Goal: Task Accomplishment & Management: Manage account settings

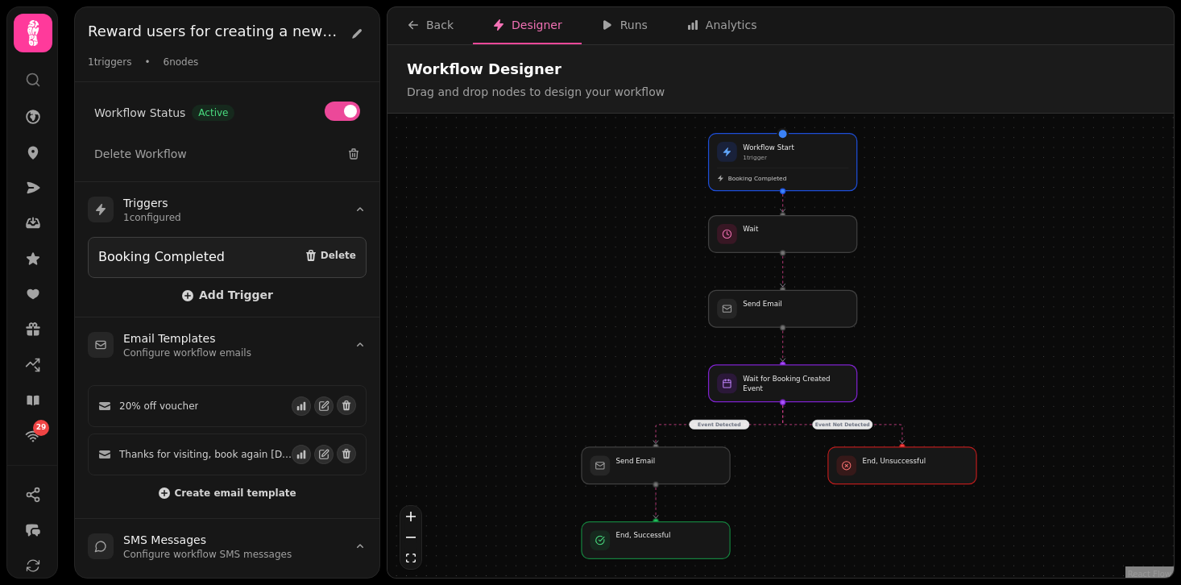
click at [897, 226] on div "Event Detected Event Not Detected Workflow Start 1 trigger Booking Completed Se…" at bounding box center [781, 348] width 787 height 468
click at [1081, 82] on button "Explain" at bounding box center [1112, 79] width 85 height 31
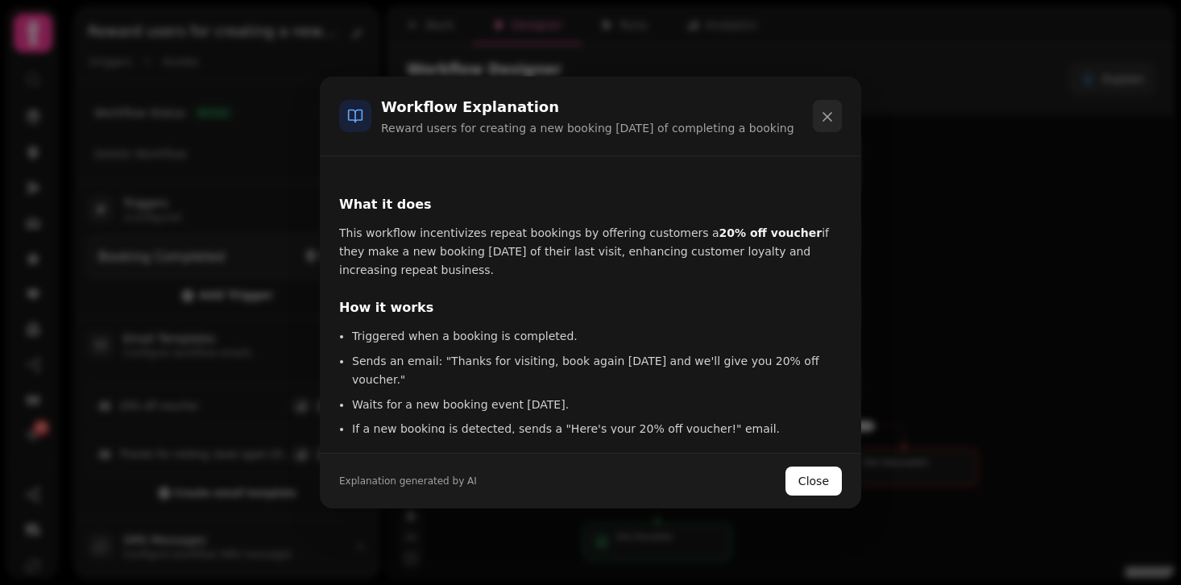
click at [828, 125] on icon at bounding box center [828, 117] width 16 height 16
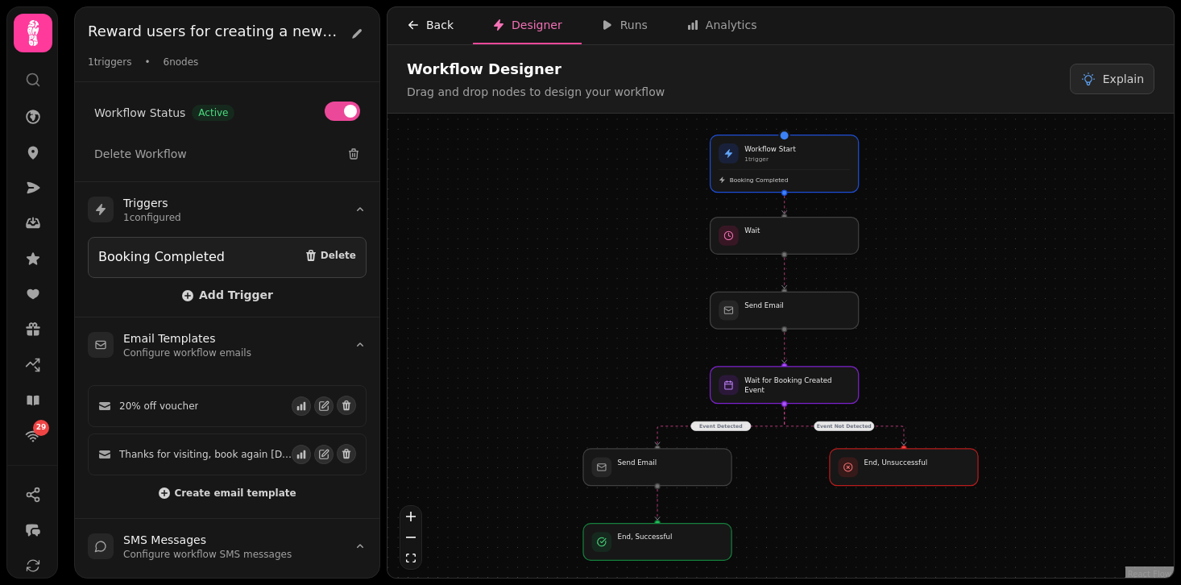
click at [421, 15] on button "Back" at bounding box center [430, 25] width 85 height 37
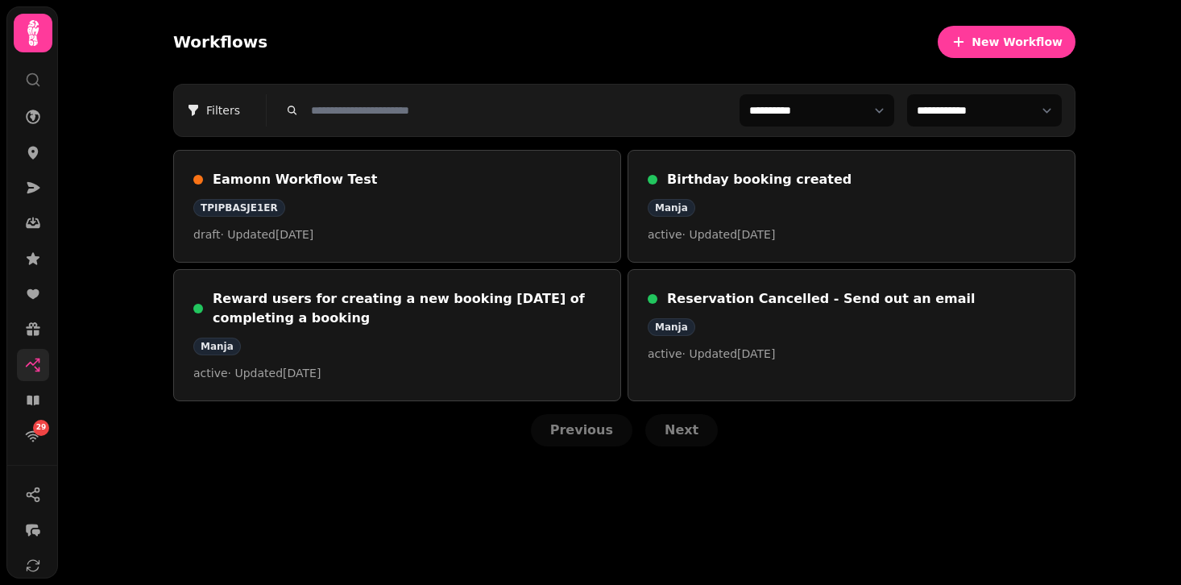
scroll to position [188, 0]
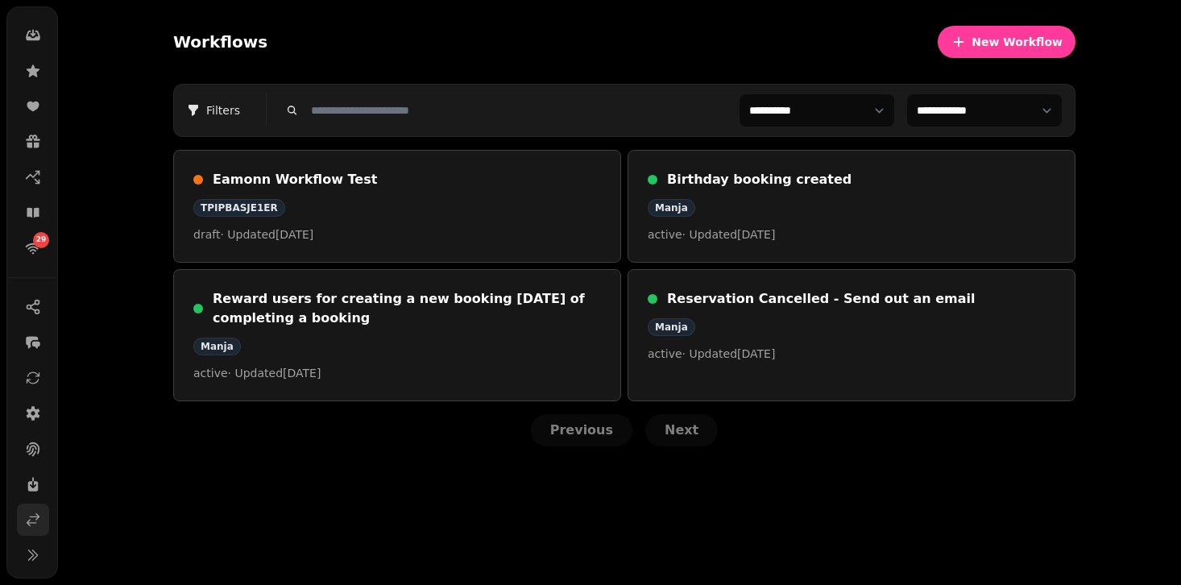
click at [20, 533] on link at bounding box center [33, 520] width 32 height 32
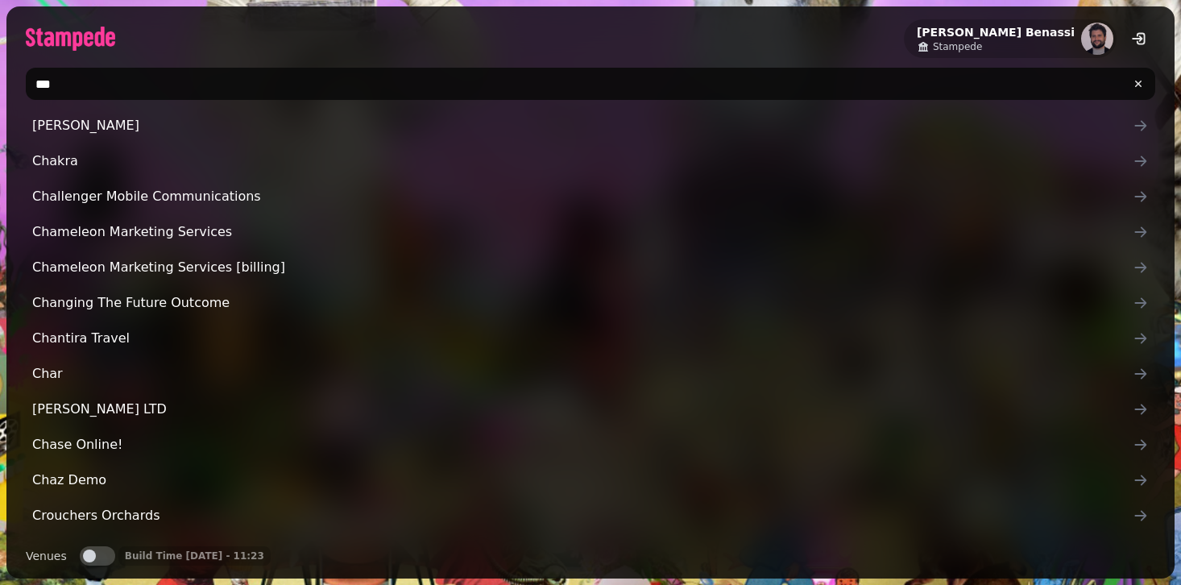
type input "****"
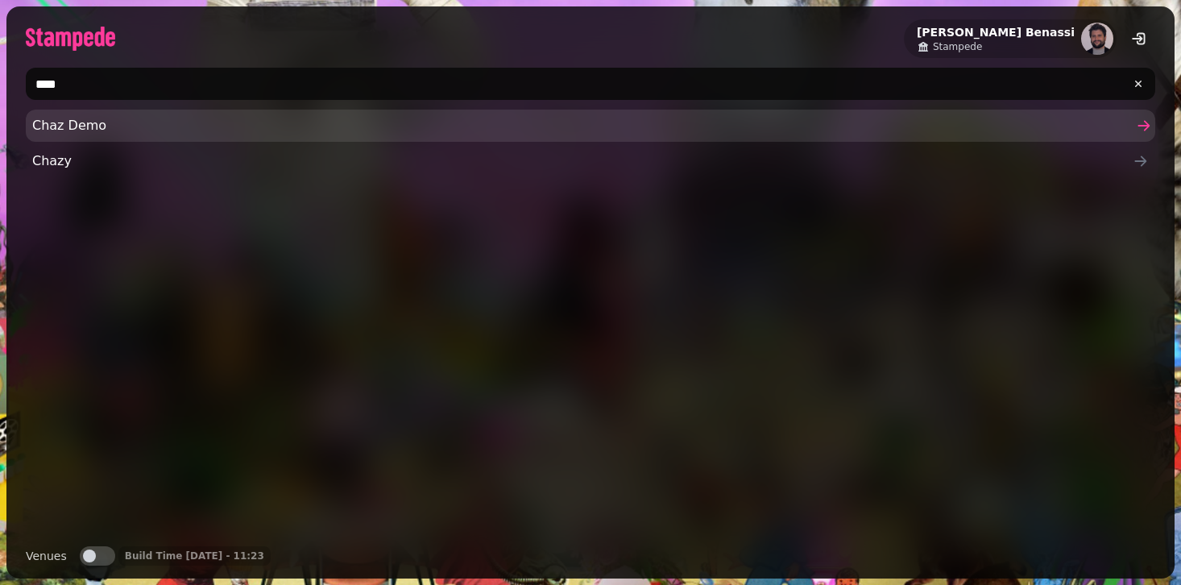
click at [42, 127] on span "Chaz Demo" at bounding box center [582, 125] width 1101 height 19
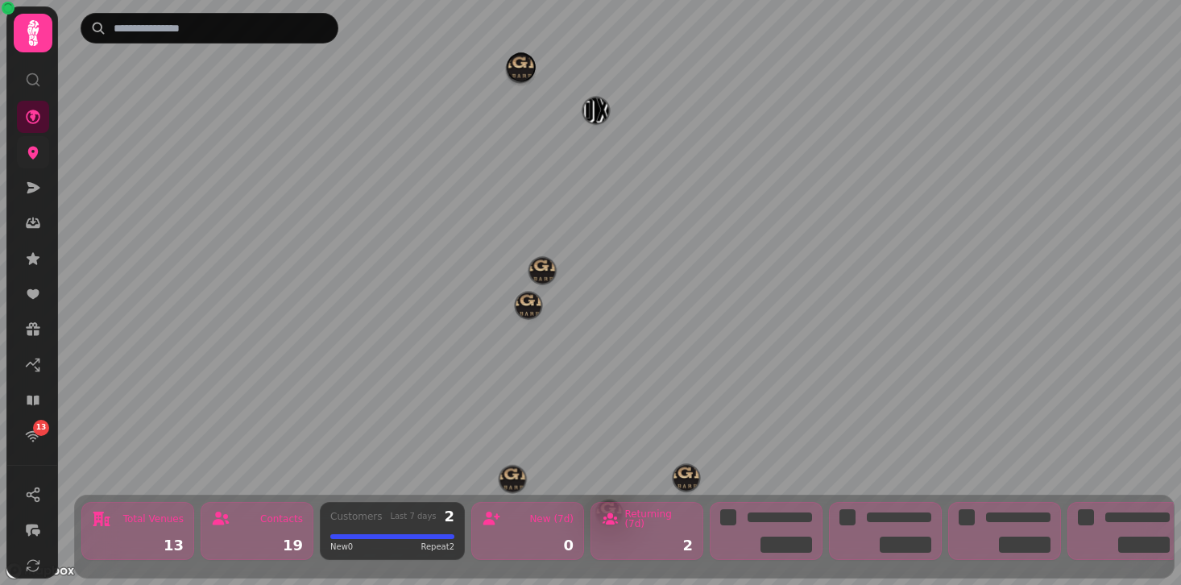
click at [40, 139] on link at bounding box center [33, 152] width 32 height 32
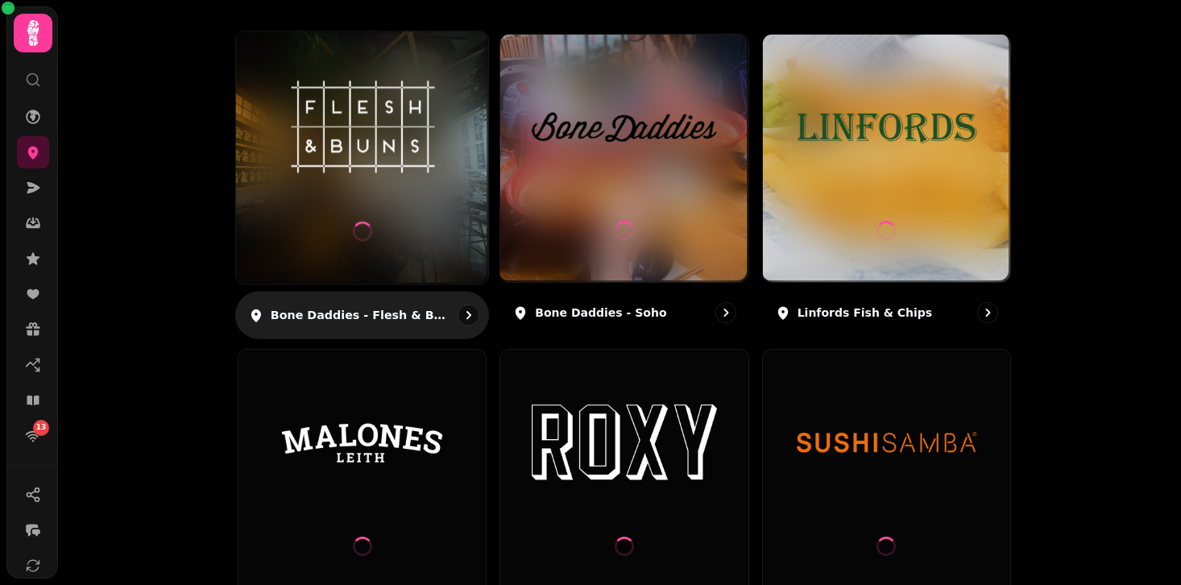
scroll to position [214, 0]
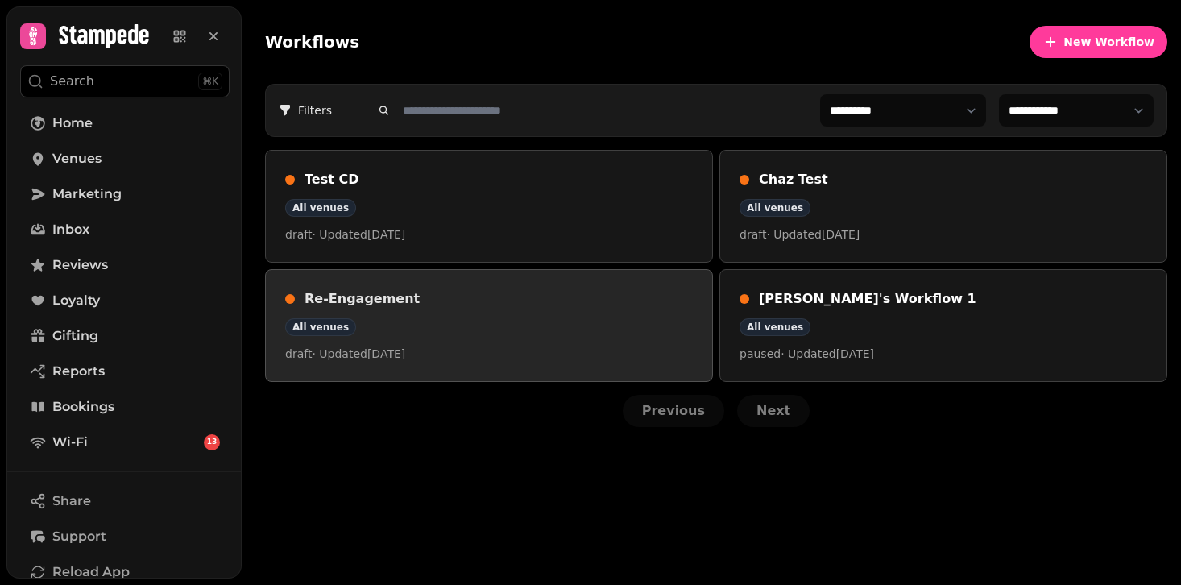
click at [522, 272] on link "Re-Engagement All venues draft · Updated 3 Jul 2025" at bounding box center [489, 325] width 448 height 113
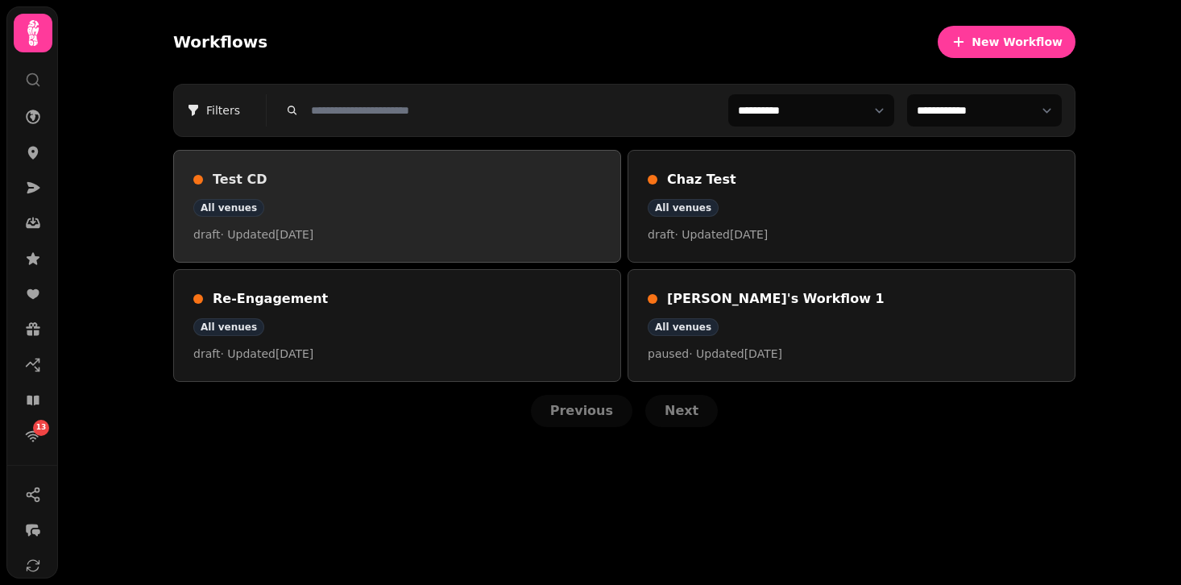
click at [466, 215] on div "All venues" at bounding box center [397, 208] width 408 height 18
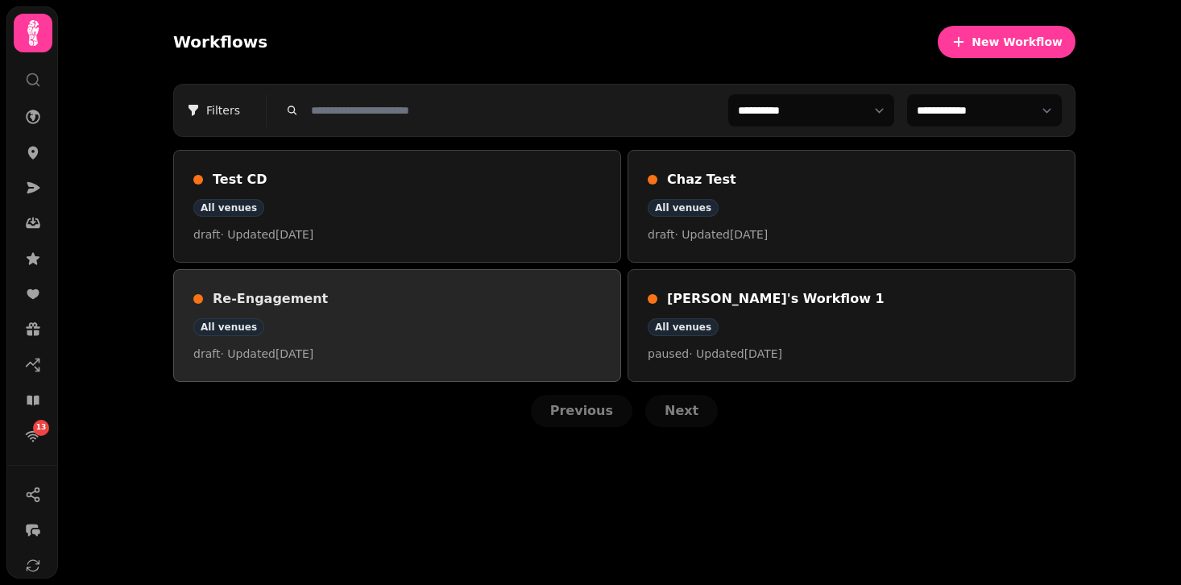
click at [508, 310] on div "Re-Engagement All venues draft · Updated 3 Jul 2025" at bounding box center [397, 325] width 408 height 73
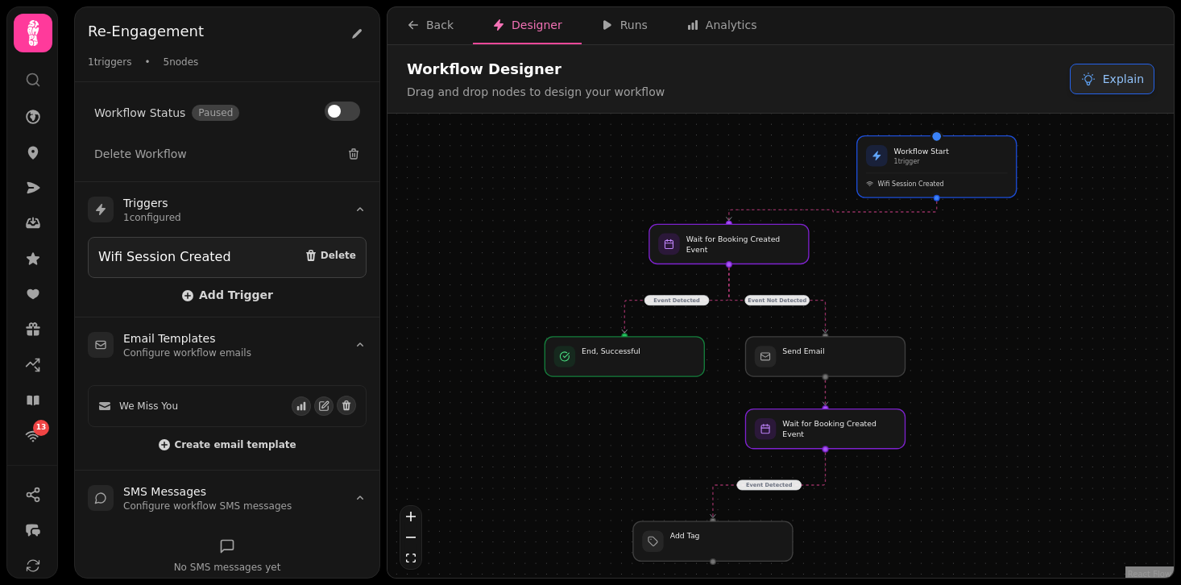
click at [1105, 77] on button "Explain" at bounding box center [1112, 79] width 85 height 31
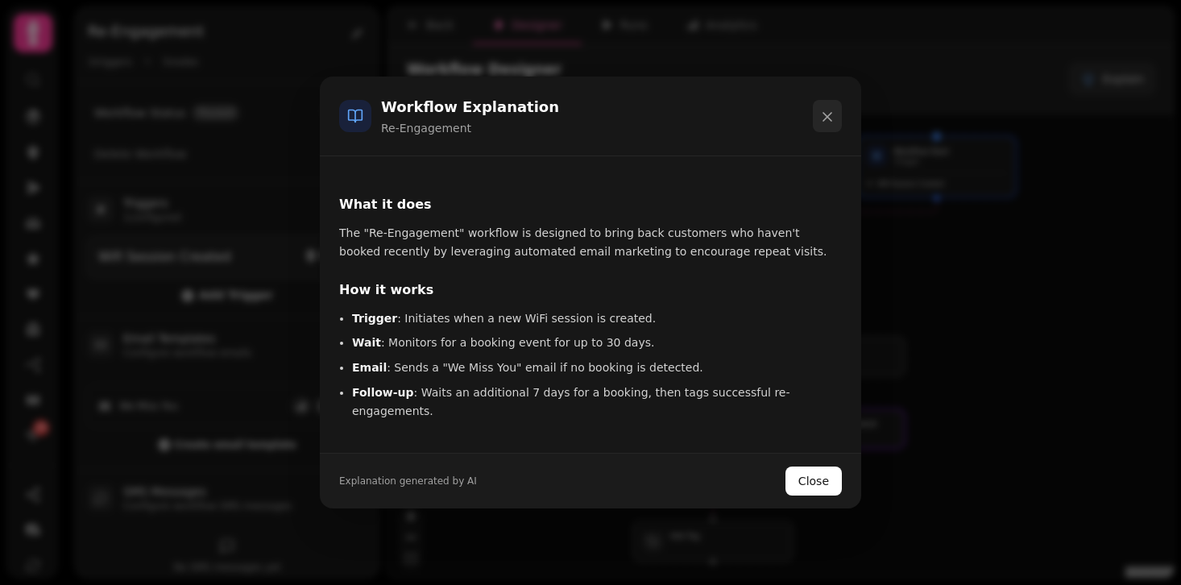
click at [831, 121] on icon at bounding box center [828, 117] width 8 height 8
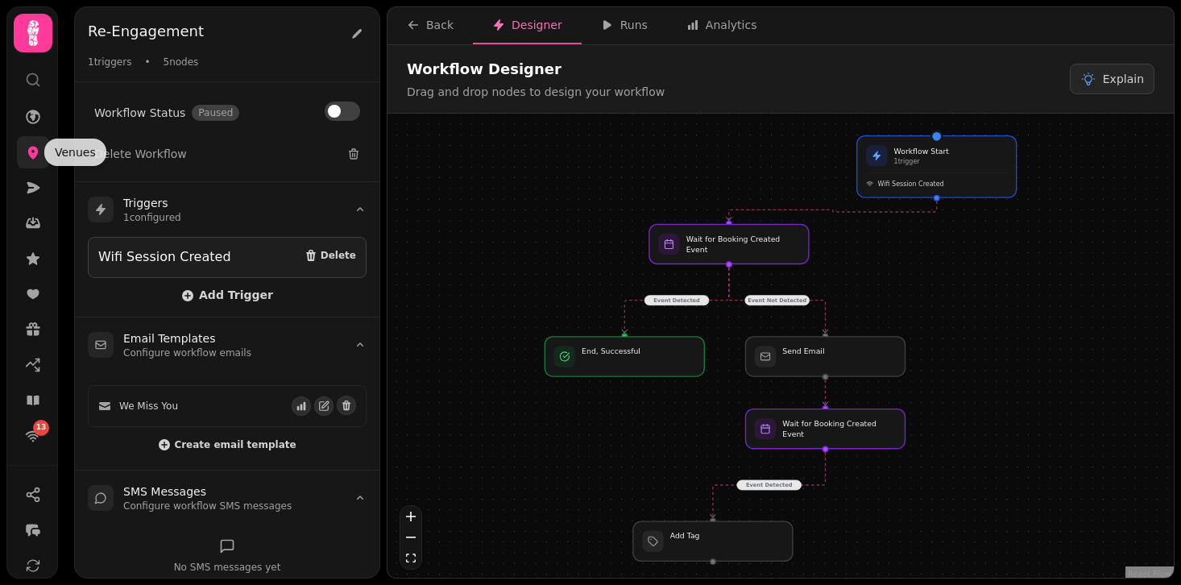
click at [27, 144] on icon at bounding box center [33, 152] width 16 height 16
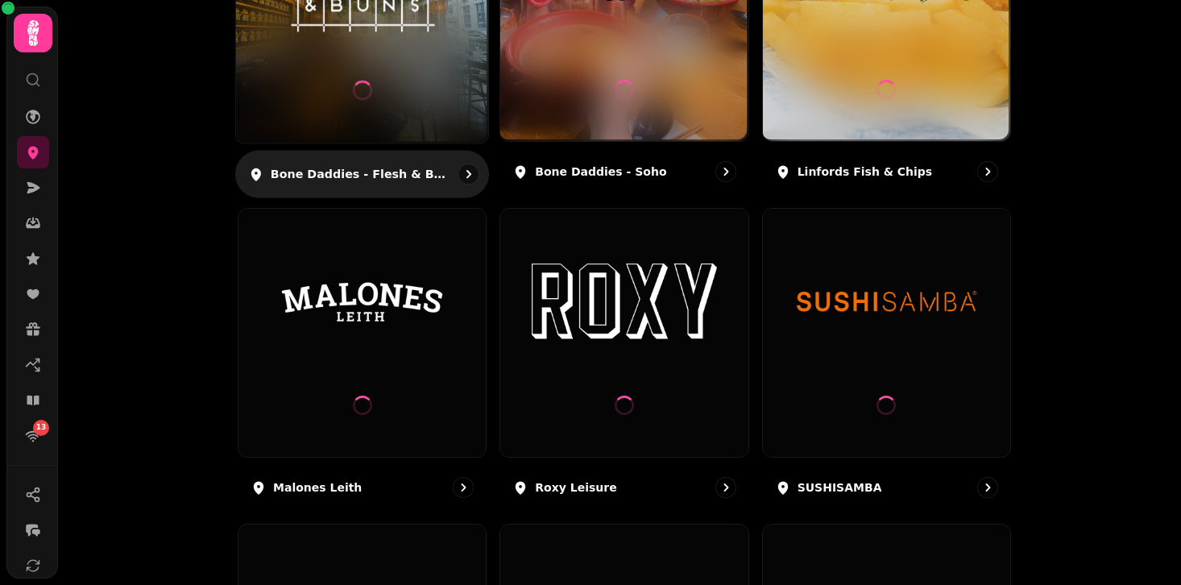
scroll to position [452, 0]
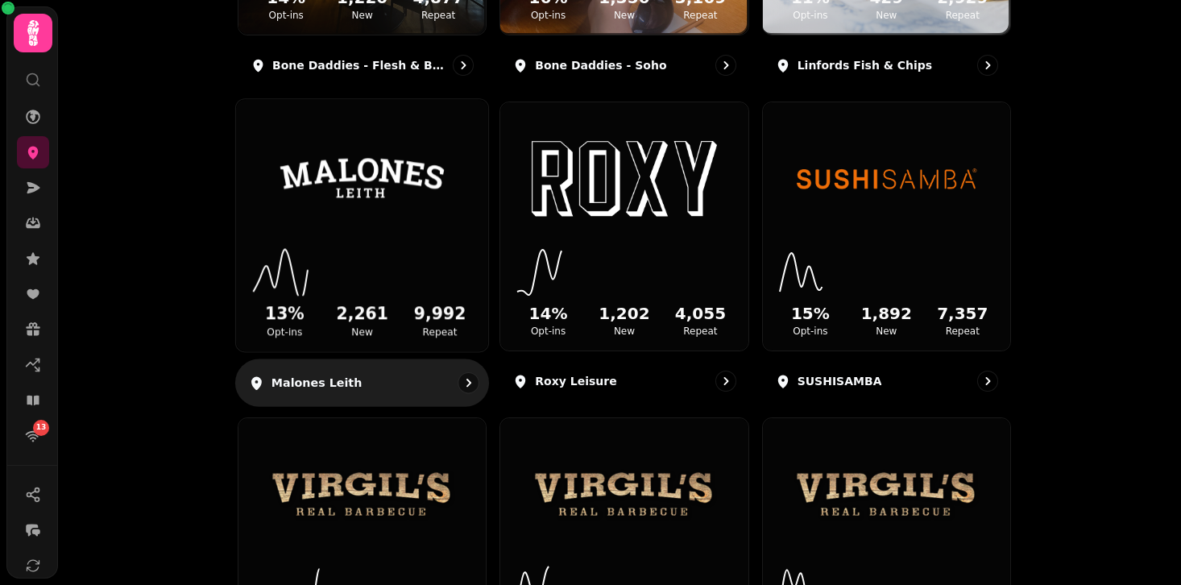
click at [342, 172] on img at bounding box center [362, 179] width 189 height 106
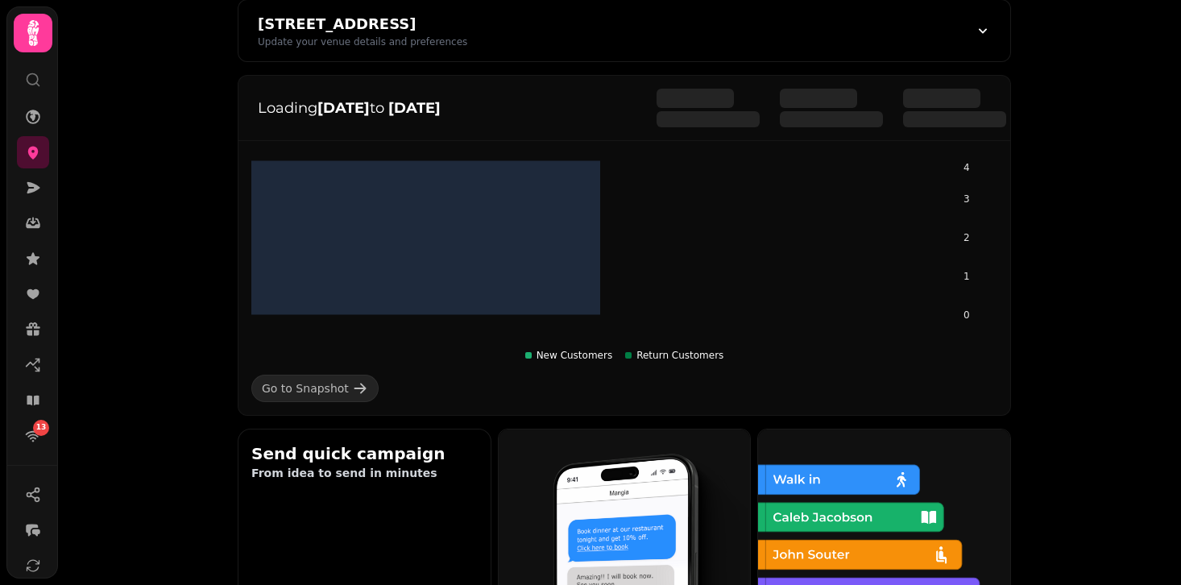
scroll to position [284, 0]
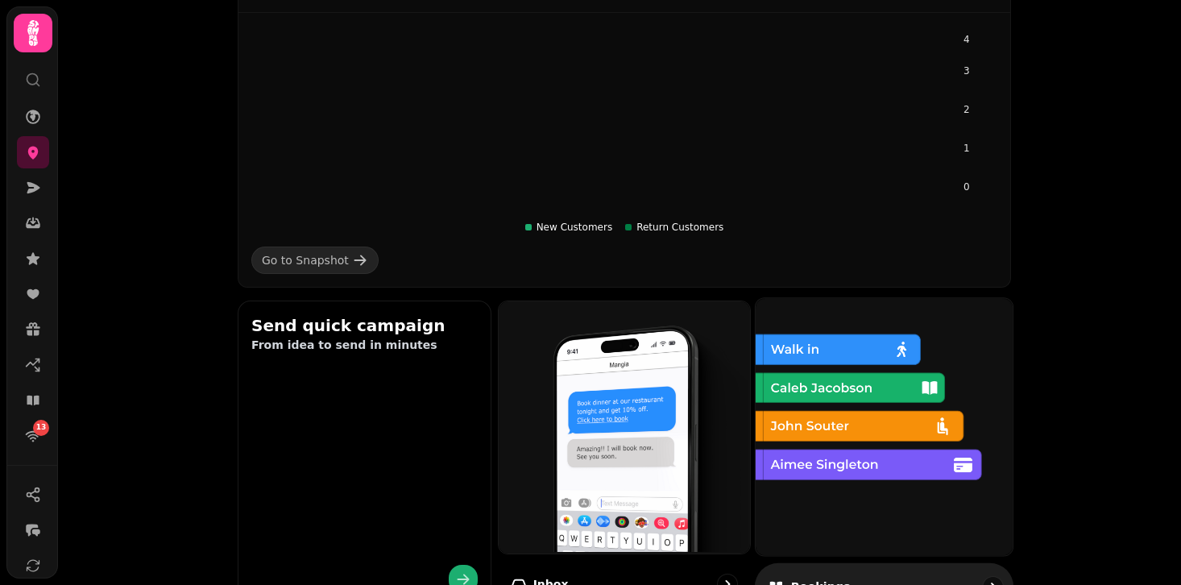
click at [876, 471] on img at bounding box center [882, 425] width 257 height 257
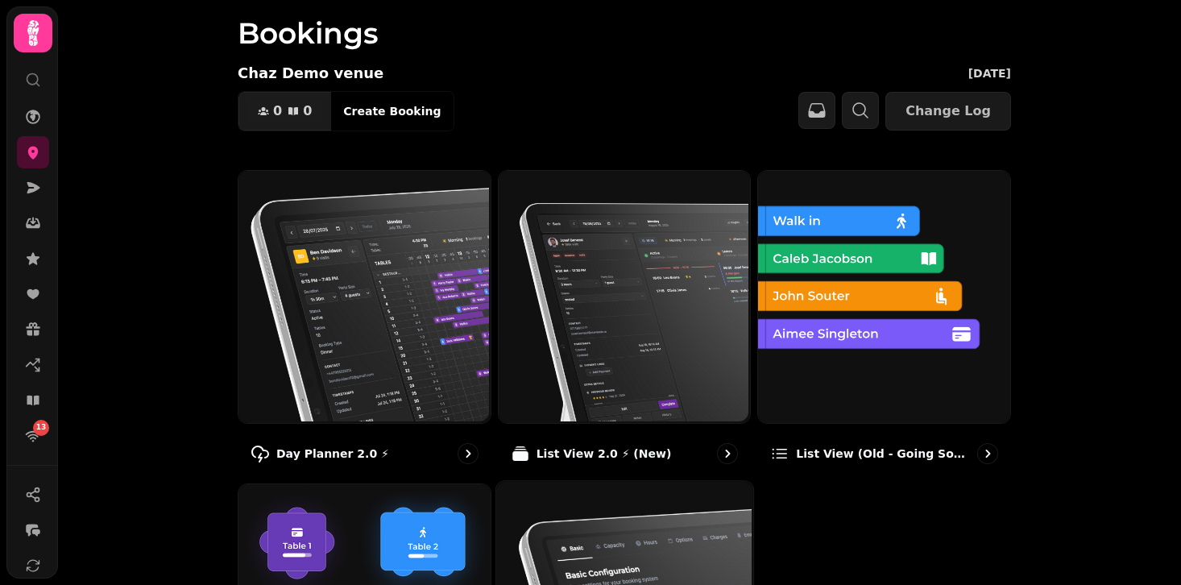
scroll to position [12, 0]
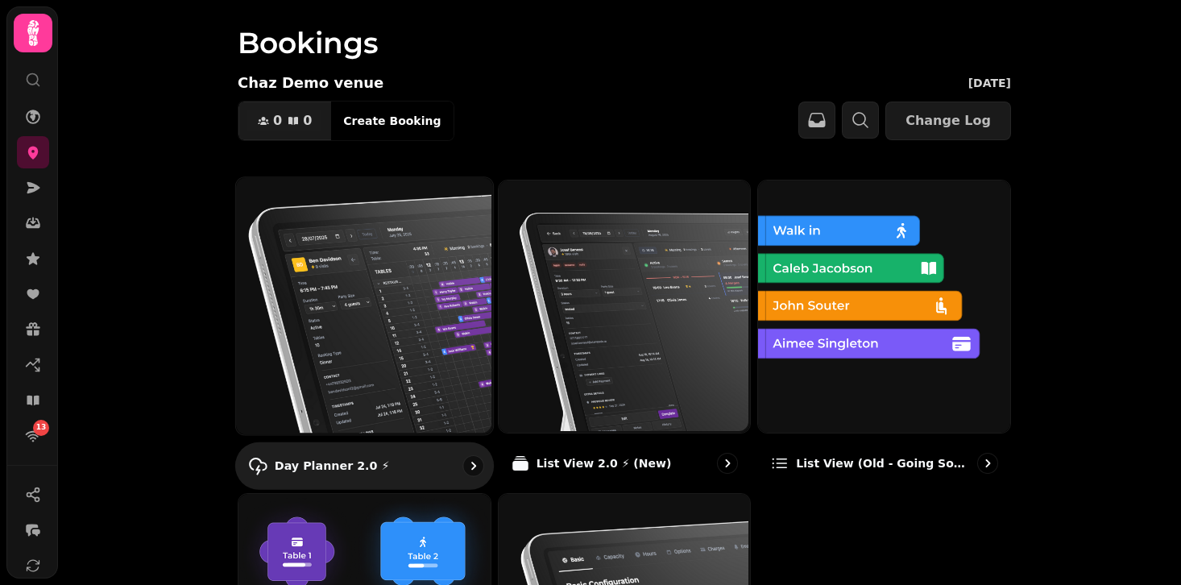
click at [353, 248] on img at bounding box center [363, 304] width 257 height 257
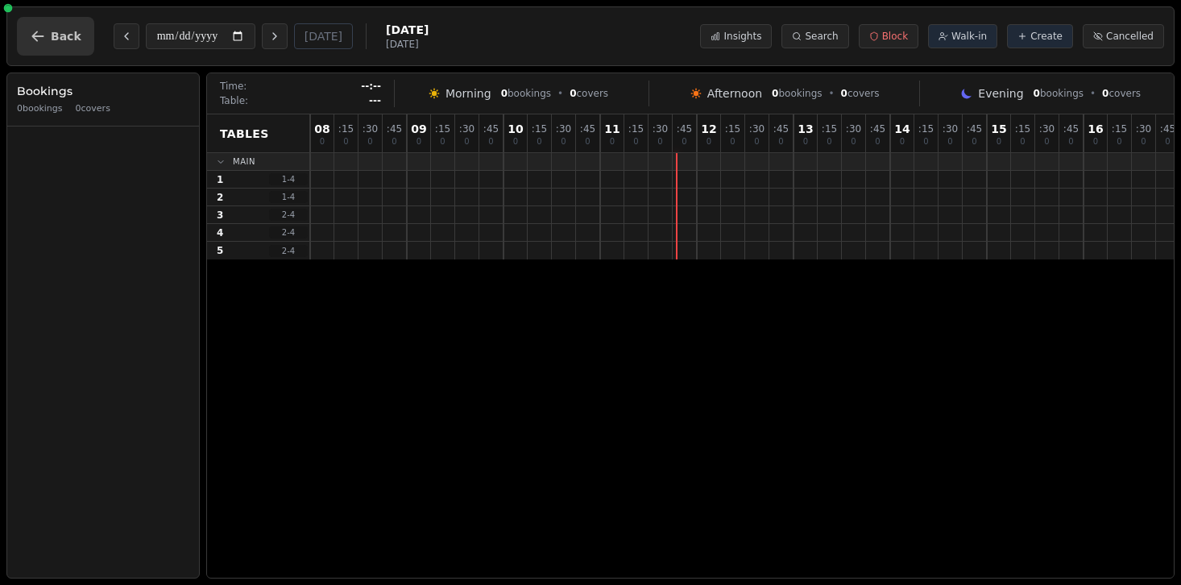
click at [72, 18] on button "Back" at bounding box center [55, 36] width 77 height 39
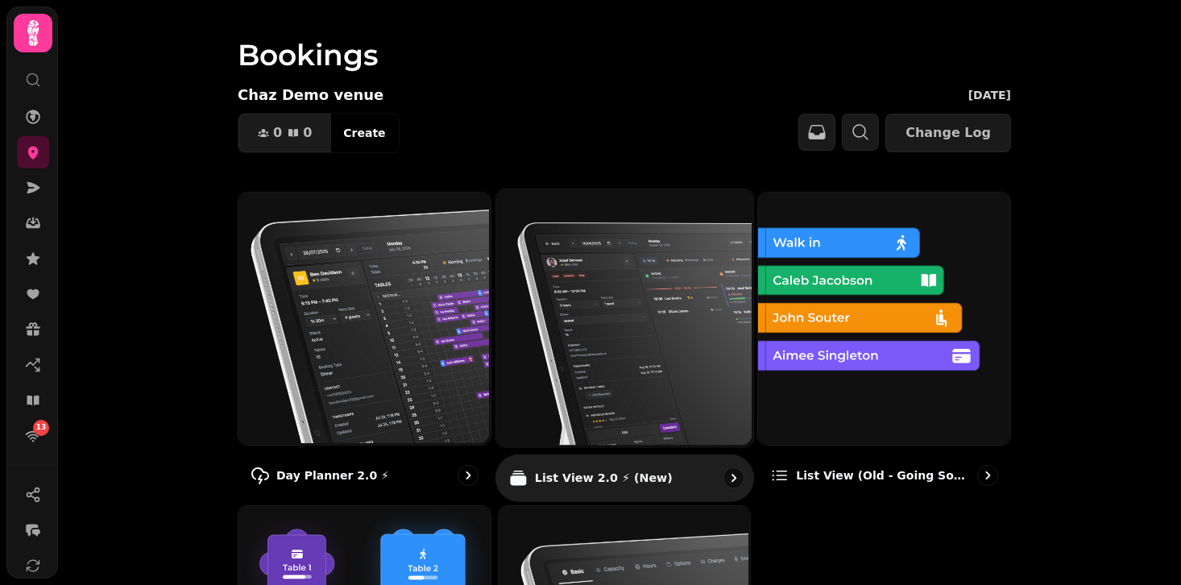
click at [586, 278] on img at bounding box center [622, 316] width 257 height 257
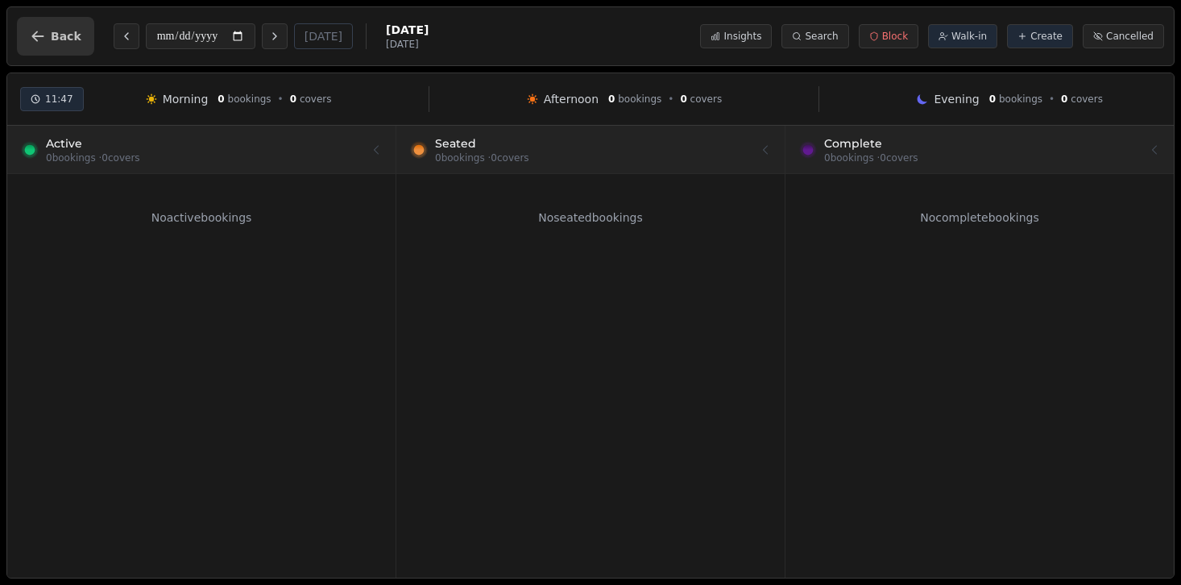
click at [59, 27] on button "Back" at bounding box center [55, 36] width 77 height 39
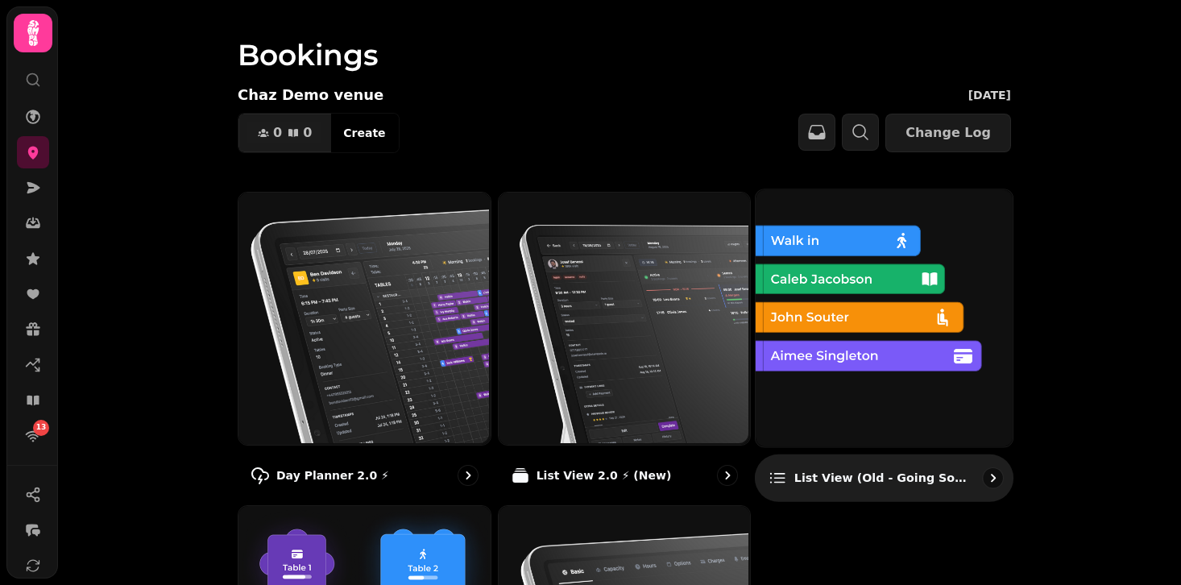
click at [857, 334] on img at bounding box center [882, 316] width 257 height 257
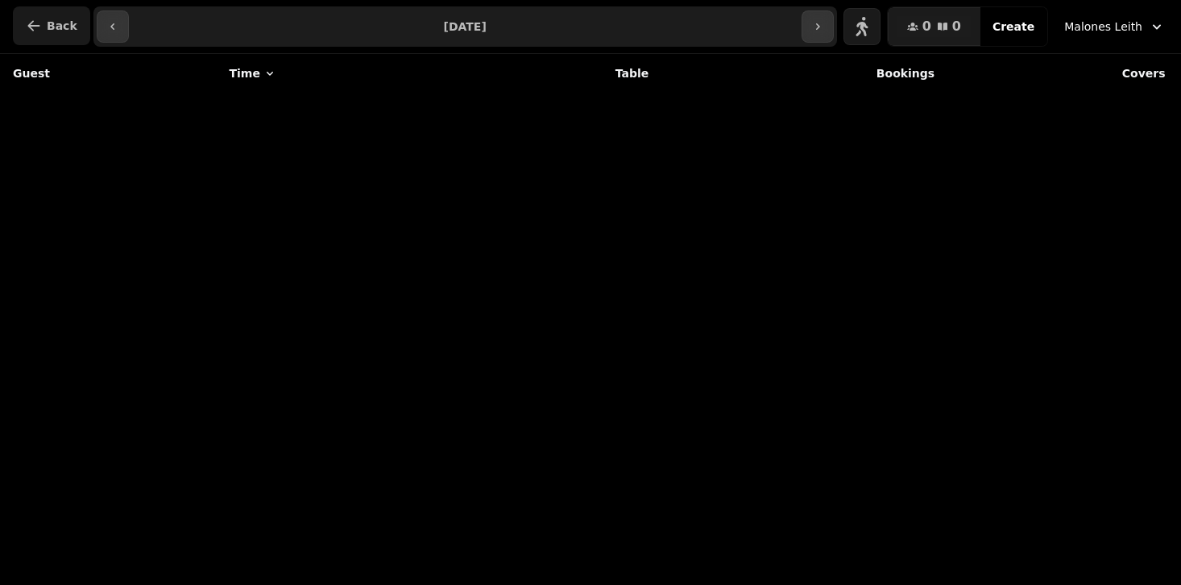
click at [60, 21] on span "Back" at bounding box center [62, 25] width 31 height 11
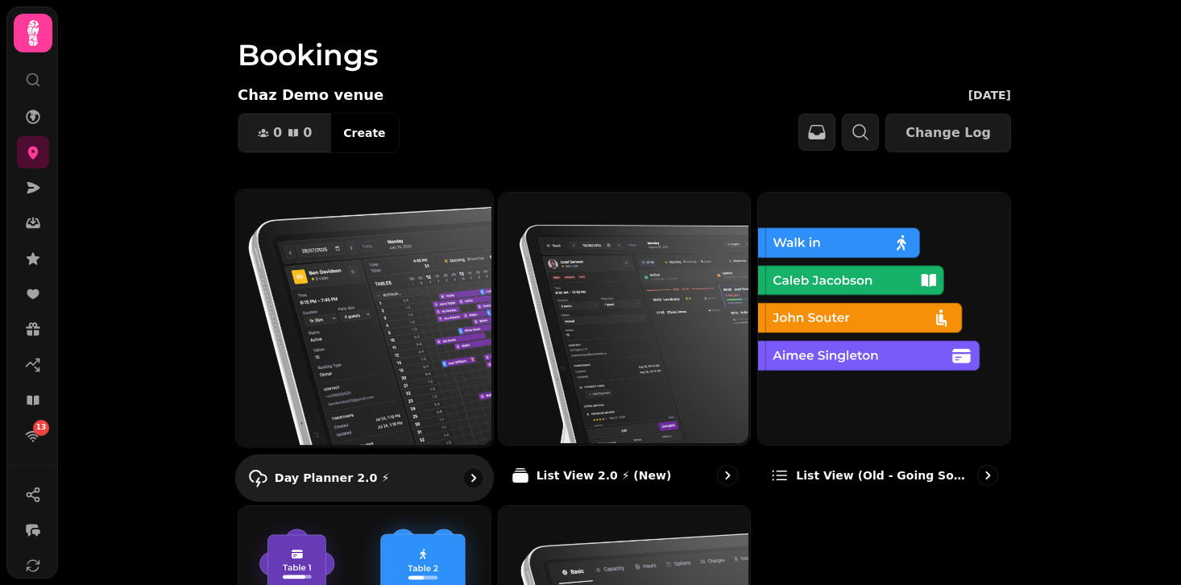
scroll to position [143, 0]
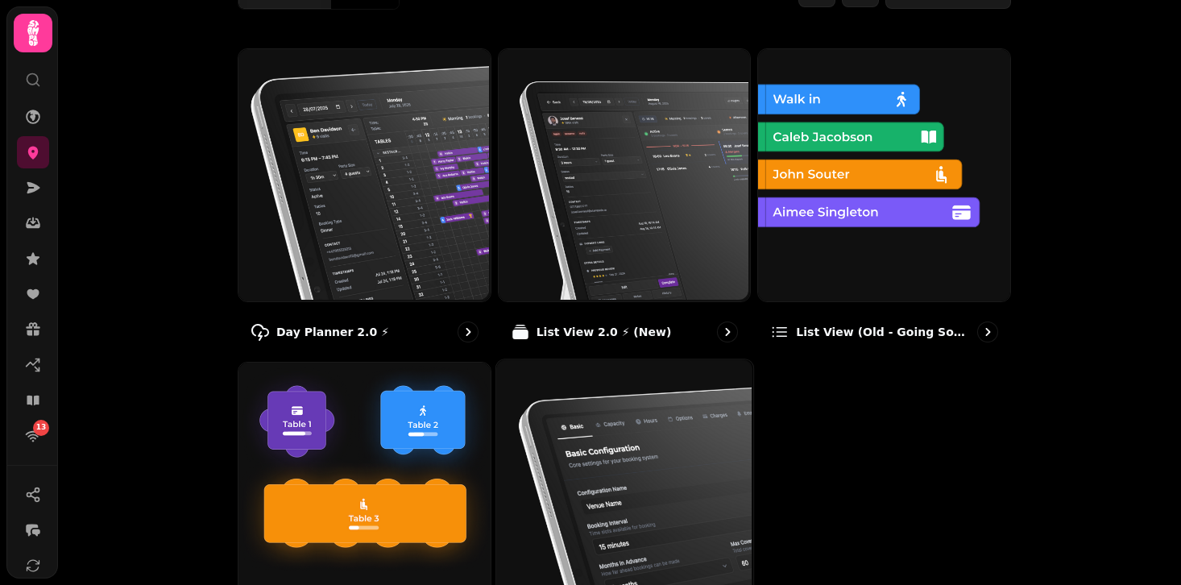
click at [622, 458] on img at bounding box center [622, 486] width 257 height 257
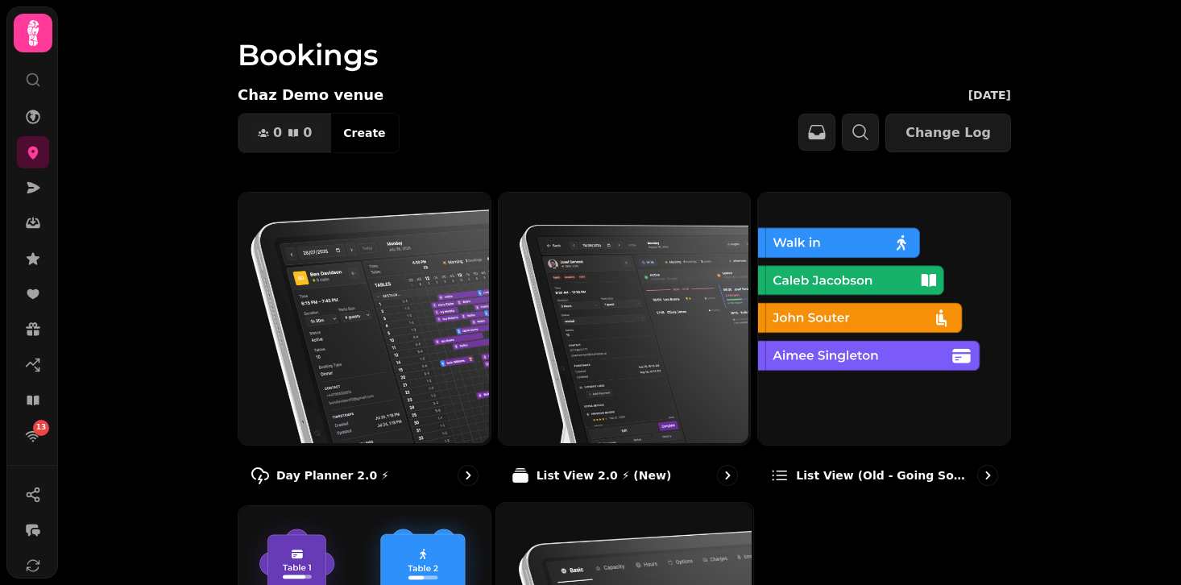
select select "**********"
select select "*"
select select "***"
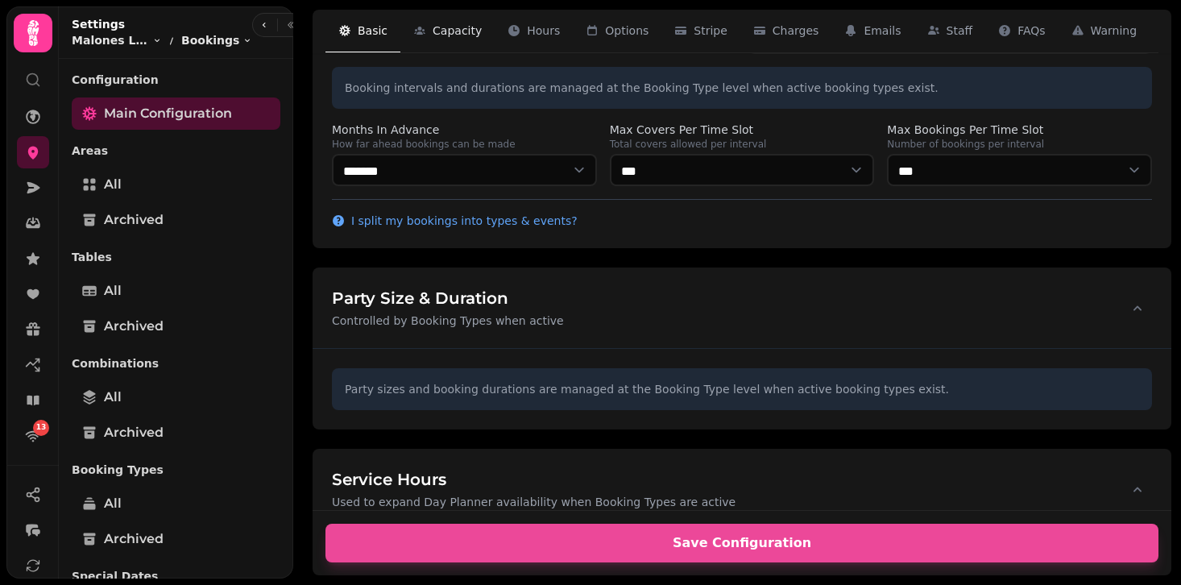
click at [475, 28] on span "Capacity" at bounding box center [457, 31] width 49 height 16
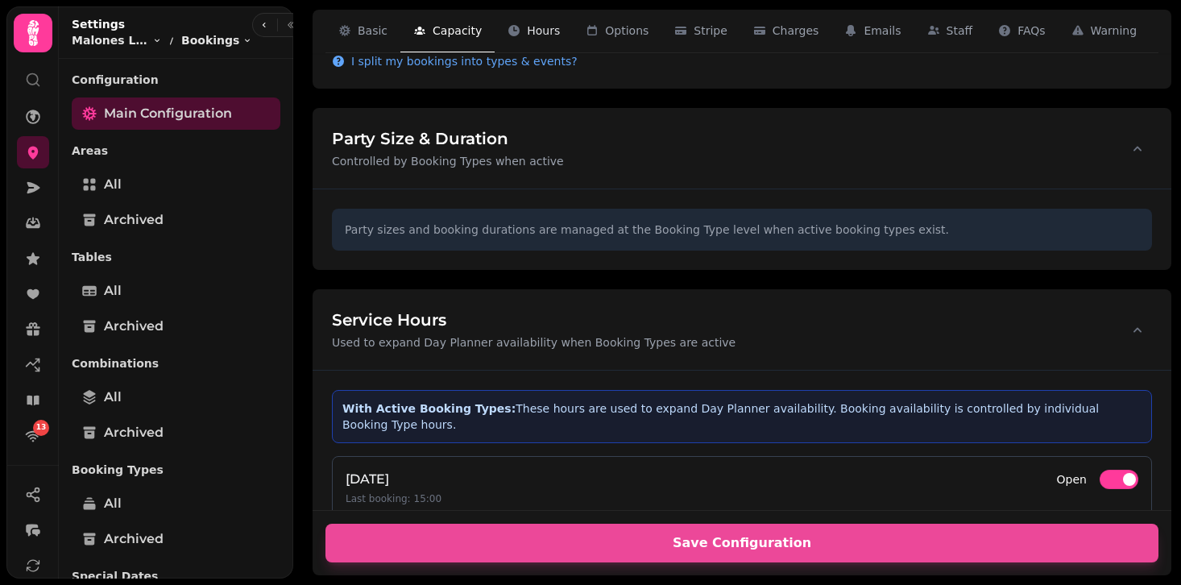
click at [538, 23] on span "Hours" at bounding box center [543, 31] width 33 height 16
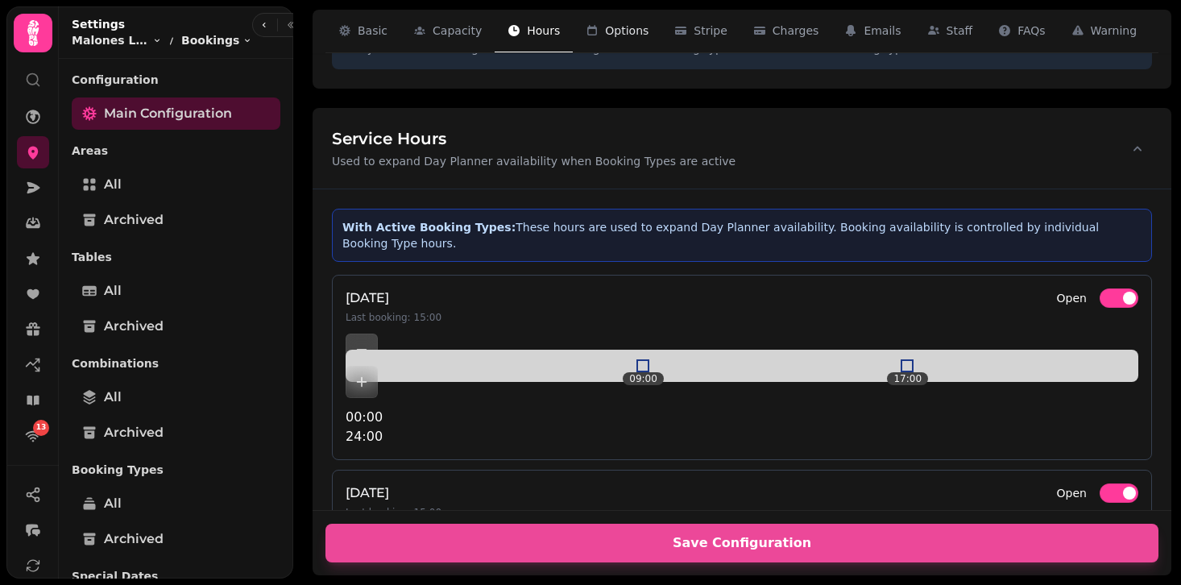
click at [620, 28] on span "Options" at bounding box center [627, 31] width 44 height 16
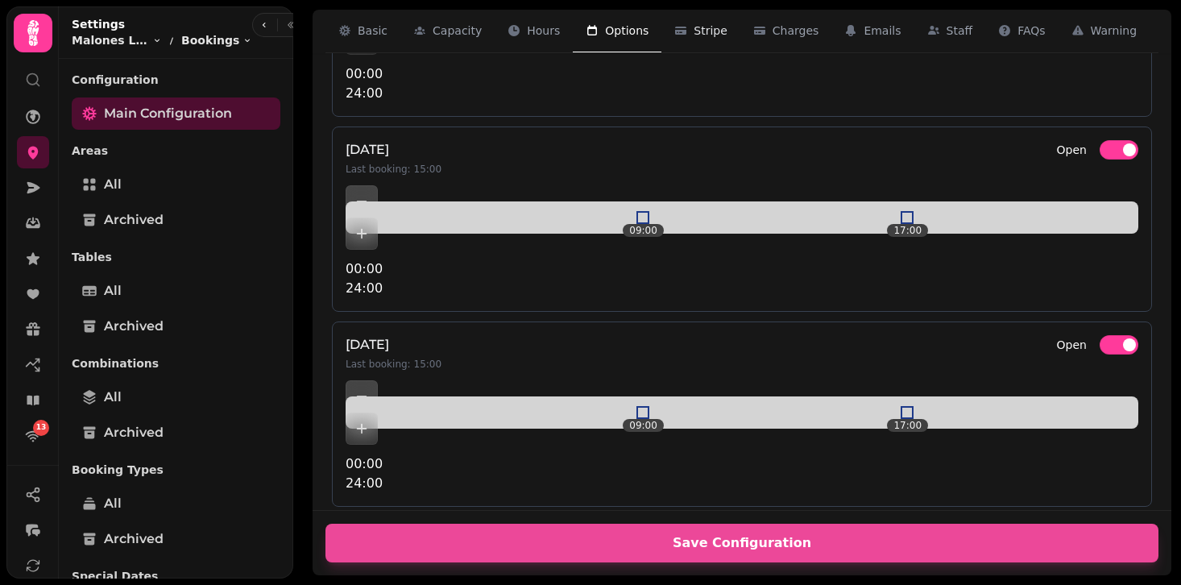
click at [694, 31] on span "Stripe" at bounding box center [711, 31] width 34 height 16
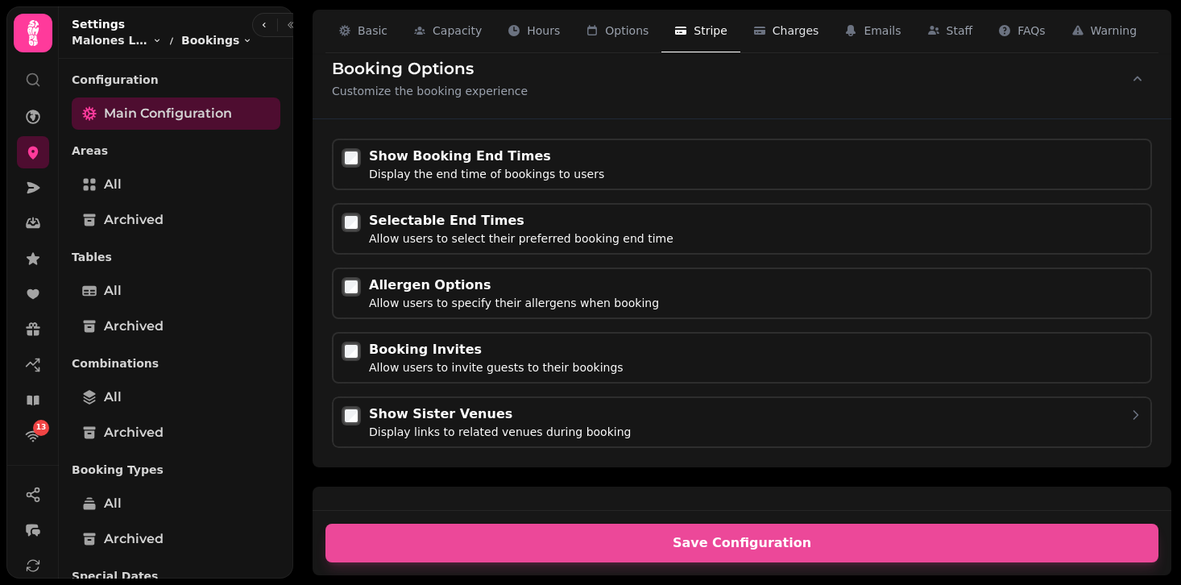
click at [795, 31] on span "Charges" at bounding box center [796, 31] width 47 height 16
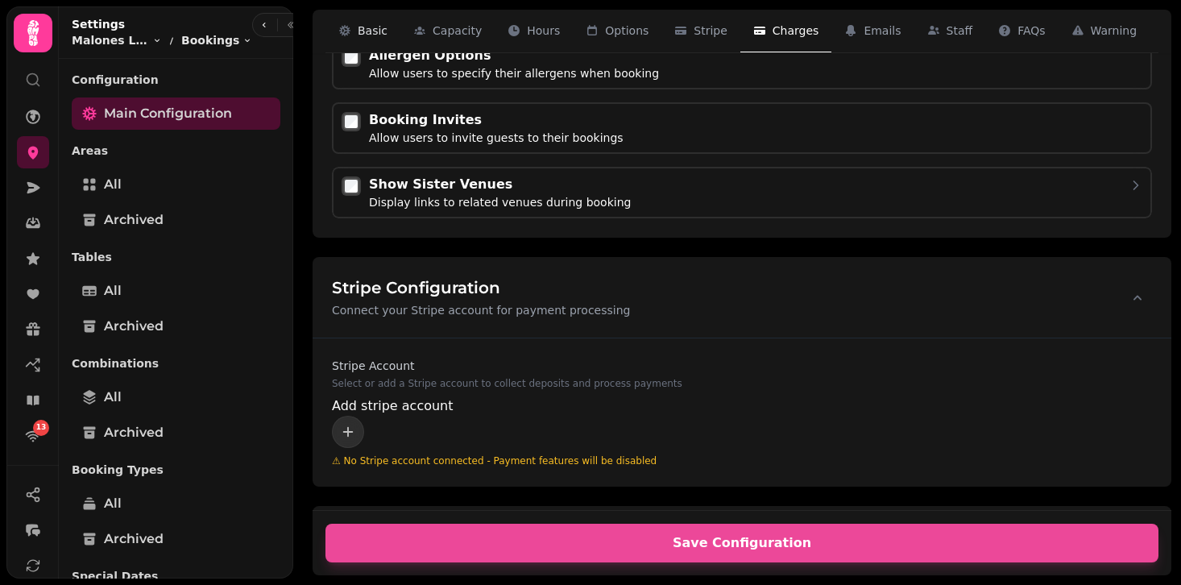
click at [368, 34] on span "Basic" at bounding box center [373, 31] width 30 height 16
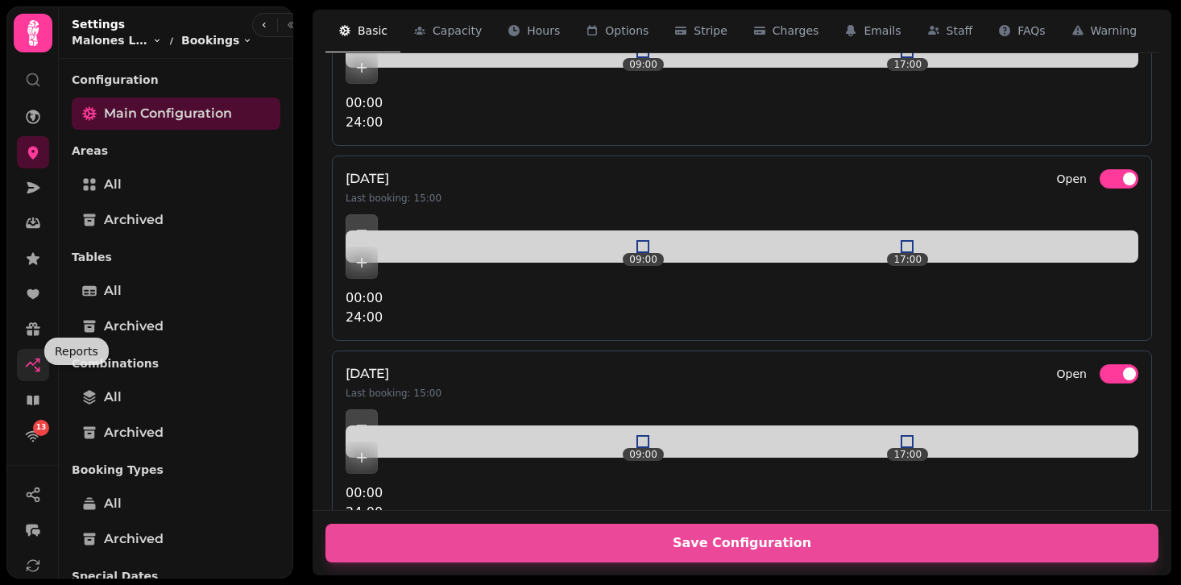
scroll to position [197, 0]
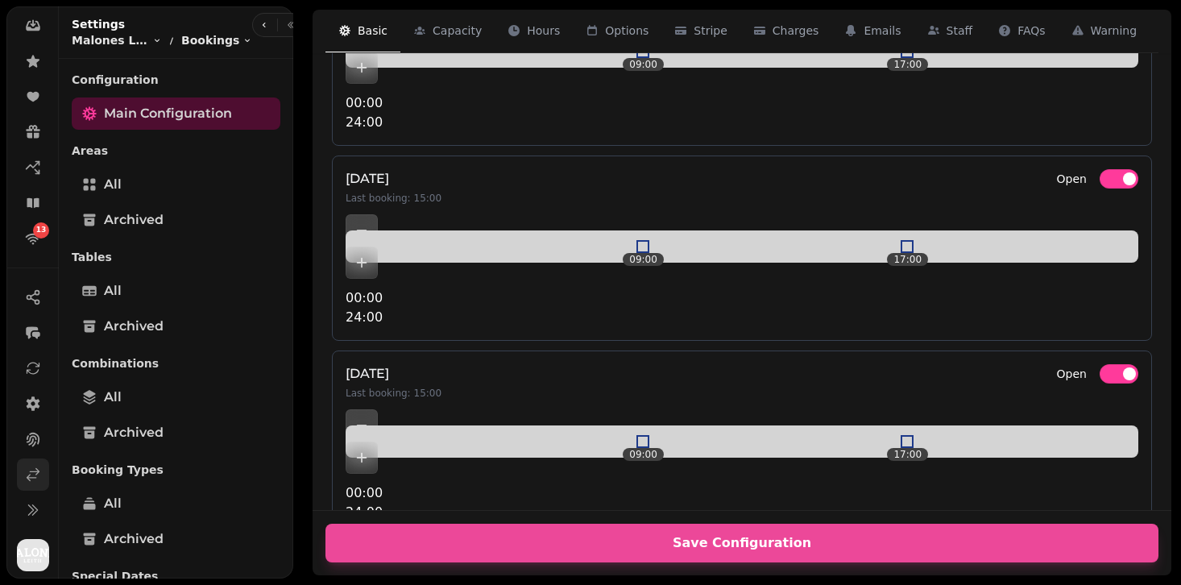
click at [39, 476] on icon at bounding box center [33, 475] width 16 height 16
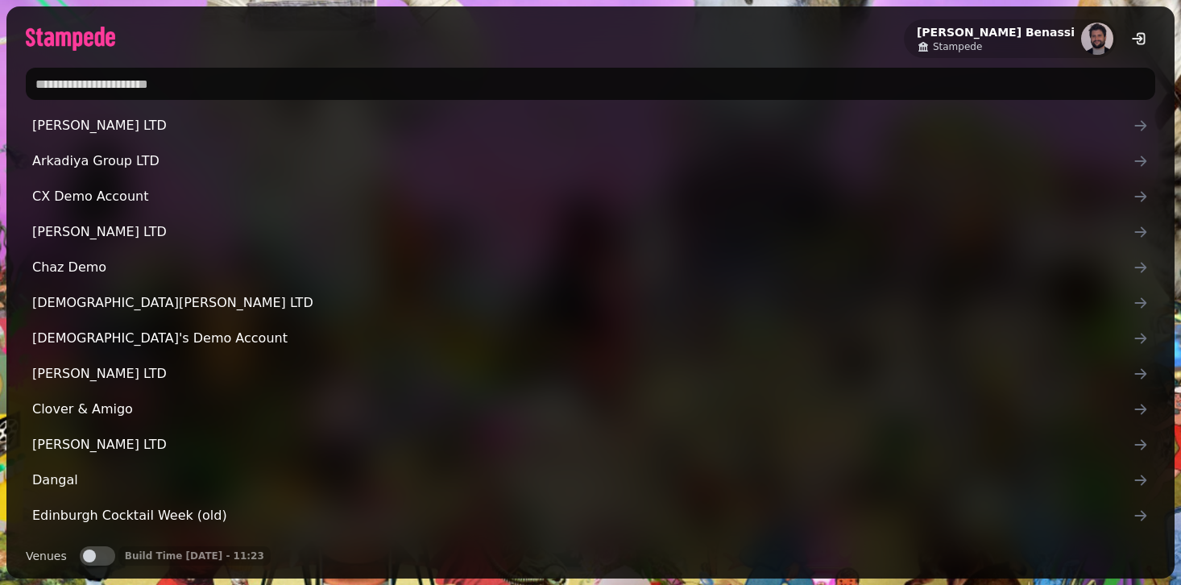
click at [243, 92] on input "text" at bounding box center [591, 84] width 1130 height 32
type input "*****"
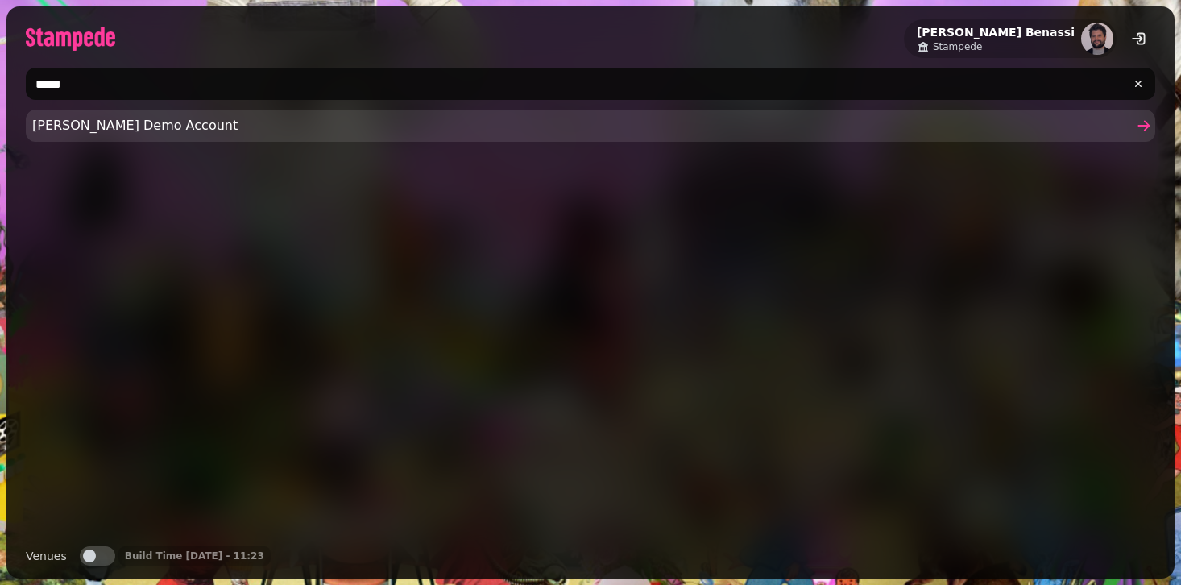
click at [241, 127] on span "Aidans Demo Account" at bounding box center [582, 125] width 1101 height 19
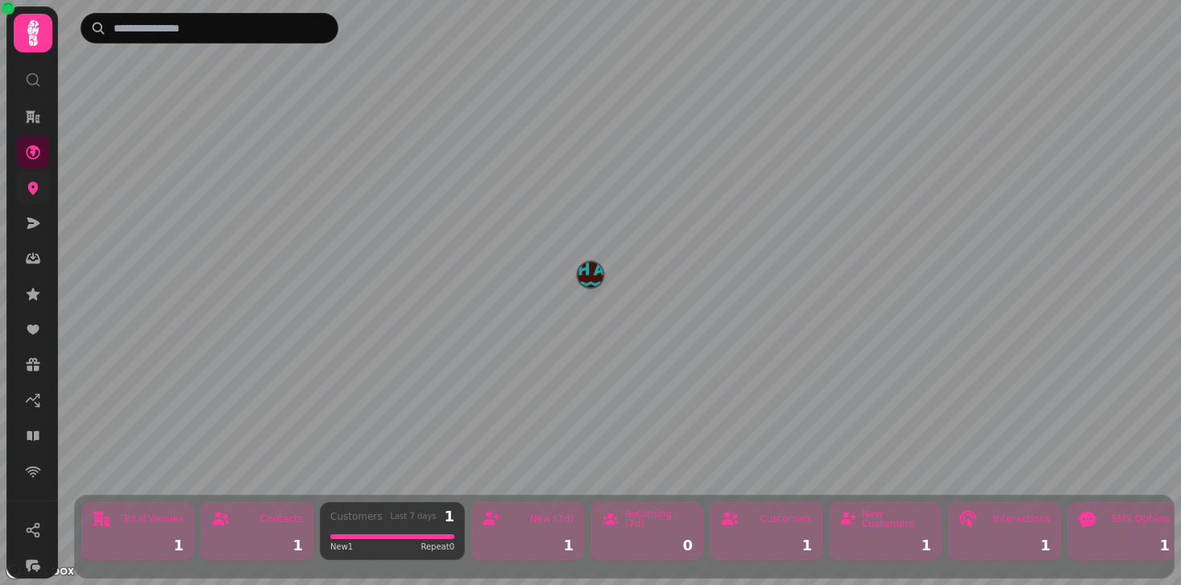
click at [38, 196] on link at bounding box center [33, 188] width 32 height 32
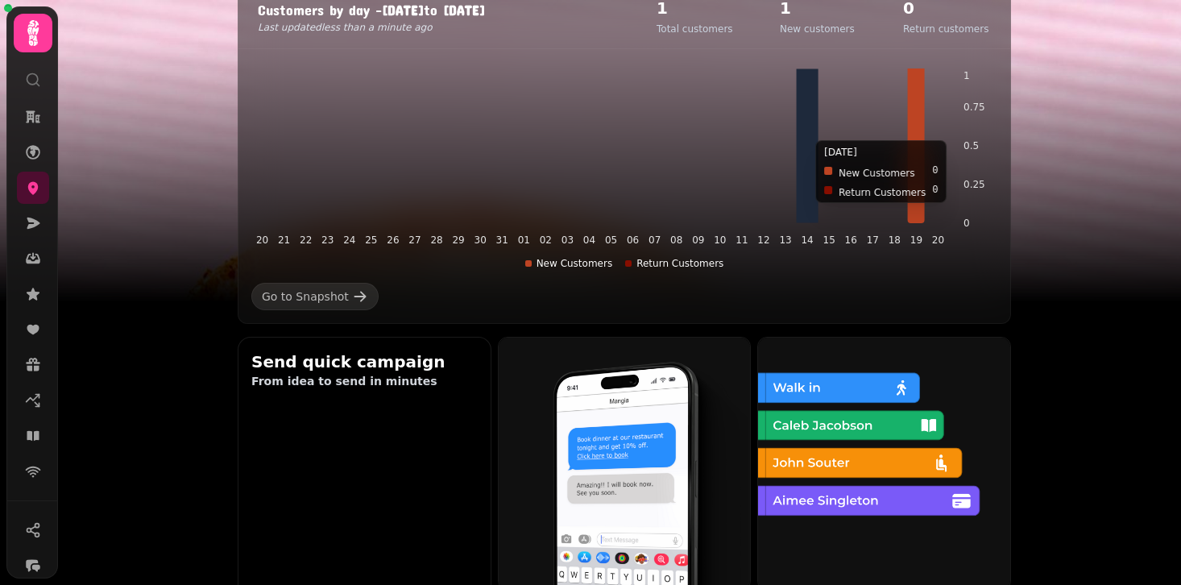
scroll to position [362, 0]
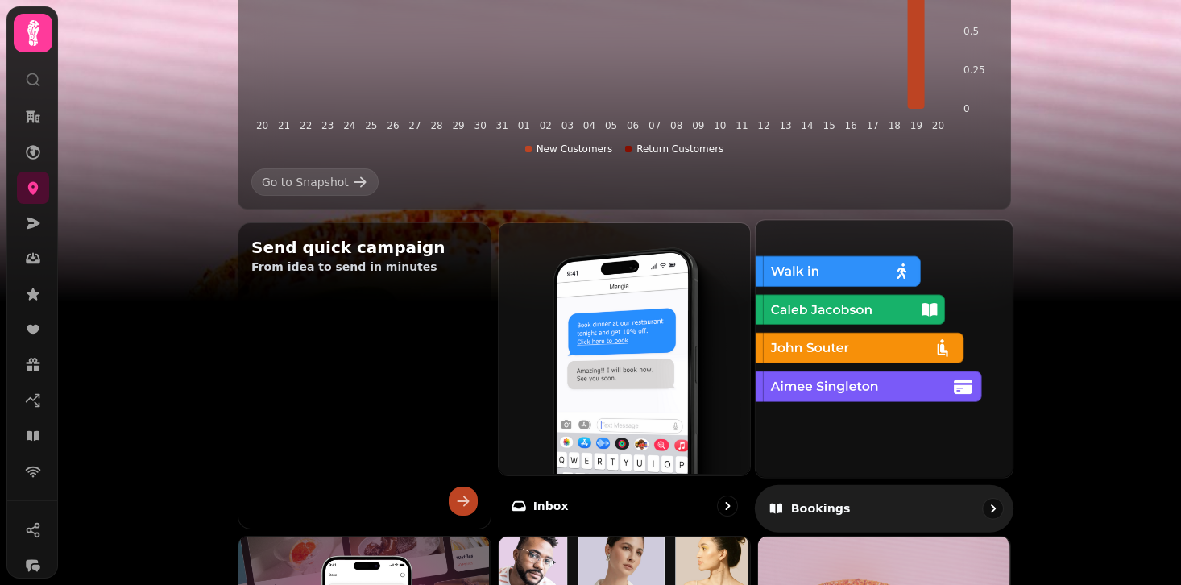
click at [820, 392] on img at bounding box center [882, 346] width 257 height 257
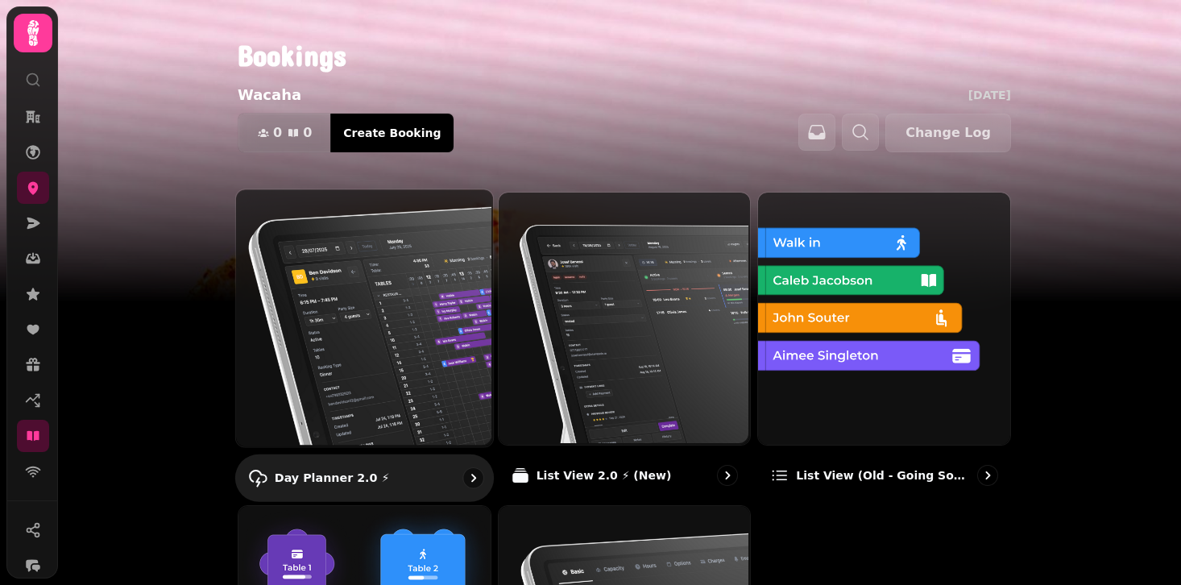
click at [430, 280] on img at bounding box center [363, 316] width 257 height 257
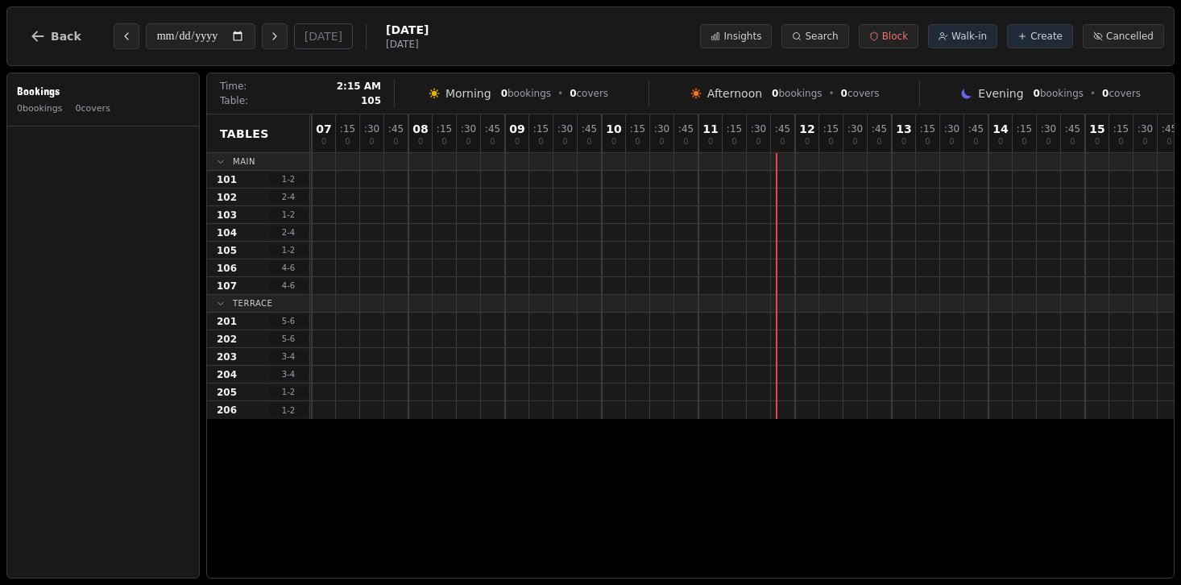
scroll to position [0, 692]
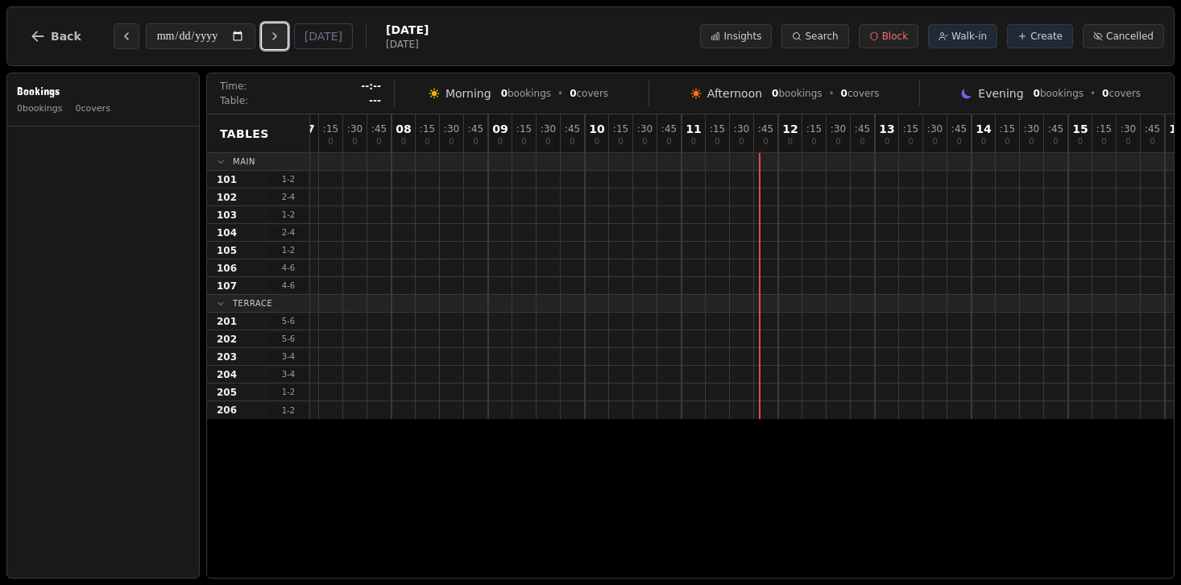
click at [288, 32] on button "Next day" at bounding box center [275, 36] width 26 height 26
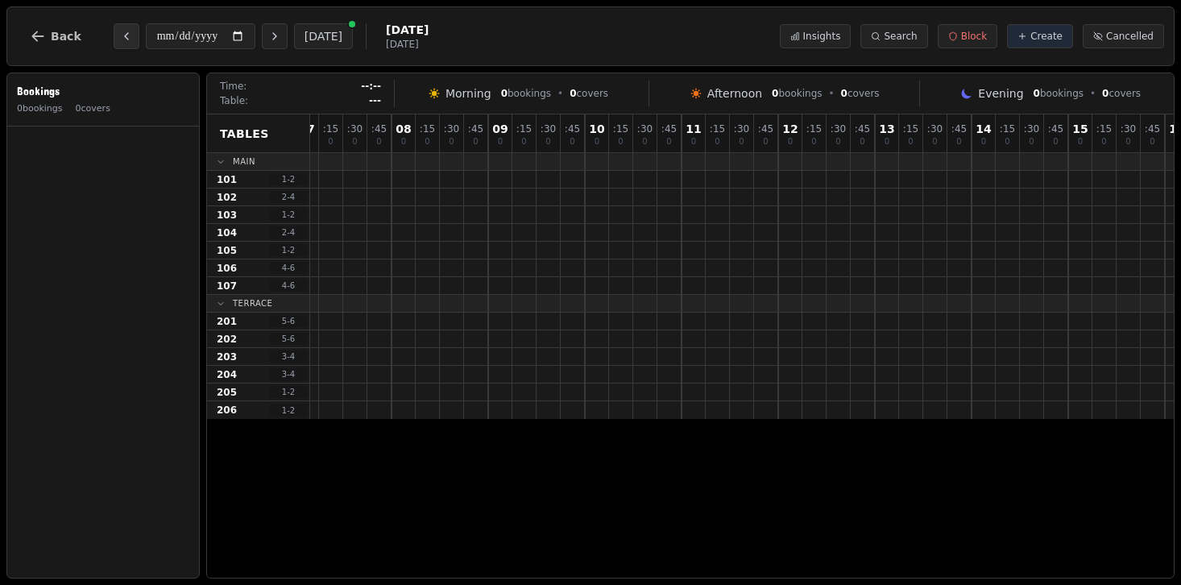
click at [123, 29] on button "Previous day" at bounding box center [127, 36] width 26 height 26
type input "**********"
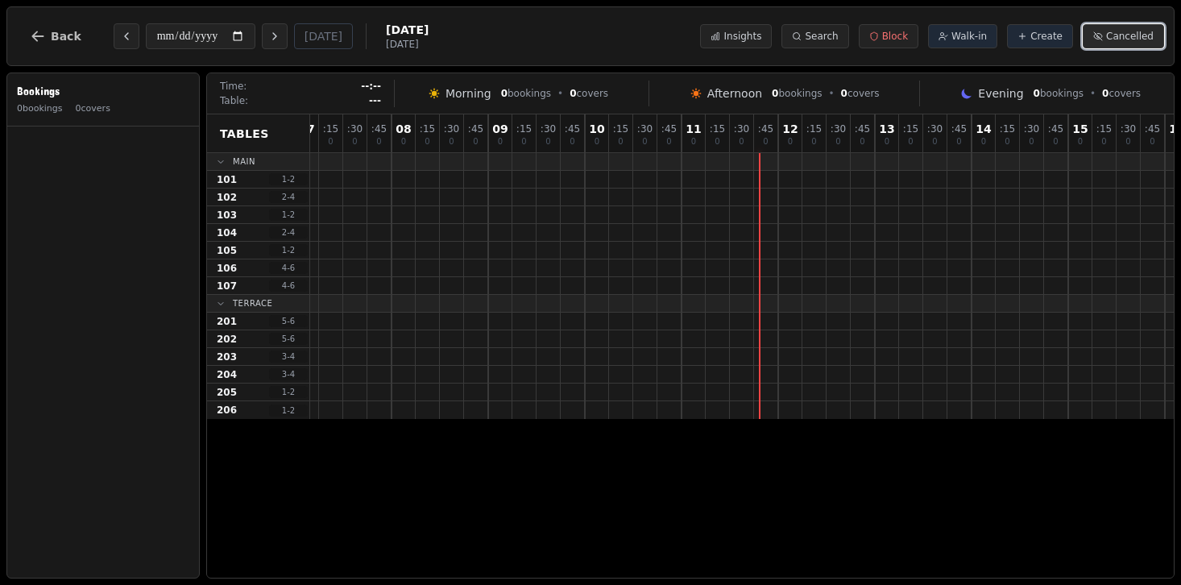
click at [1119, 34] on span "Cancelled" at bounding box center [1130, 36] width 48 height 13
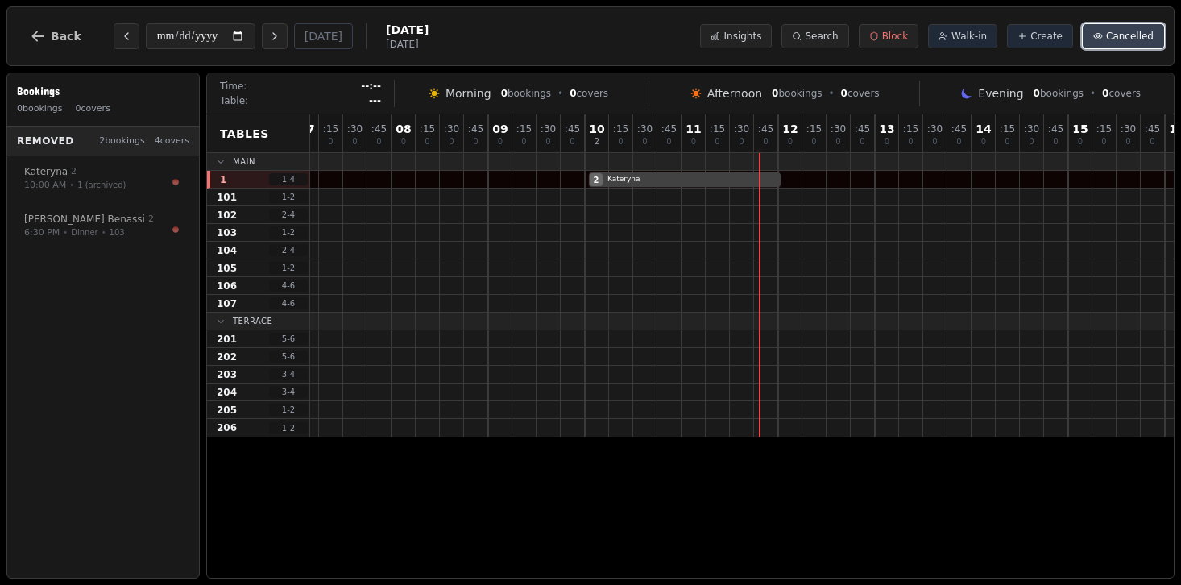
click at [1119, 34] on span "Cancelled" at bounding box center [1130, 36] width 48 height 13
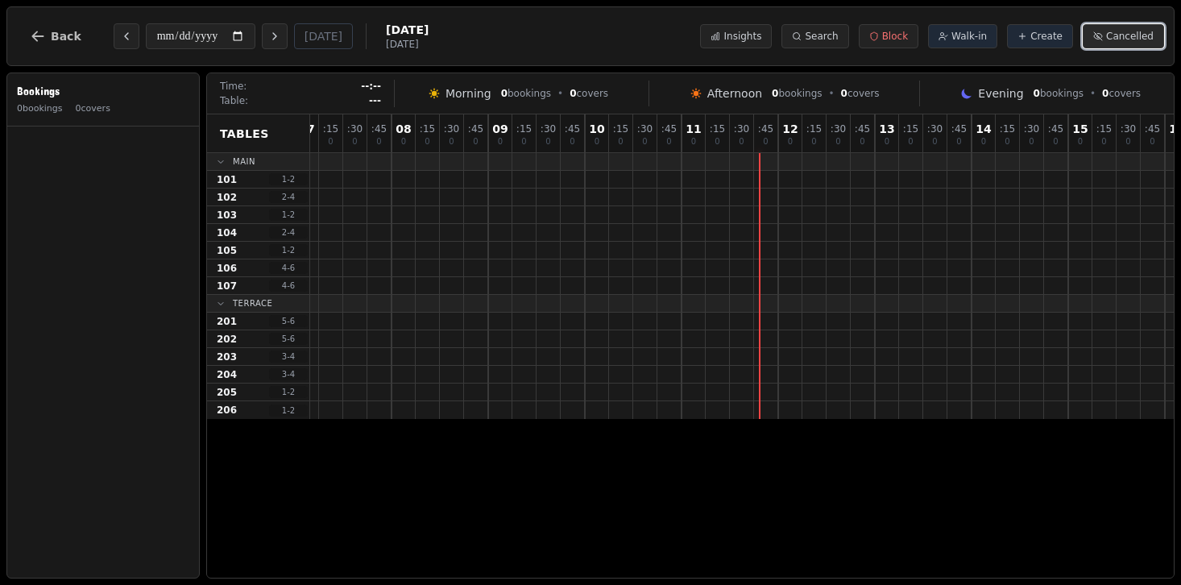
click at [1119, 34] on span "Cancelled" at bounding box center [1130, 36] width 48 height 13
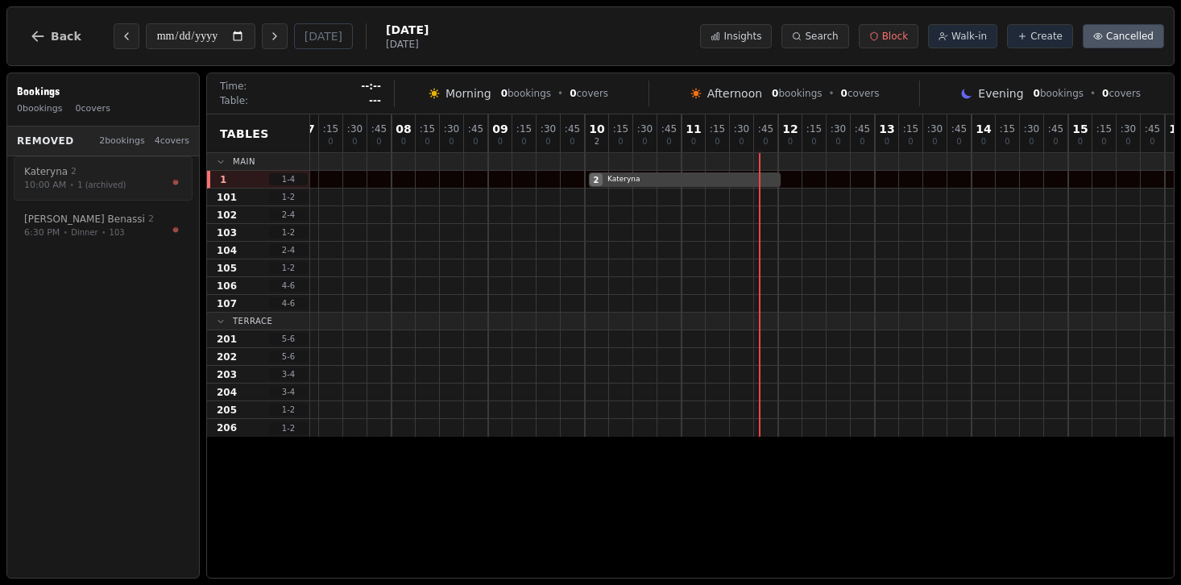
click at [143, 187] on div "10:00 AM • 1 (archived)" at bounding box center [95, 186] width 142 height 14
select select "****"
select select "*"
select select "*********"
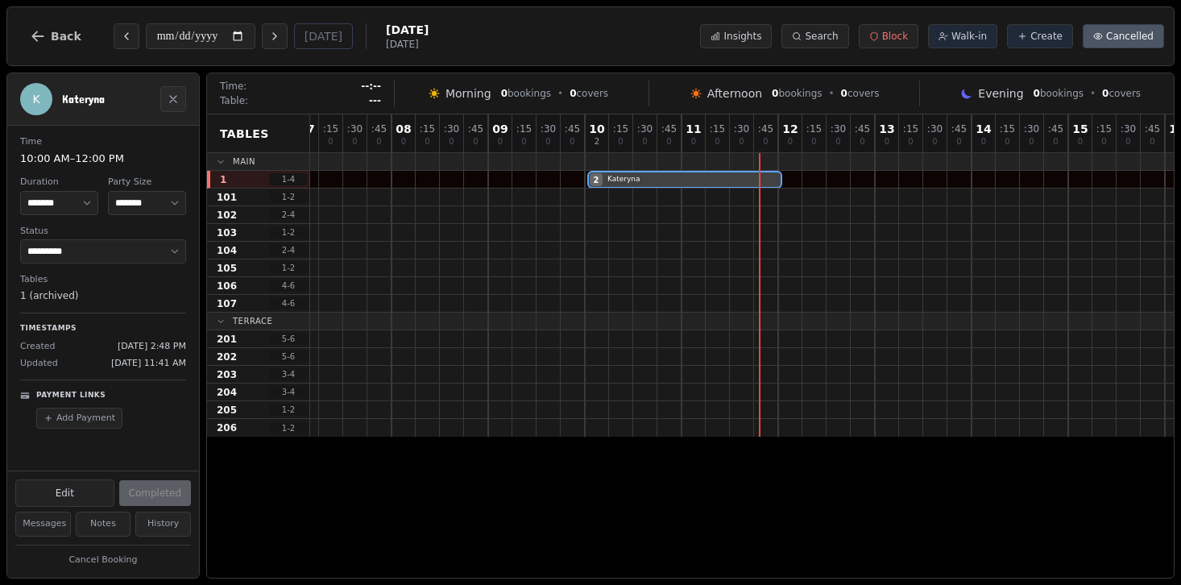
click at [164, 517] on button "History" at bounding box center [163, 524] width 56 height 25
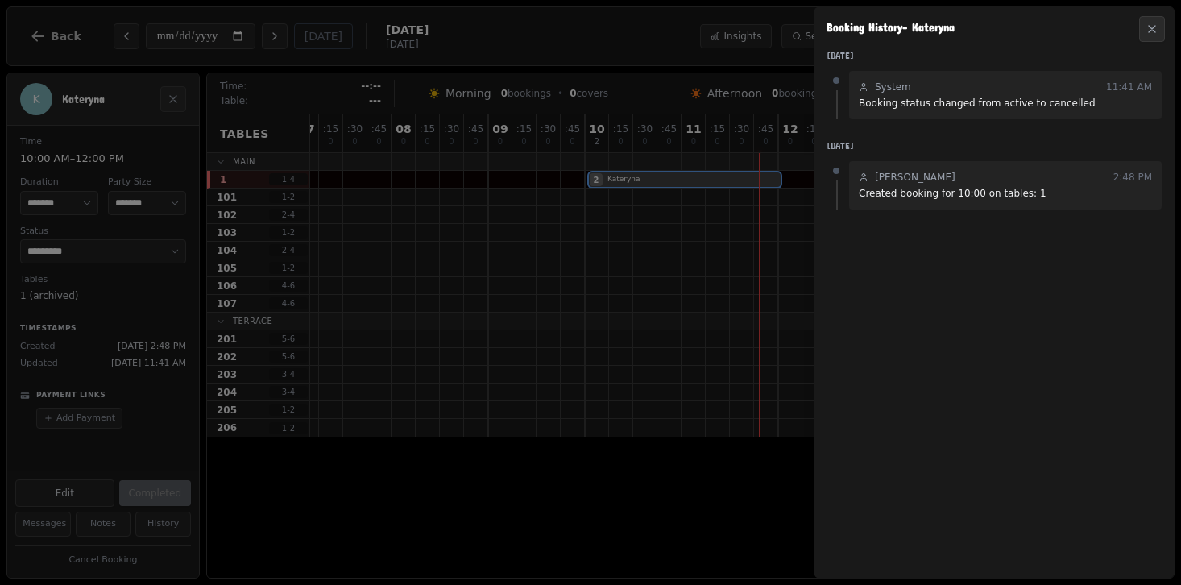
click at [1015, 452] on div "Wednesday, August 20, 2025 System 11:41 AM Booking status changed from active t…" at bounding box center [994, 306] width 361 height 543
click at [1139, 23] on button "Close" at bounding box center [1152, 29] width 26 height 26
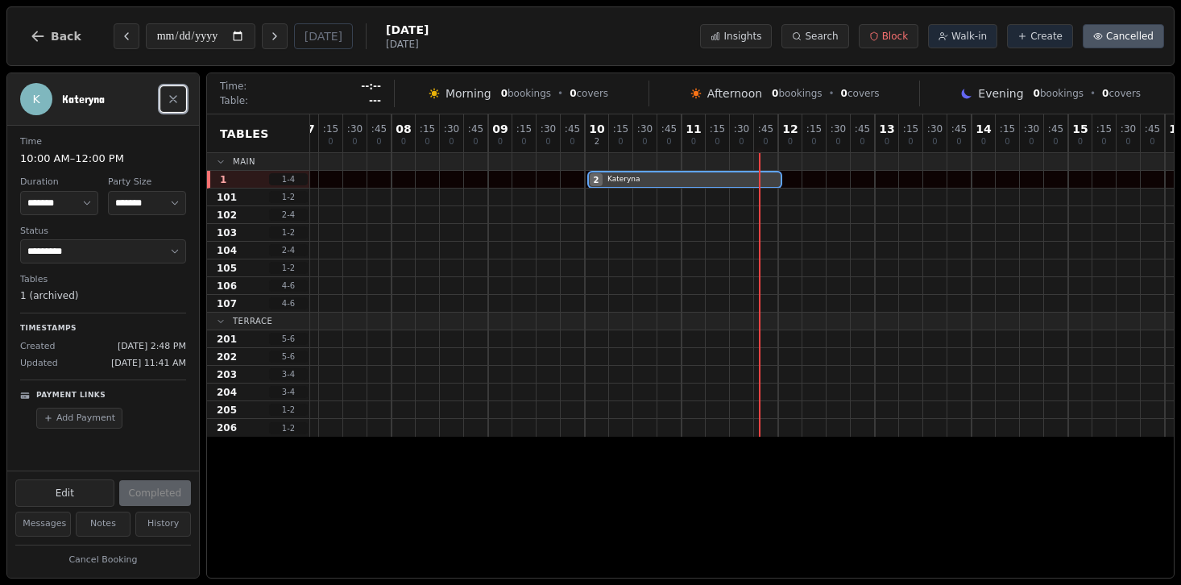
click at [176, 94] on icon "Close" at bounding box center [173, 99] width 13 height 13
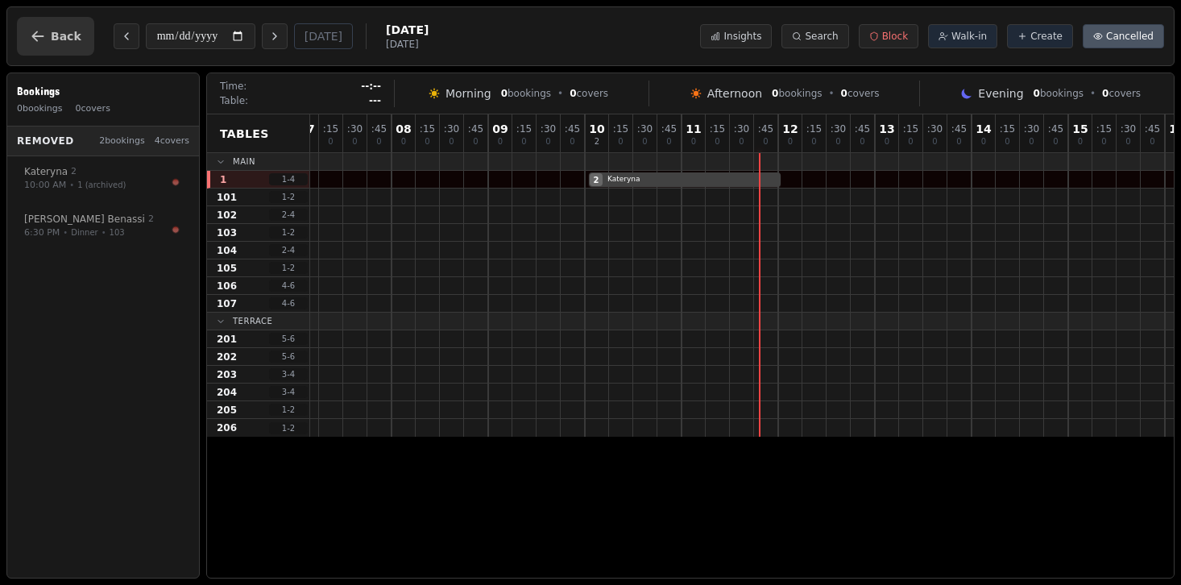
click at [54, 24] on button "Back" at bounding box center [55, 36] width 77 height 39
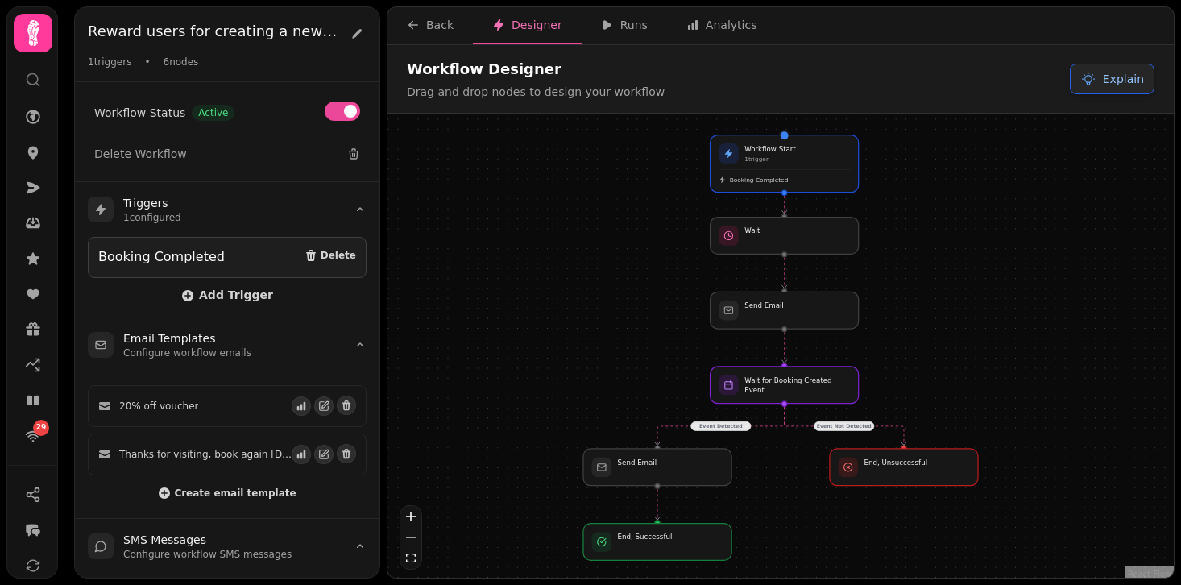
click at [1113, 82] on span "Explain" at bounding box center [1123, 79] width 41 height 16
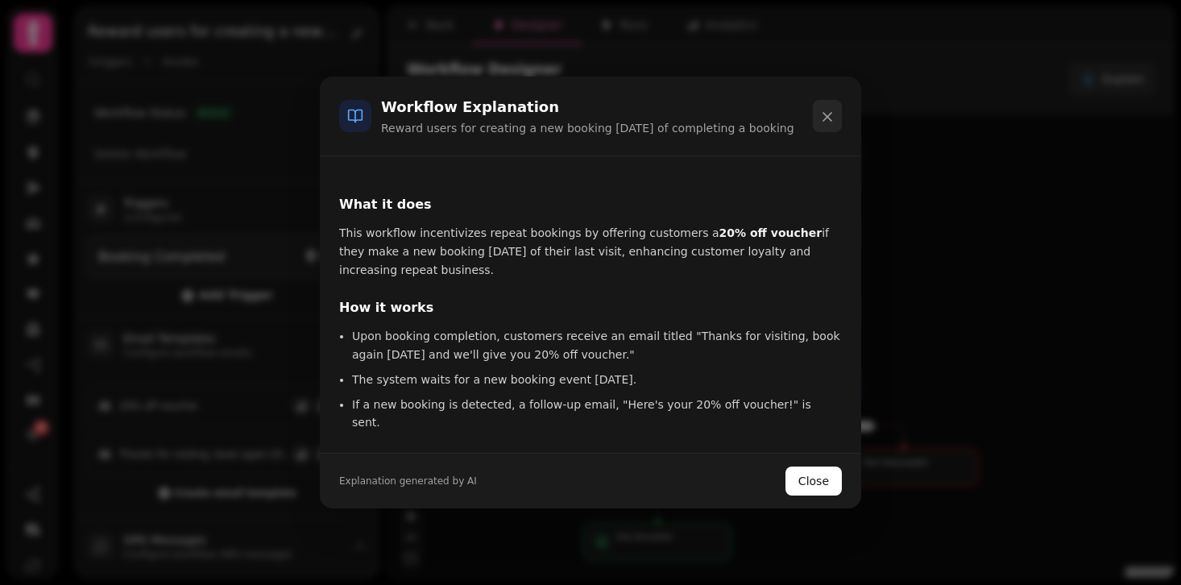
click at [825, 114] on icon at bounding box center [828, 117] width 16 height 16
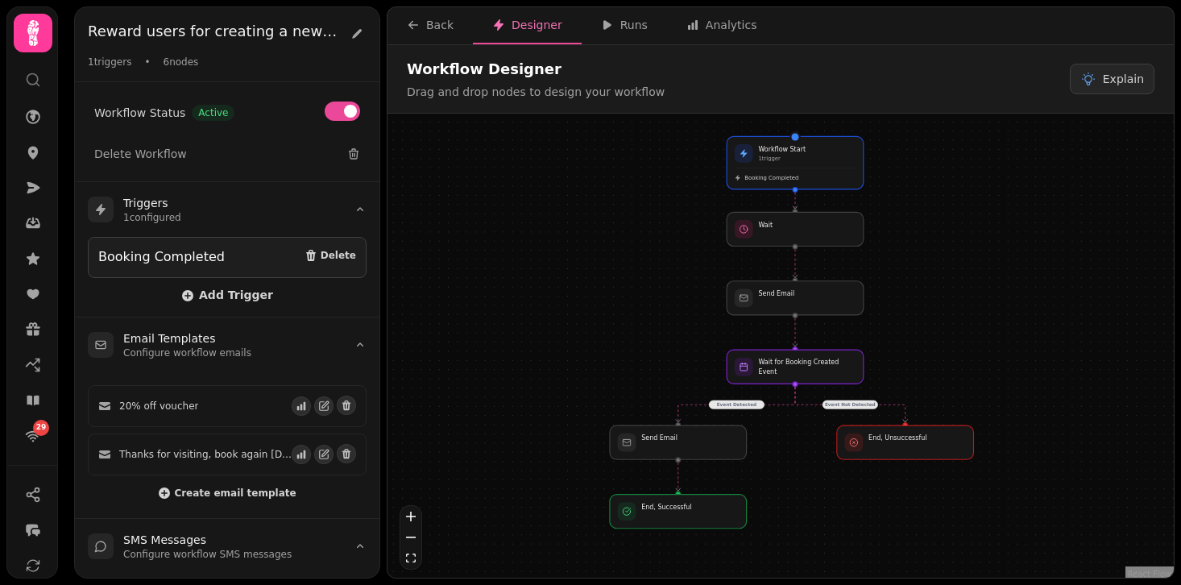
drag, startPoint x: 1022, startPoint y: 239, endPoint x: 1008, endPoint y: 232, distance: 15.1
click at [1008, 232] on div "Event Detected Event Not Detected Workflow Start 1 trigger Booking Completed Se…" at bounding box center [781, 348] width 787 height 468
click at [1086, 85] on icon at bounding box center [1089, 79] width 16 height 16
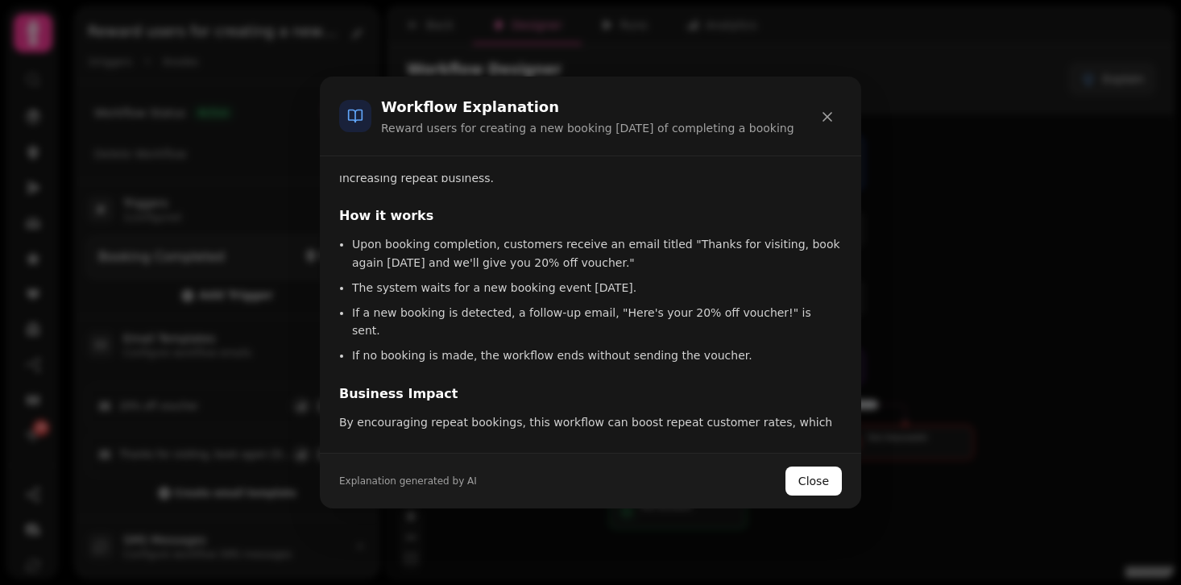
scroll to position [96, 0]
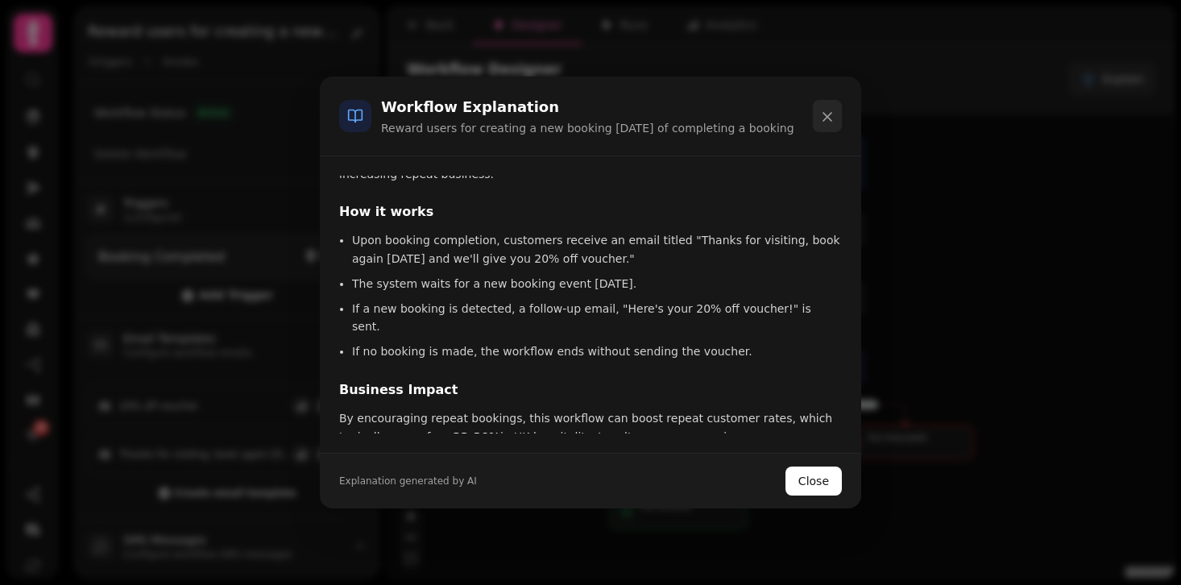
click at [826, 112] on icon at bounding box center [828, 117] width 16 height 16
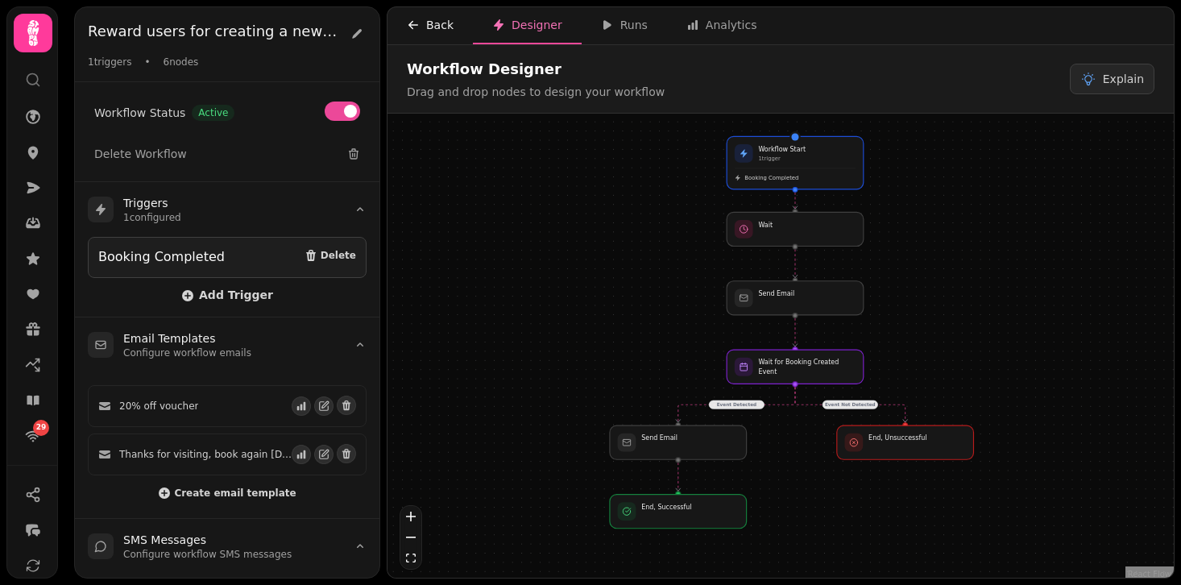
click at [429, 10] on button "Back" at bounding box center [430, 25] width 85 height 37
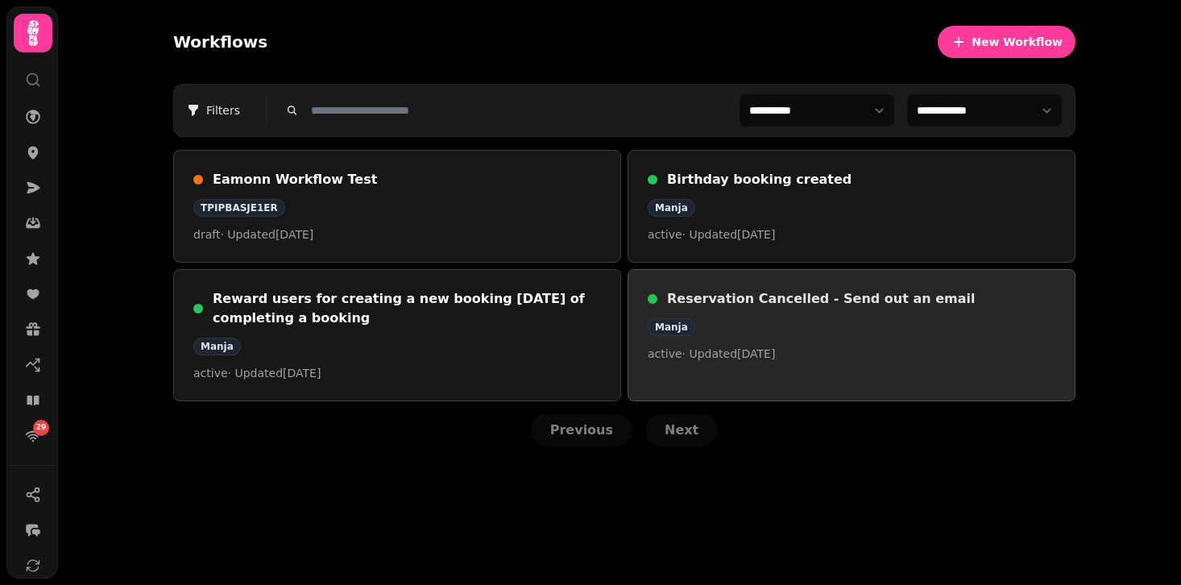
click at [821, 302] on h3 "Reservation Cancelled - Send out an email" at bounding box center [861, 298] width 388 height 19
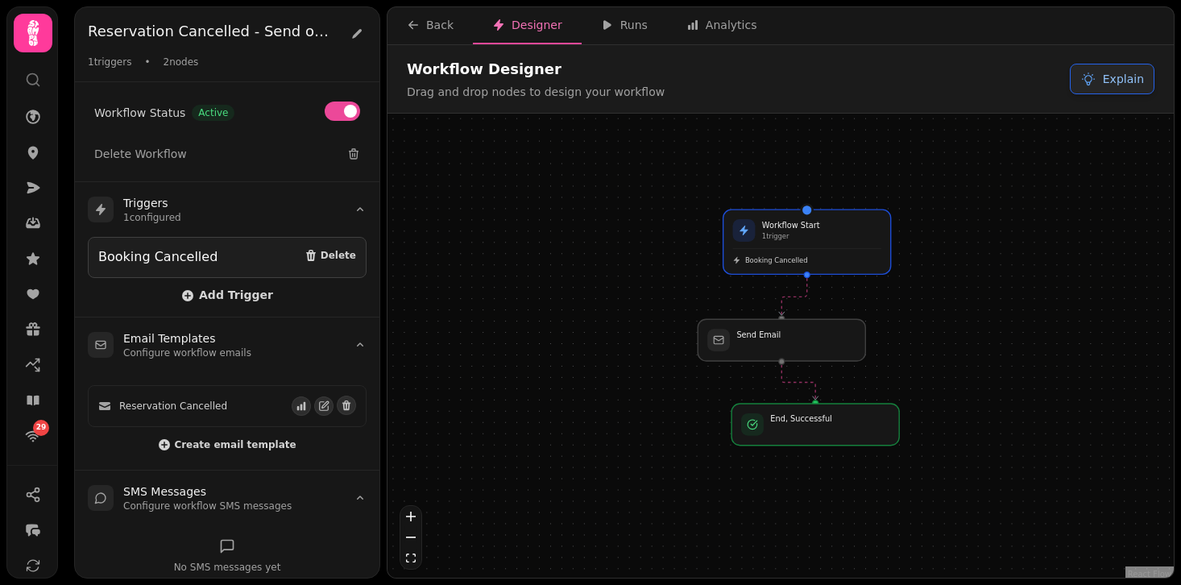
click at [1123, 68] on button "Explain" at bounding box center [1112, 79] width 85 height 31
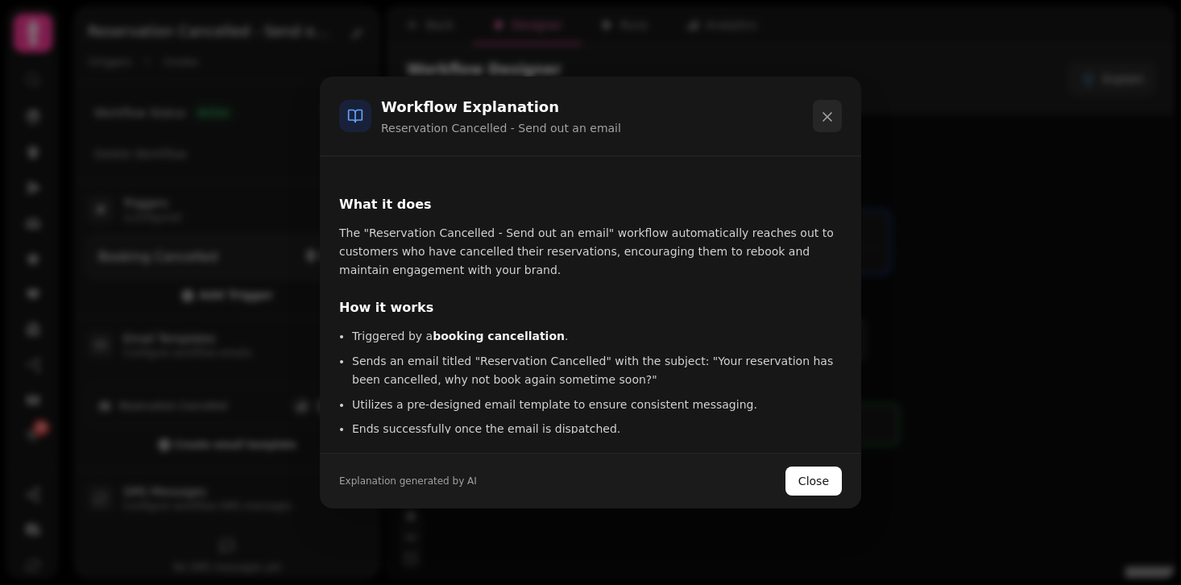
click at [828, 109] on icon at bounding box center [828, 117] width 16 height 16
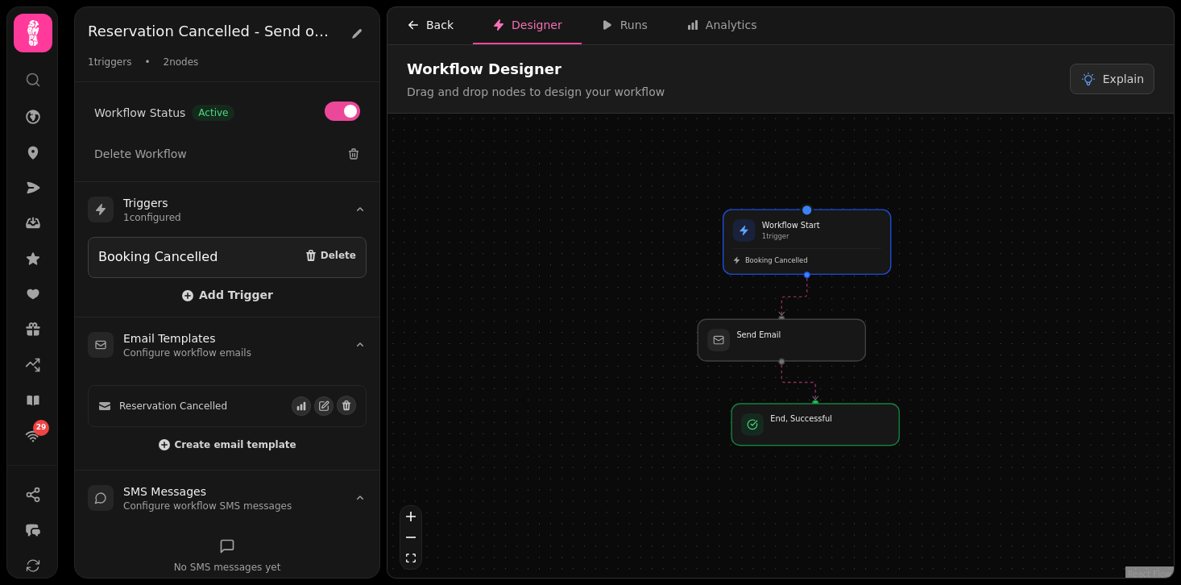
click at [438, 27] on div "Back" at bounding box center [430, 25] width 47 height 16
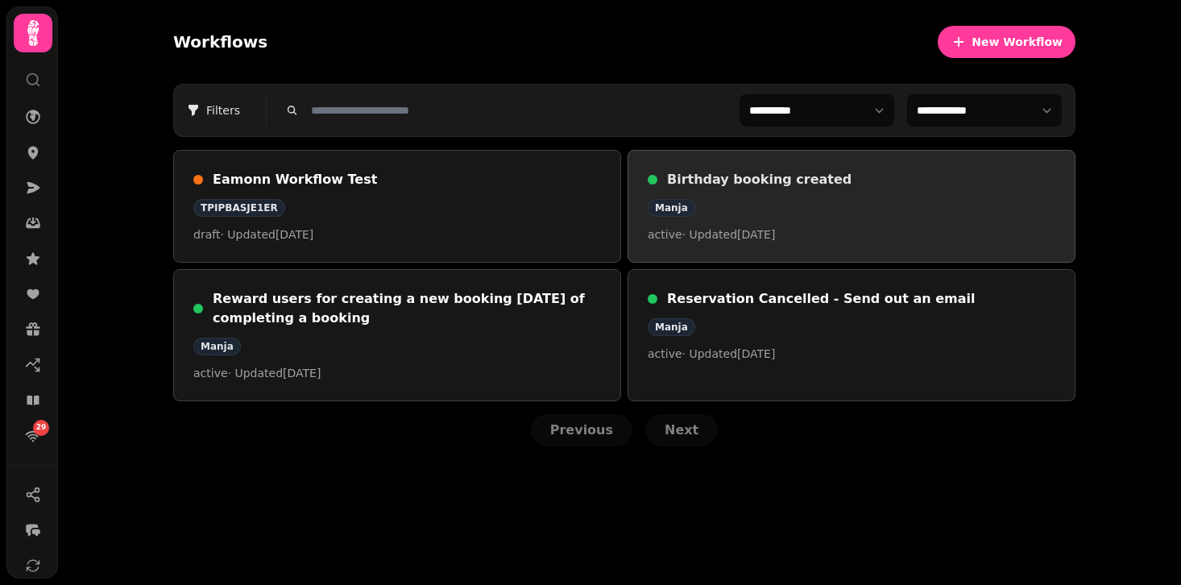
click at [721, 208] on div "Manja" at bounding box center [852, 208] width 408 height 18
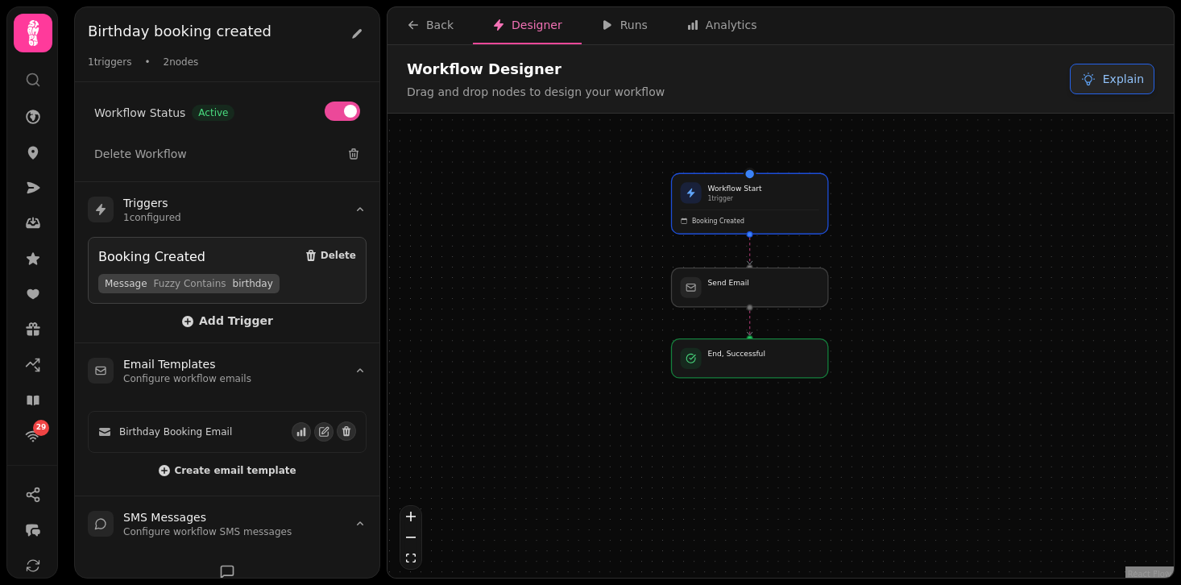
click at [1120, 69] on button "Explain" at bounding box center [1112, 79] width 85 height 31
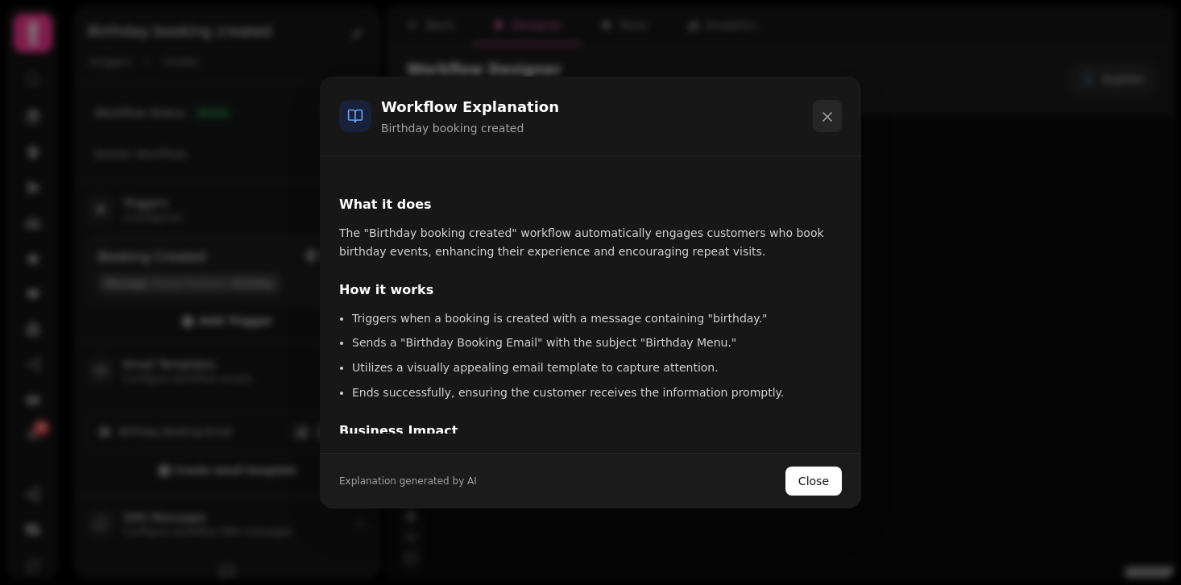
click at [824, 115] on icon at bounding box center [828, 117] width 8 height 8
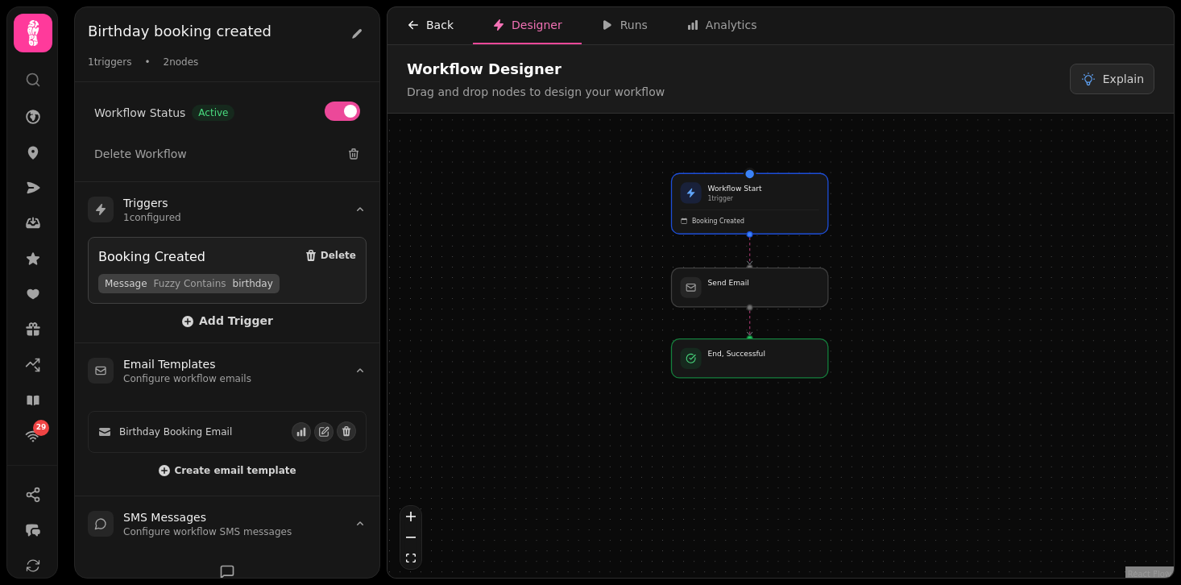
click at [416, 12] on button "Back" at bounding box center [430, 25] width 85 height 37
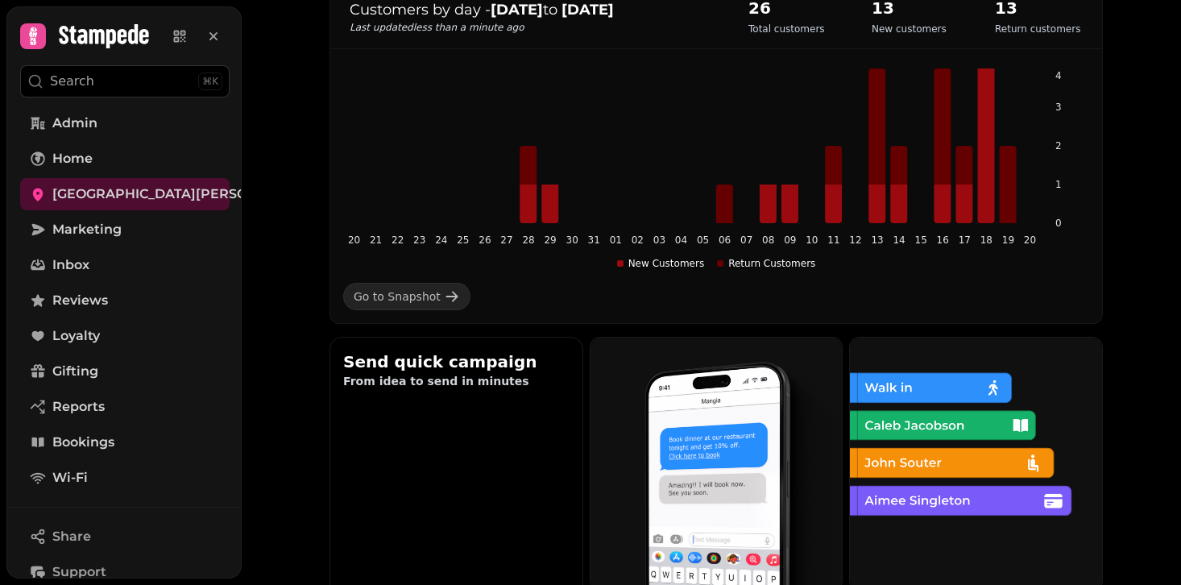
scroll to position [343, 0]
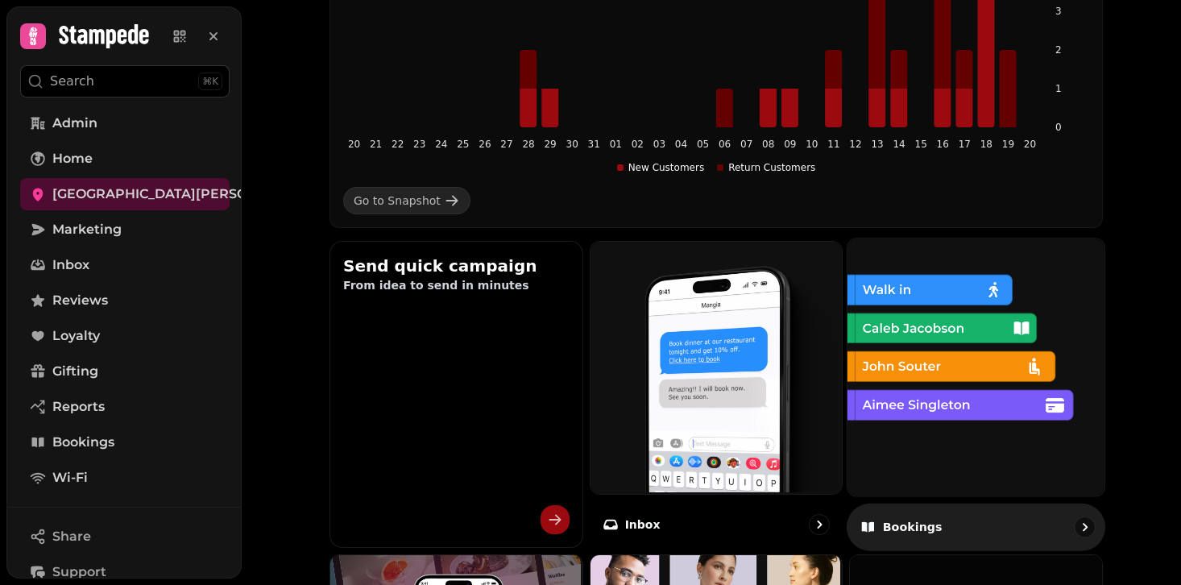
click at [969, 303] on img at bounding box center [974, 365] width 257 height 257
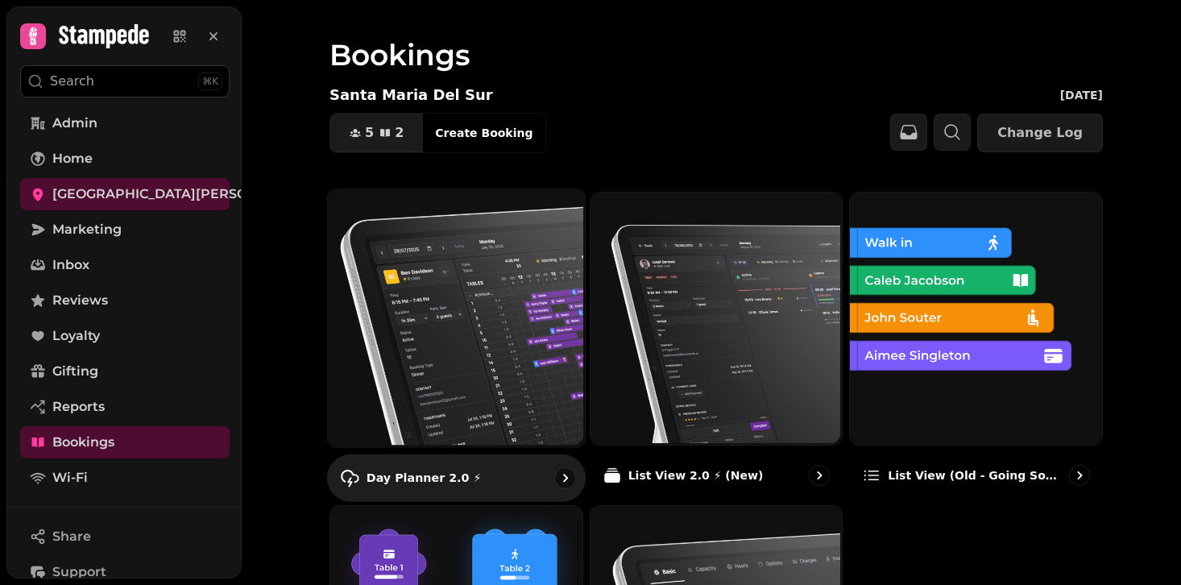
click at [505, 242] on img at bounding box center [454, 316] width 257 height 257
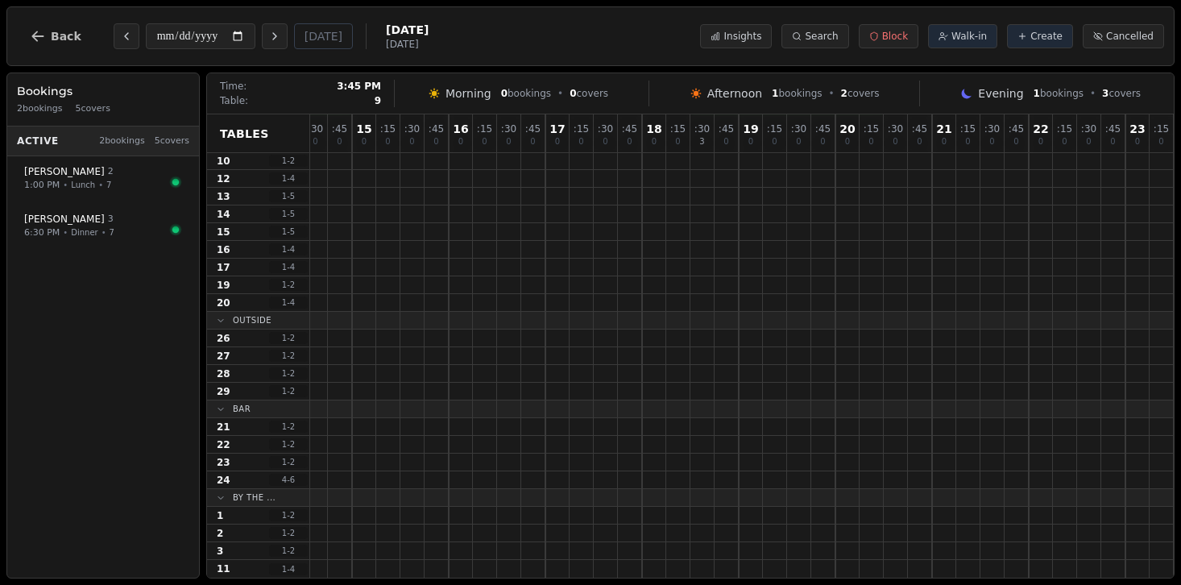
scroll to position [125, 0]
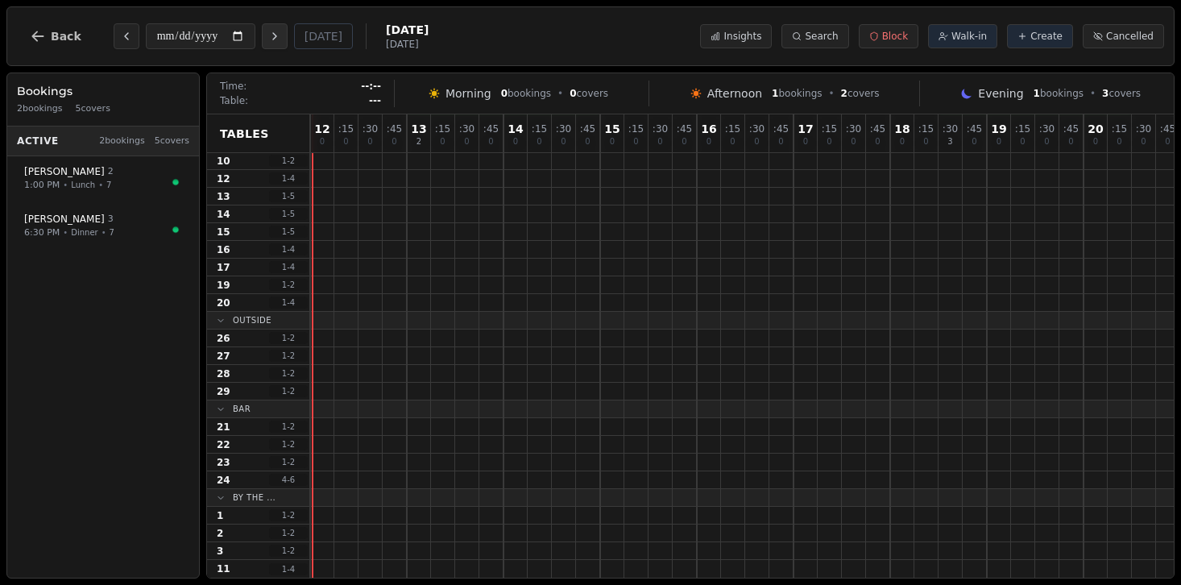
click at [283, 44] on button "Next day" at bounding box center [275, 36] width 26 height 26
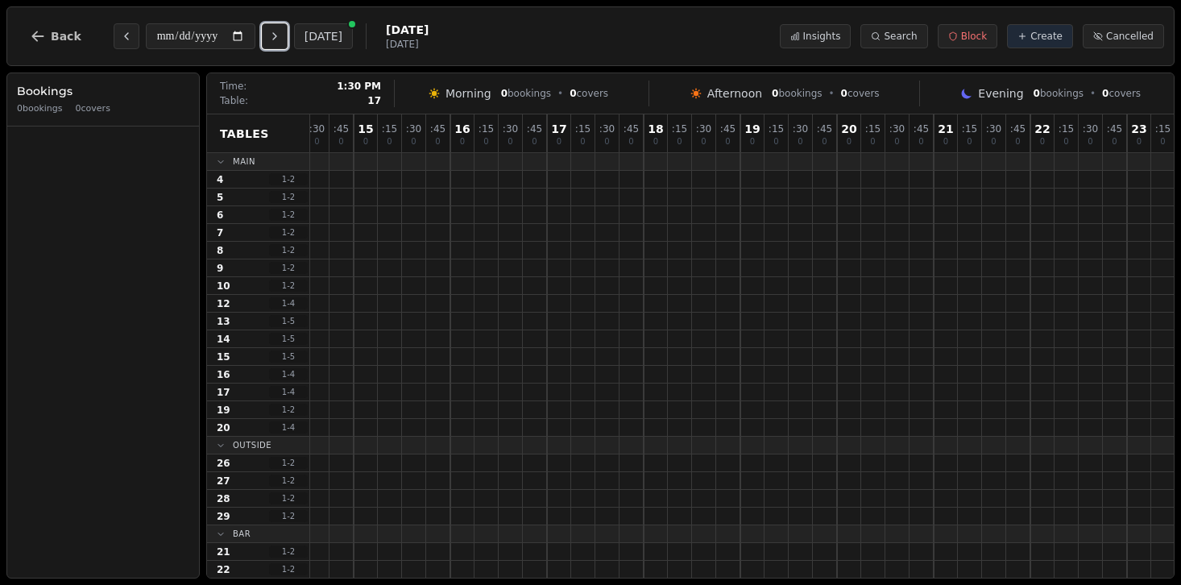
scroll to position [0, 248]
click at [276, 36] on icon "Next day" at bounding box center [274, 36] width 3 height 6
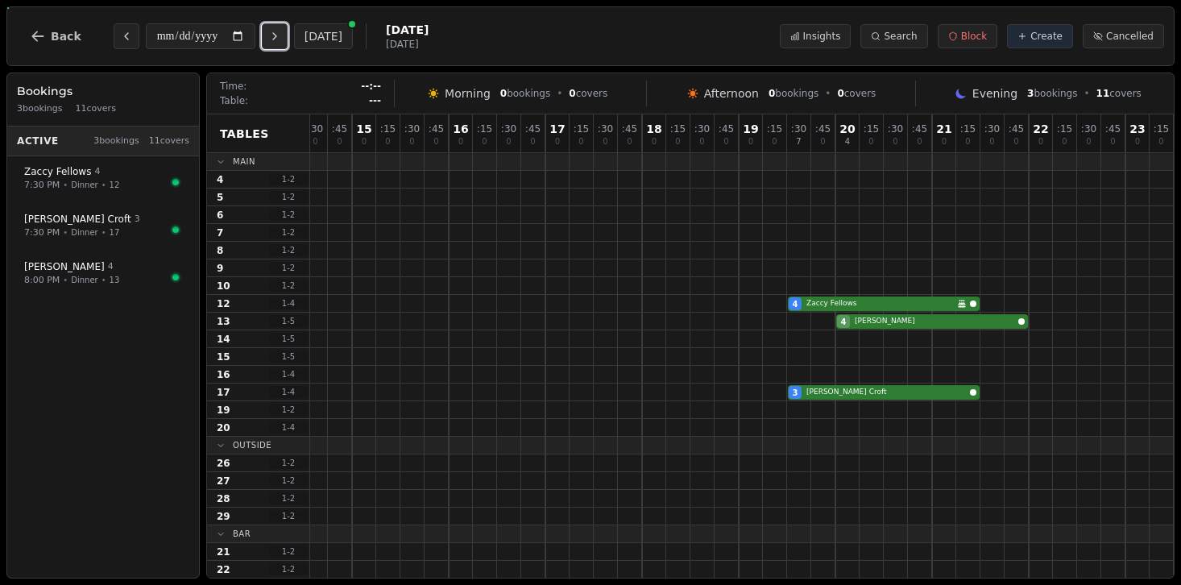
click at [276, 36] on icon "Next day" at bounding box center [274, 36] width 3 height 6
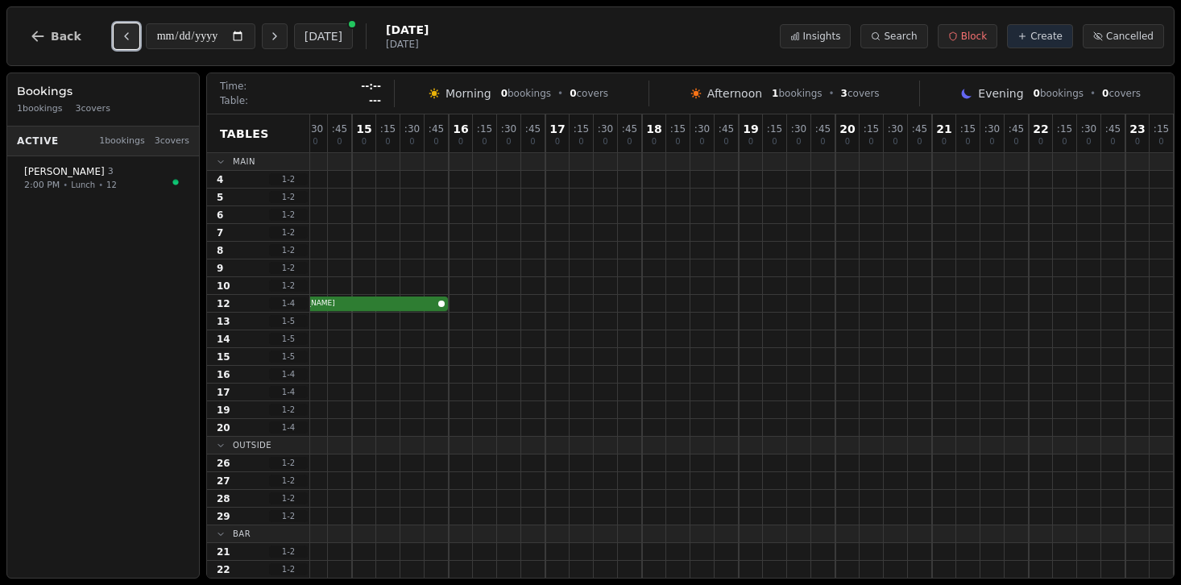
click at [120, 35] on icon "Previous day" at bounding box center [126, 36] width 13 height 13
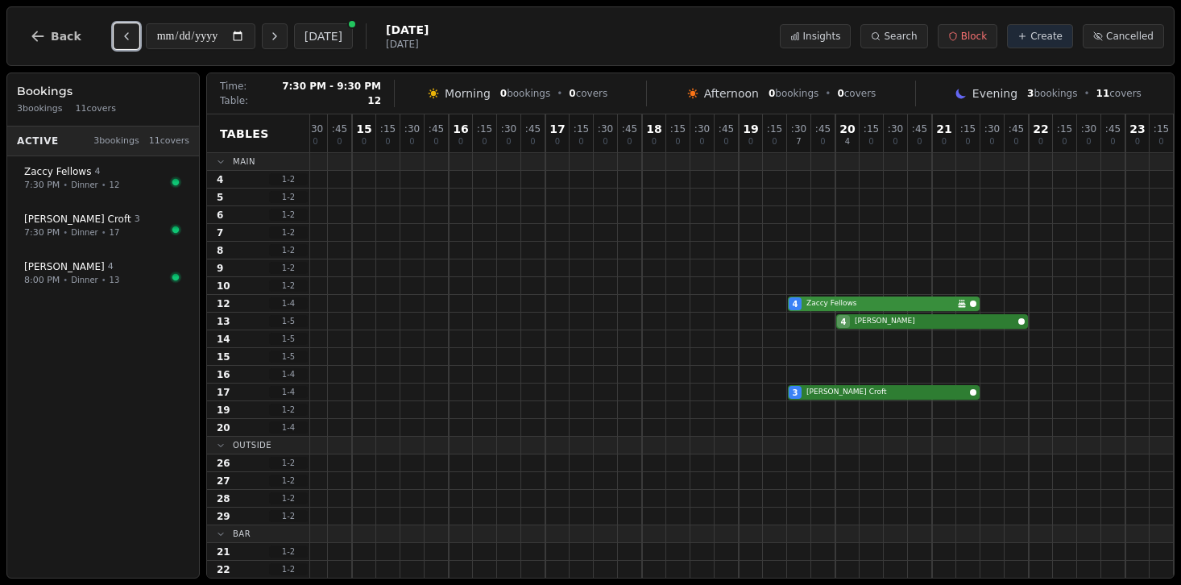
click at [849, 303] on div "4 Zaccy Fellows Birthday celebration" at bounding box center [618, 304] width 1112 height 18
select select "****"
select select "*"
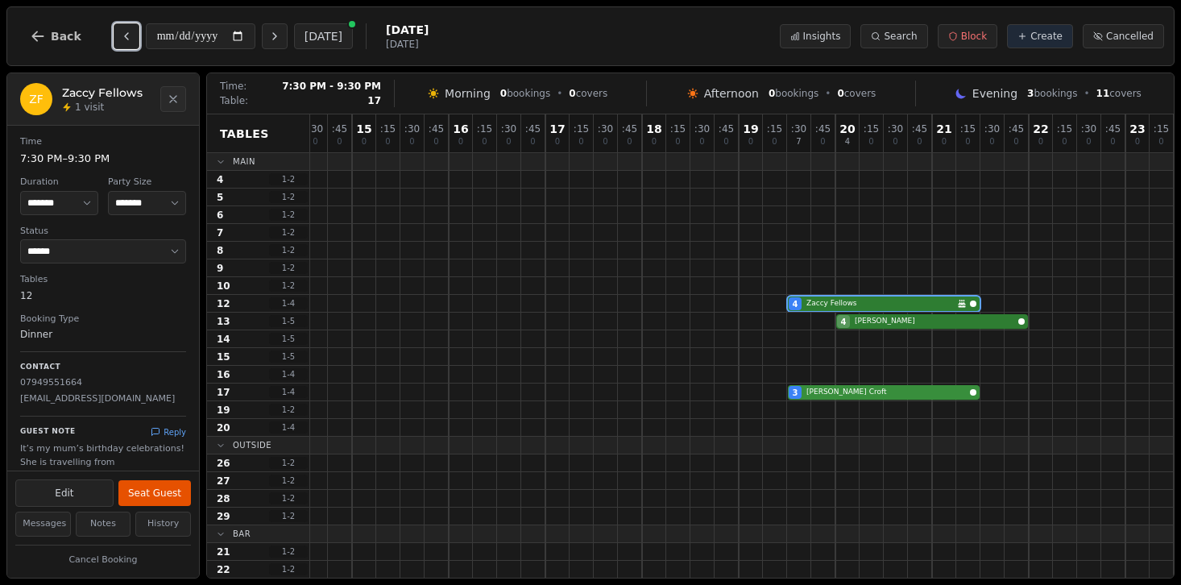
click at [866, 396] on div "3 [PERSON_NAME]" at bounding box center [618, 393] width 1112 height 18
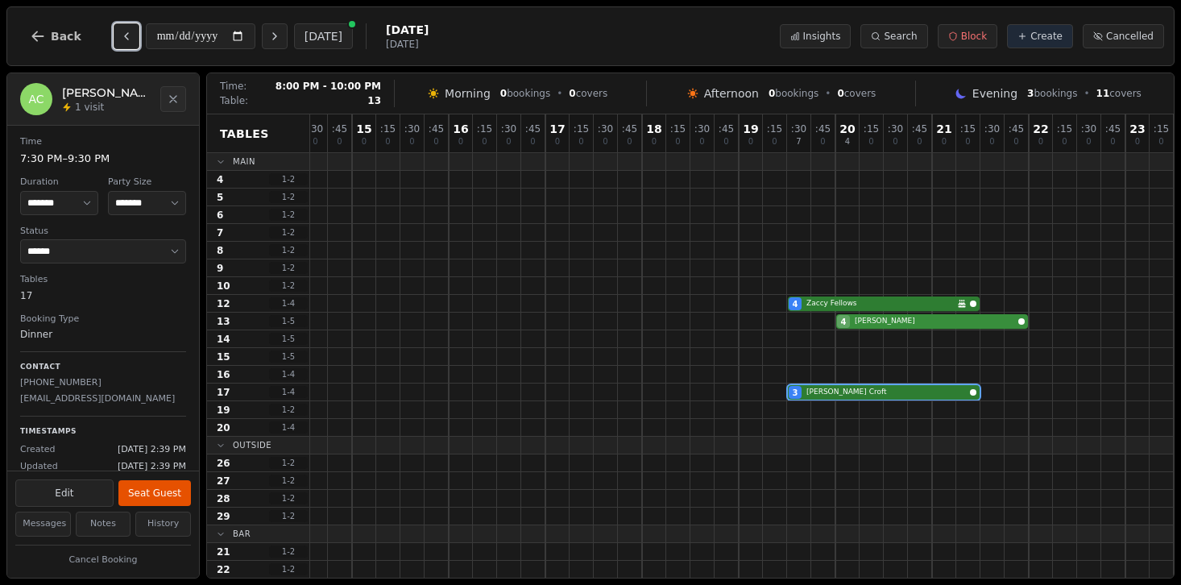
click at [877, 322] on div "4 [PERSON_NAME]" at bounding box center [618, 322] width 1112 height 18
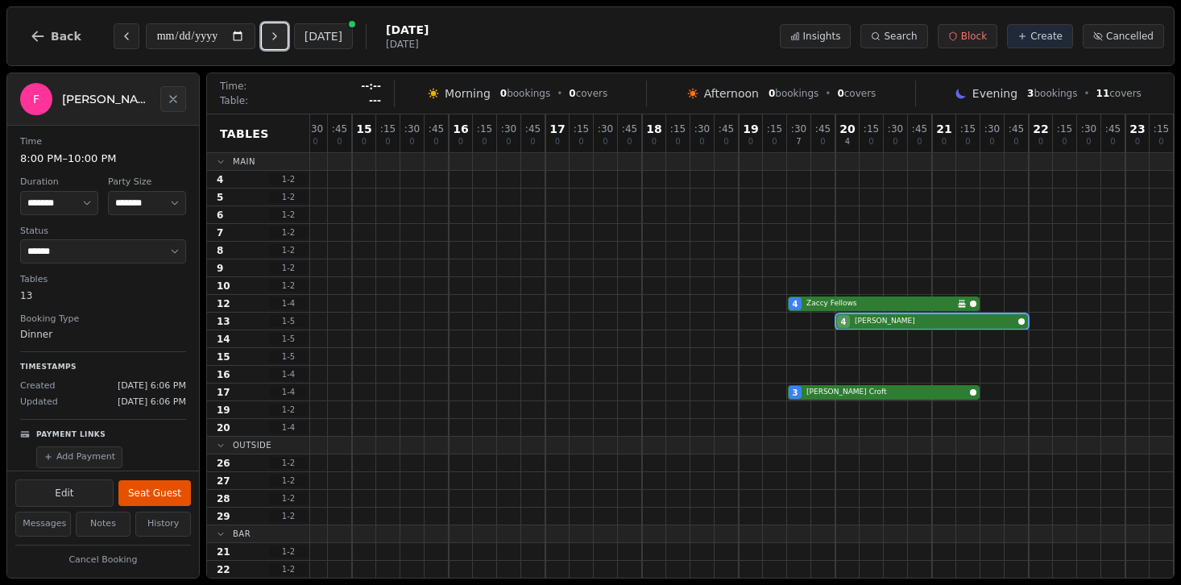
click at [278, 39] on icon "Next day" at bounding box center [274, 36] width 13 height 13
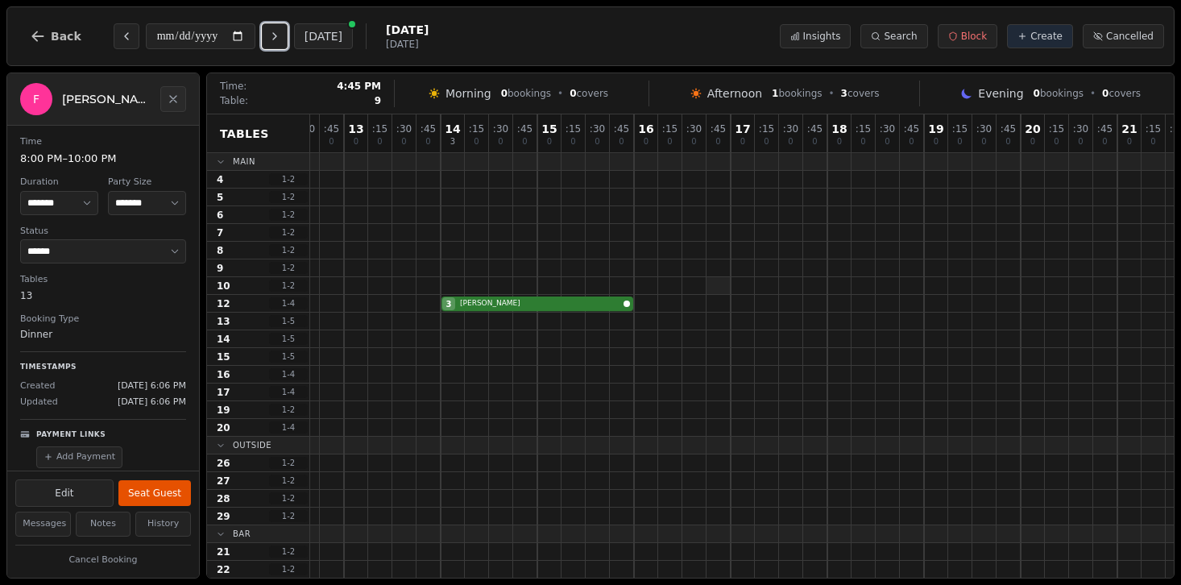
scroll to position [0, 0]
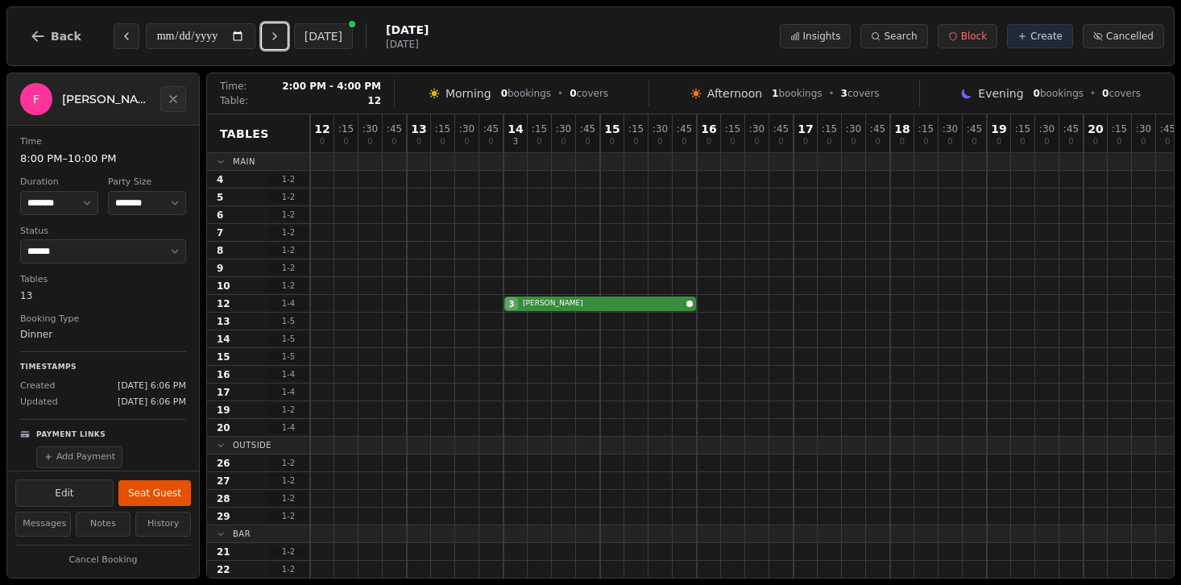
click at [556, 309] on div "3 [PERSON_NAME]" at bounding box center [866, 304] width 1112 height 18
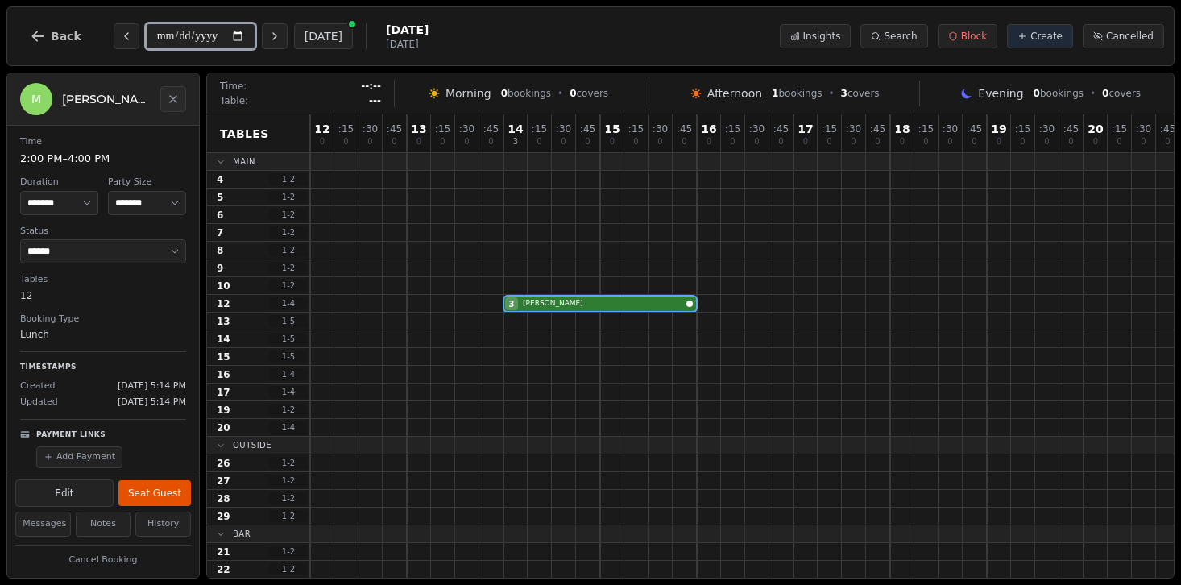
click at [226, 28] on input "**********" at bounding box center [201, 36] width 110 height 26
click at [246, 41] on input "**********" at bounding box center [201, 36] width 110 height 26
click at [68, 35] on span "Back" at bounding box center [66, 36] width 31 height 11
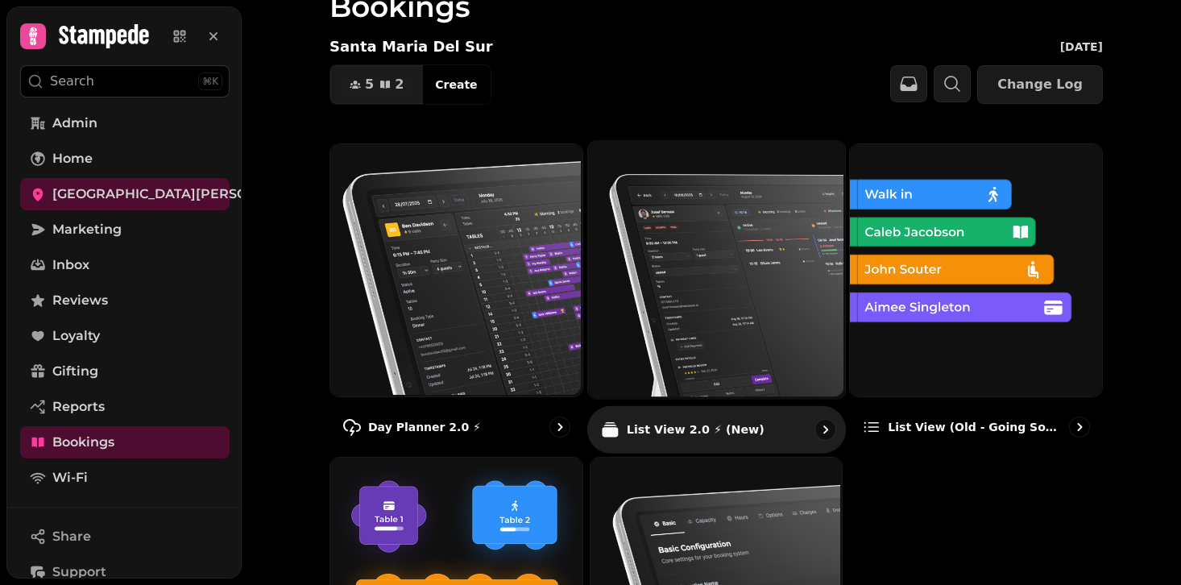
scroll to position [278, 0]
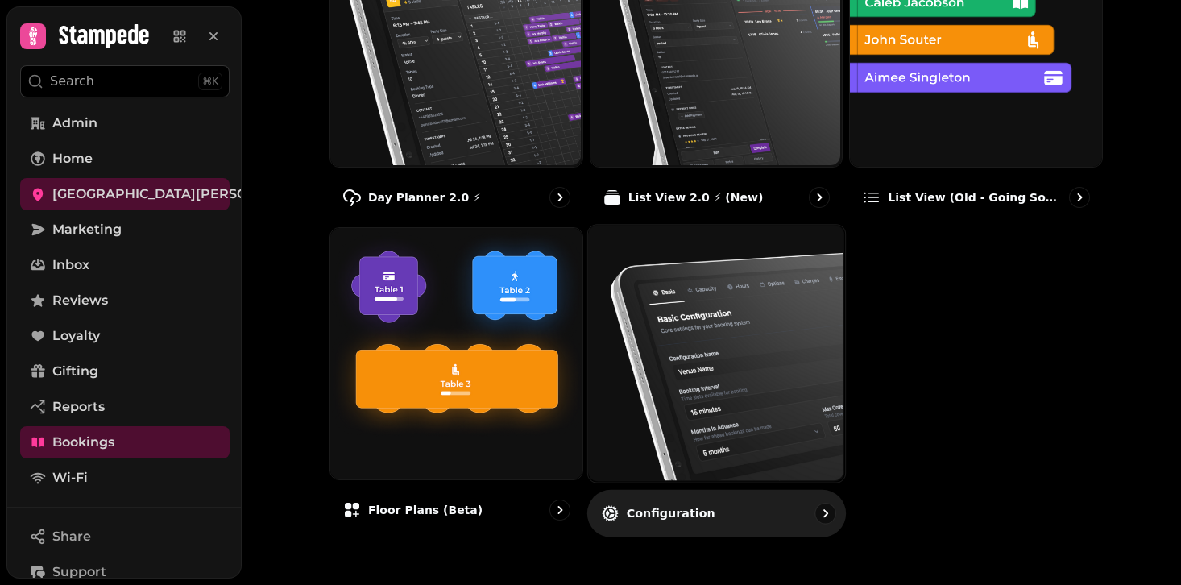
click at [697, 369] on img at bounding box center [714, 351] width 257 height 257
select select "**********"
select select "**"
select select "***"
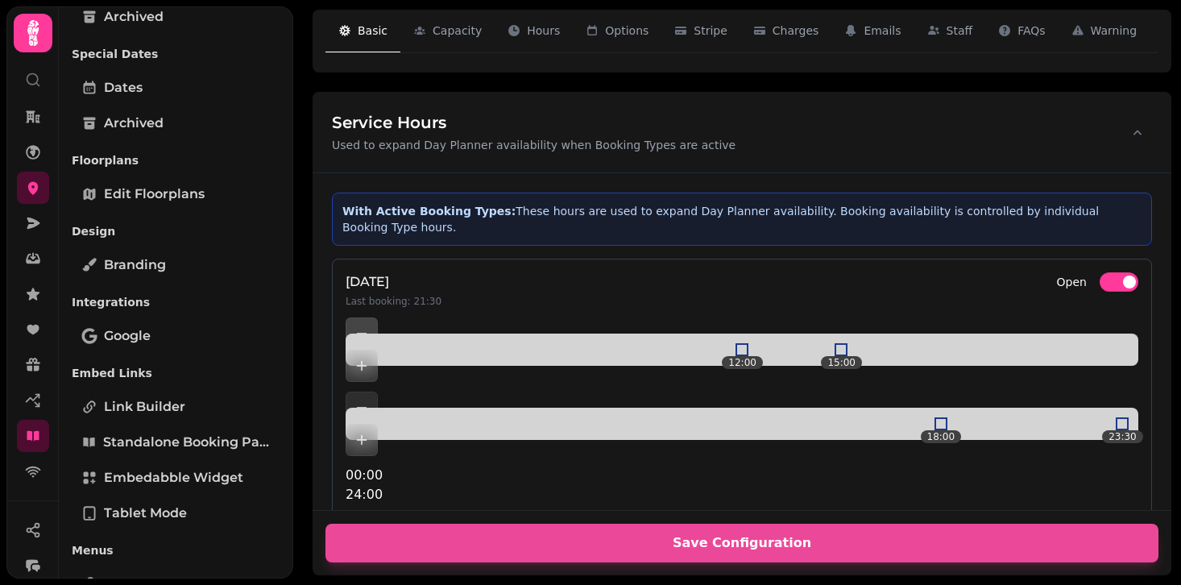
scroll to position [538, 0]
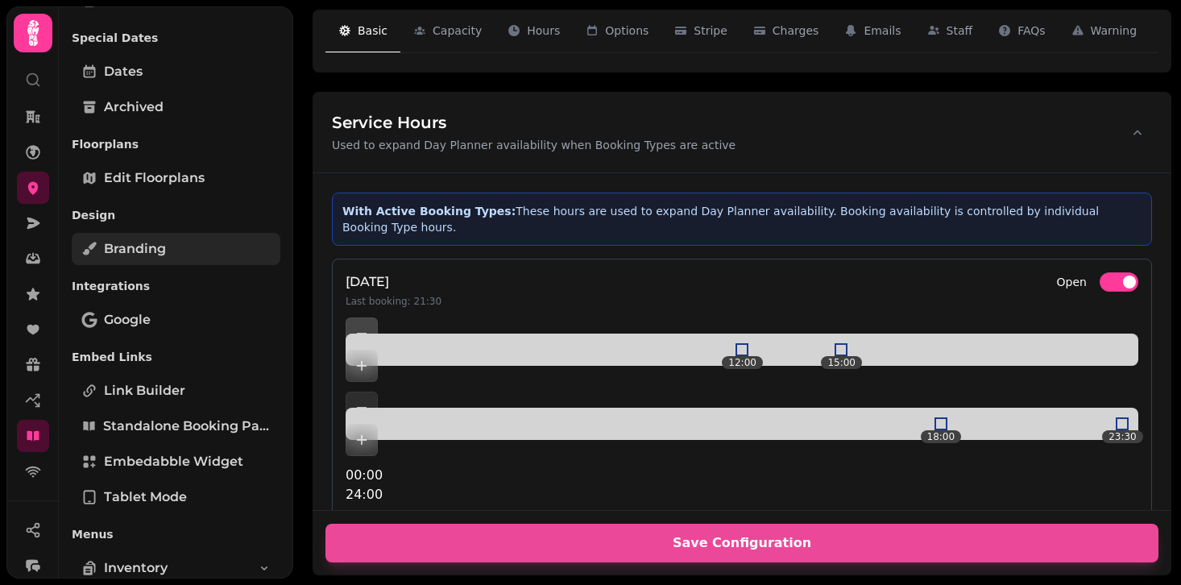
click at [205, 259] on link "Branding" at bounding box center [176, 249] width 209 height 32
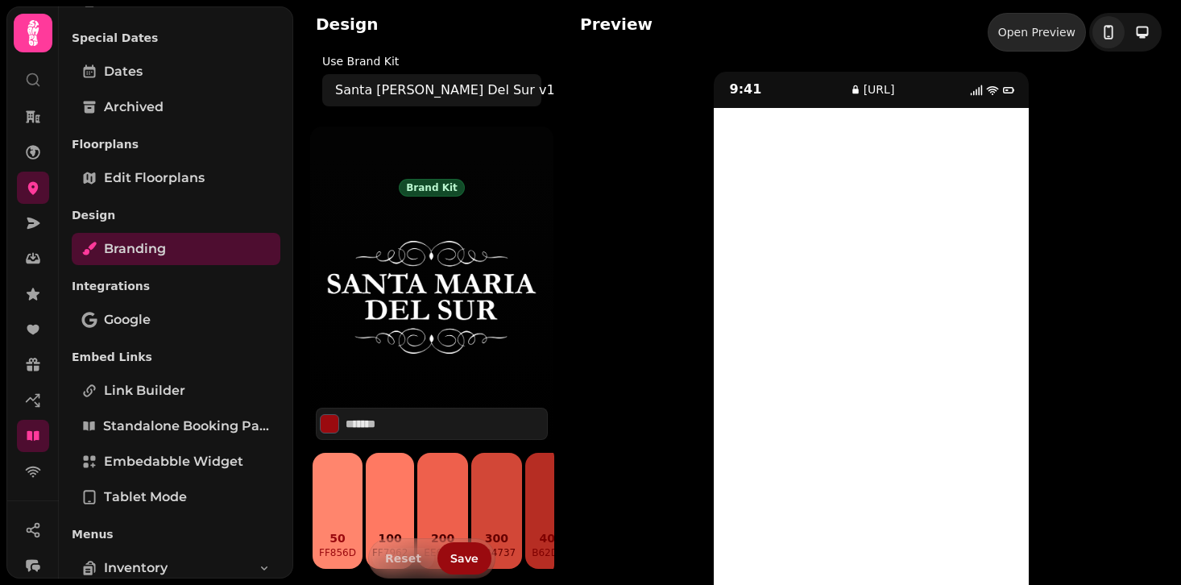
click at [1032, 40] on link "Open Preview" at bounding box center [1037, 32] width 98 height 39
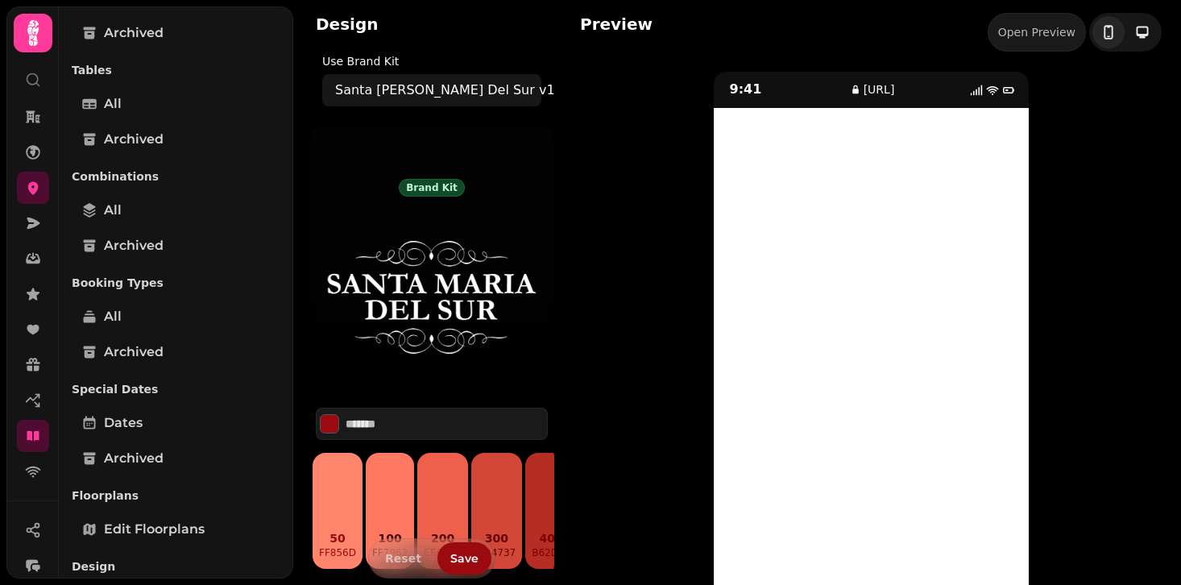
scroll to position [189, 0]
click at [173, 309] on link "All" at bounding box center [176, 315] width 209 height 32
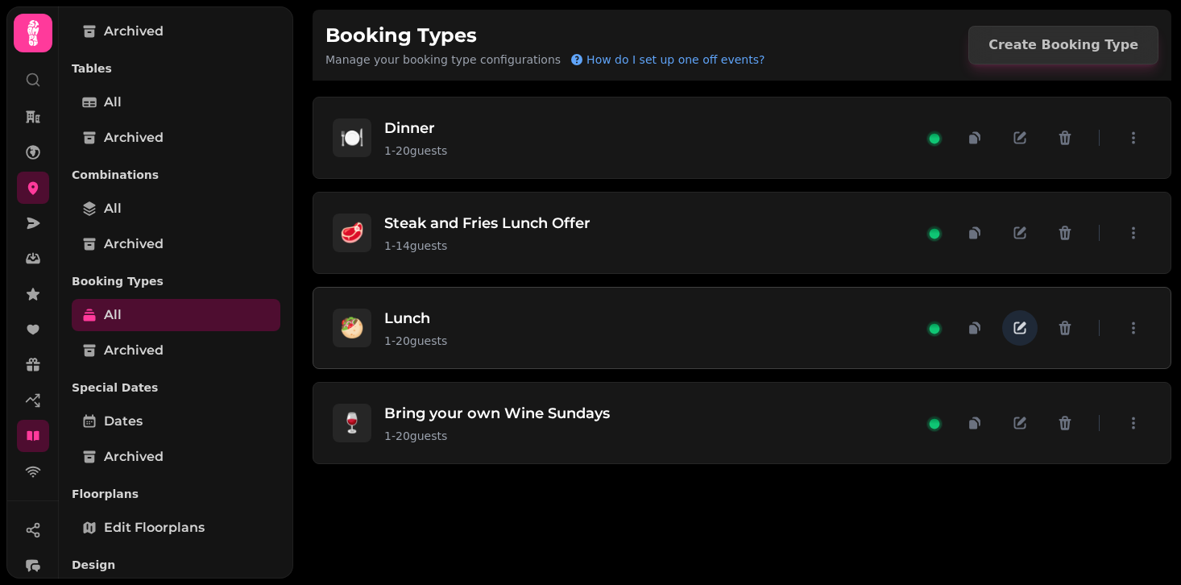
click at [1023, 334] on icon "button" at bounding box center [1020, 328] width 16 height 16
select select "**"
select select "****"
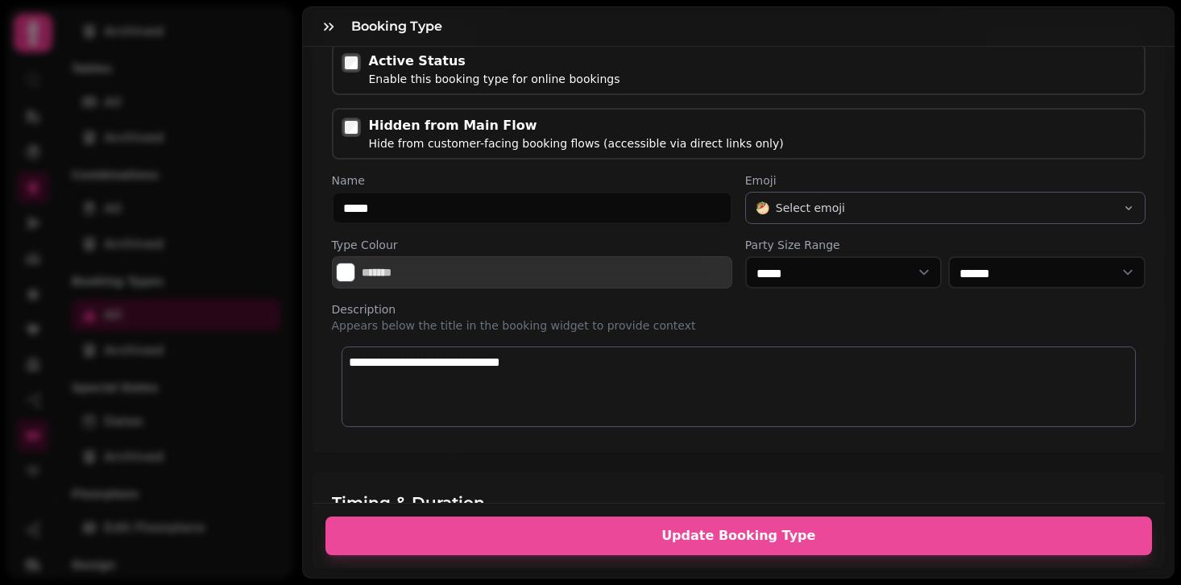
scroll to position [147, 0]
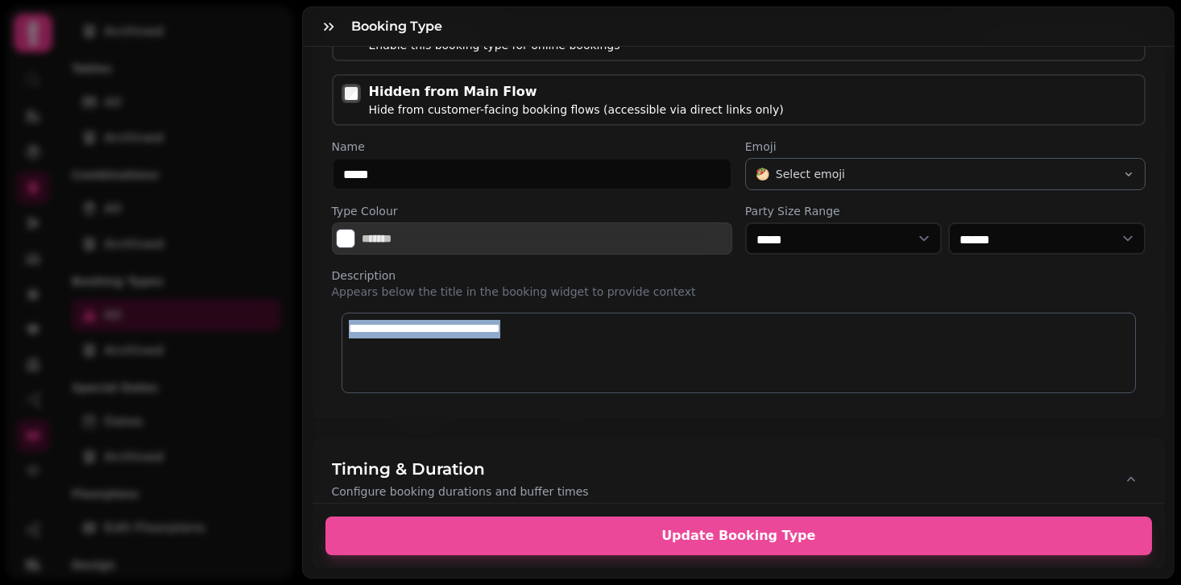
drag, startPoint x: 574, startPoint y: 330, endPoint x: 323, endPoint y: 328, distance: 250.6
click at [323, 328] on div "Active Status Enable this booking type for online bookings Hidden from Main Flo…" at bounding box center [739, 205] width 853 height 430
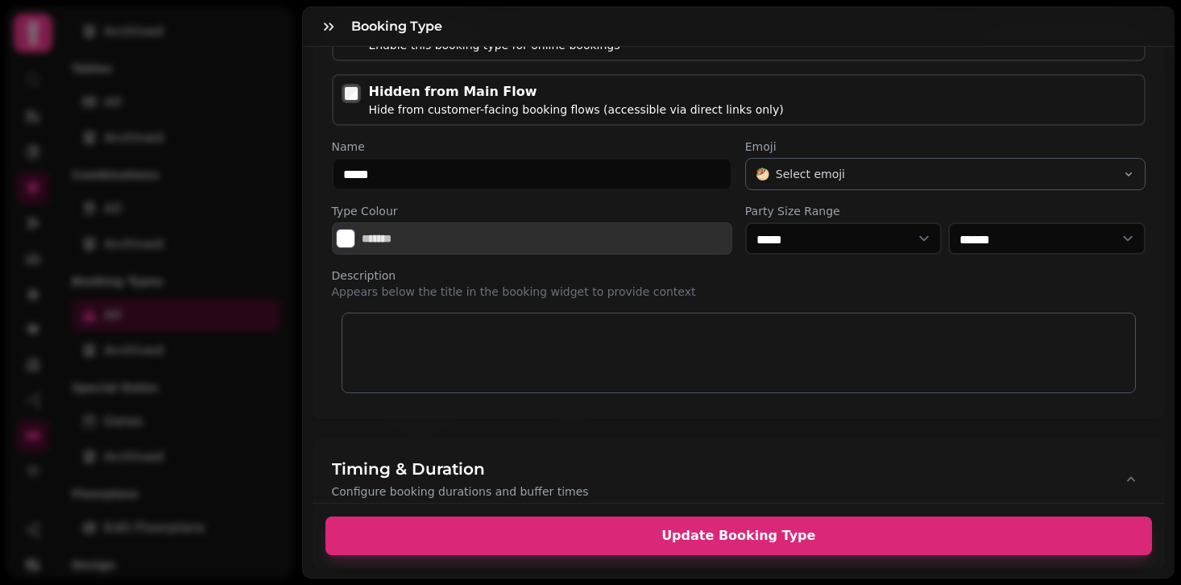
click at [575, 535] on span "Update Booking Type" at bounding box center [739, 535] width 789 height 13
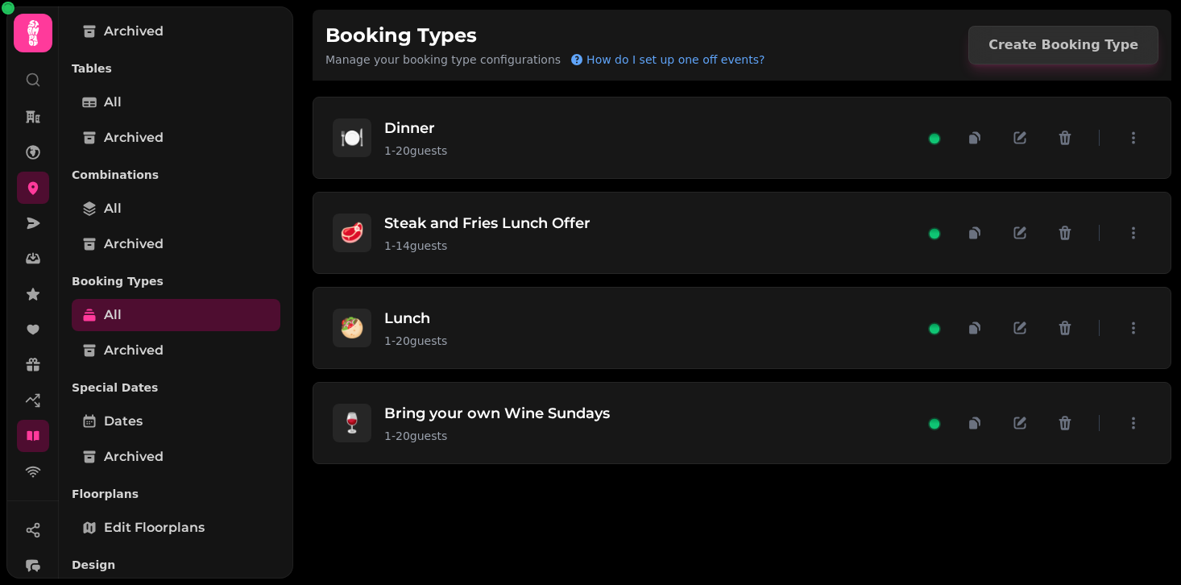
click at [182, 64] on p "Tables" at bounding box center [176, 68] width 209 height 29
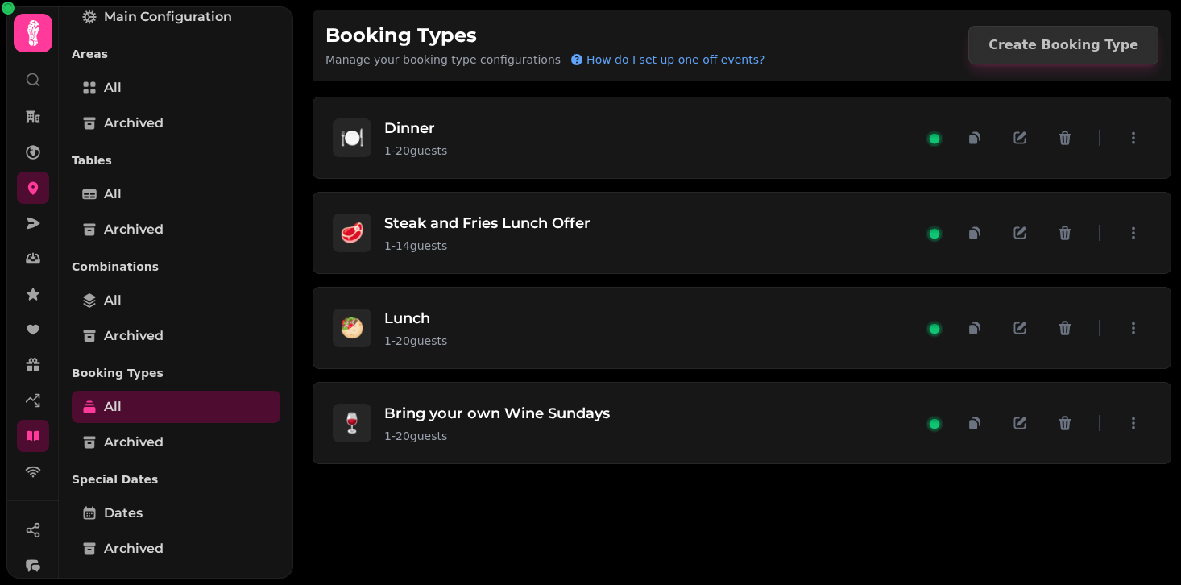
scroll to position [0, 0]
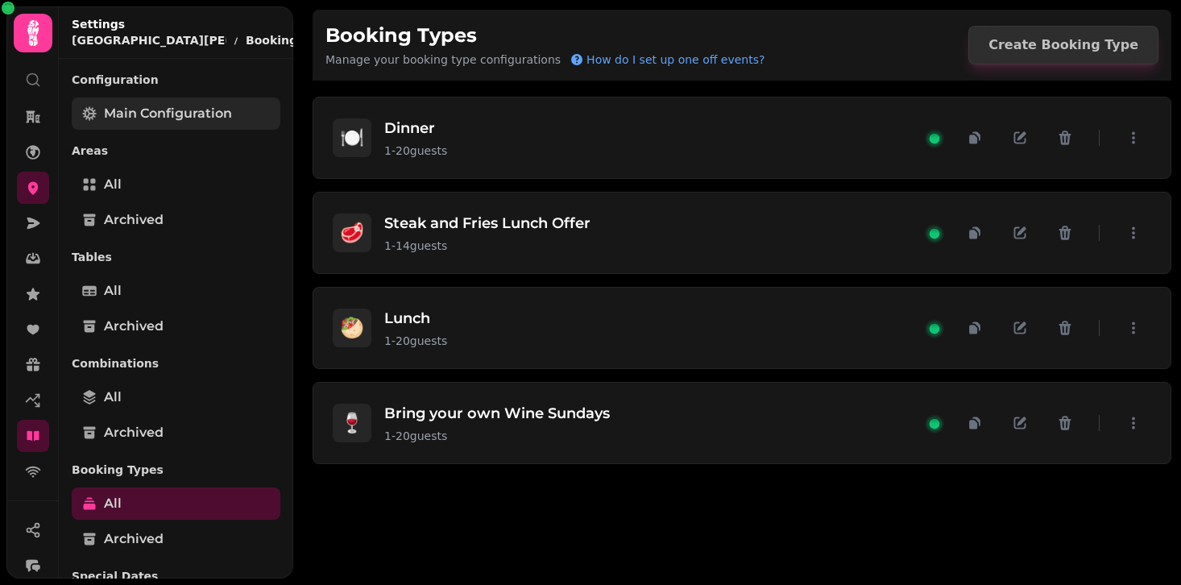
click at [181, 120] on span "Main Configuration" at bounding box center [168, 113] width 128 height 19
select select "**********"
select select "**"
select select "***"
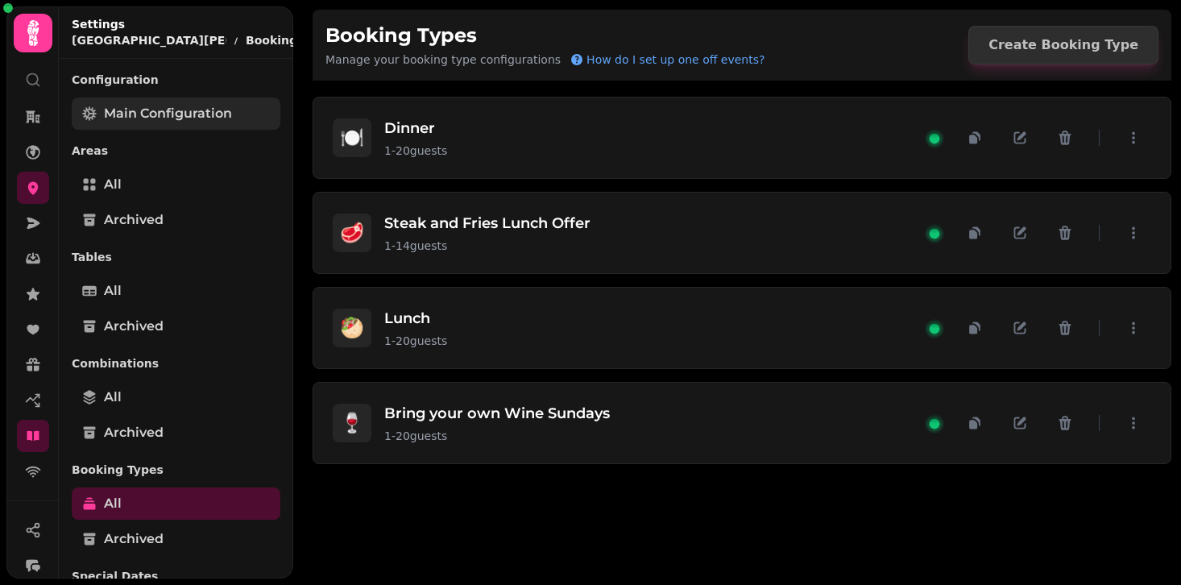
select select "**********"
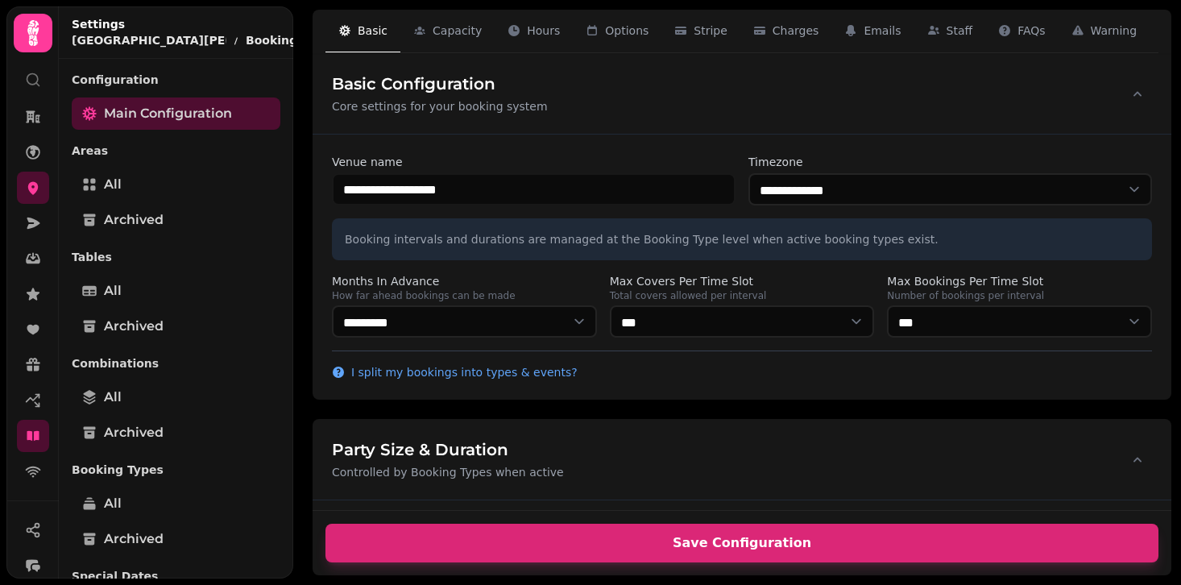
click at [573, 542] on span "Save Configuration" at bounding box center [742, 543] width 795 height 13
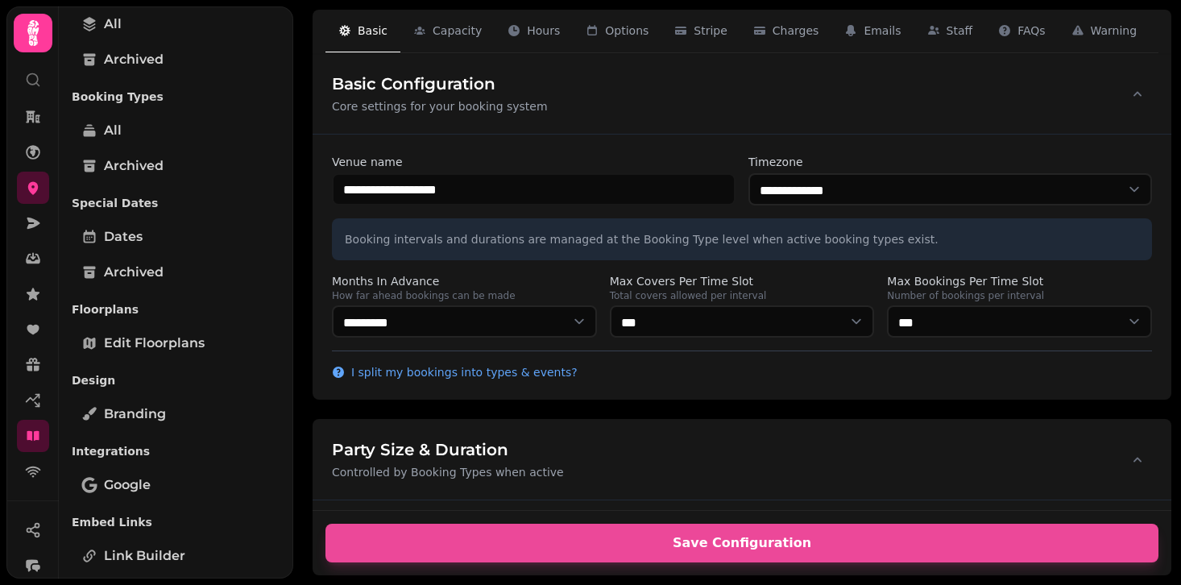
scroll to position [718, 0]
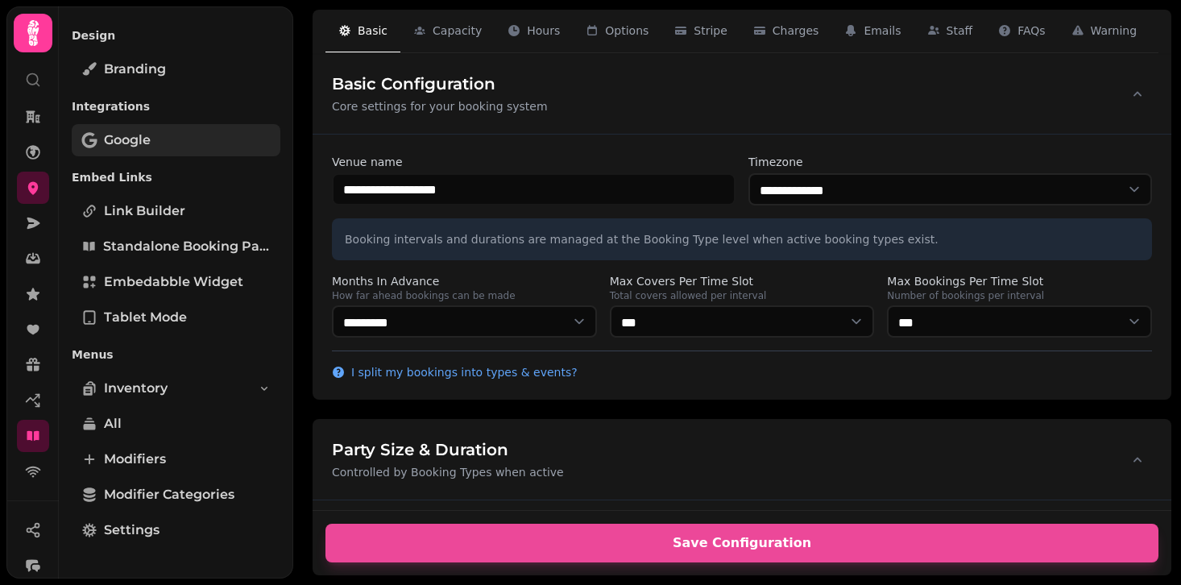
click at [205, 126] on link "Google" at bounding box center [176, 140] width 209 height 32
select select
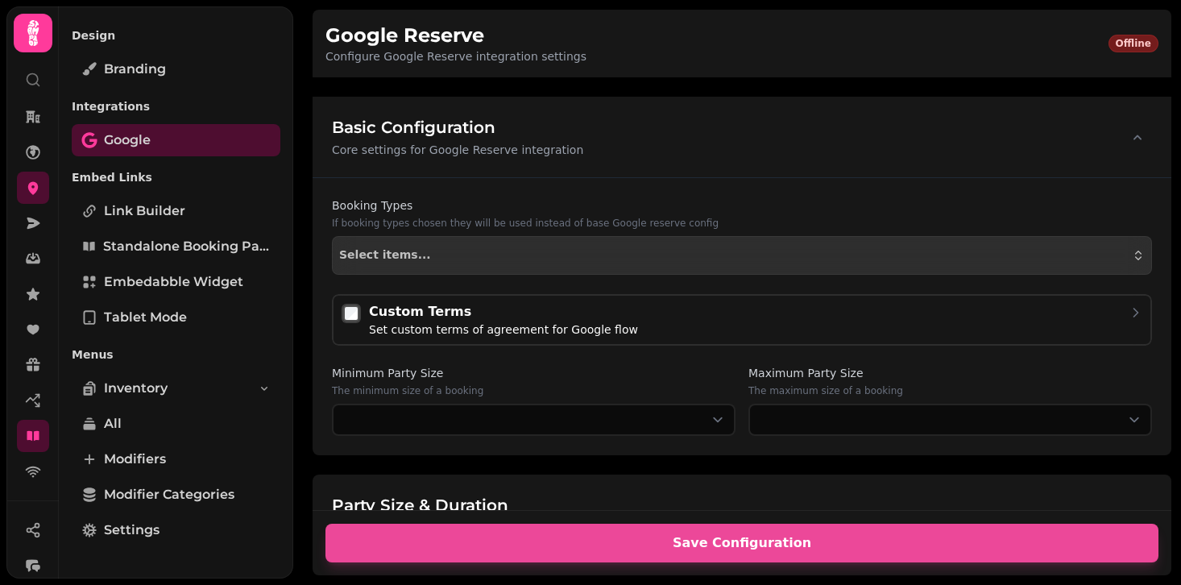
scroll to position [158, 0]
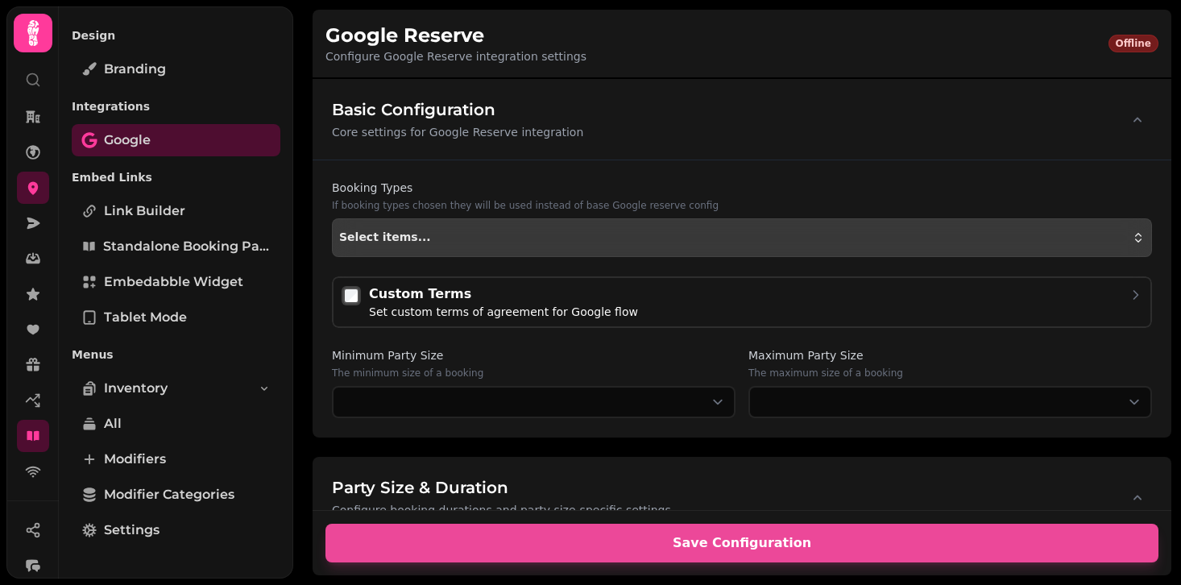
click at [498, 218] on button "Select items..." at bounding box center [742, 237] width 820 height 39
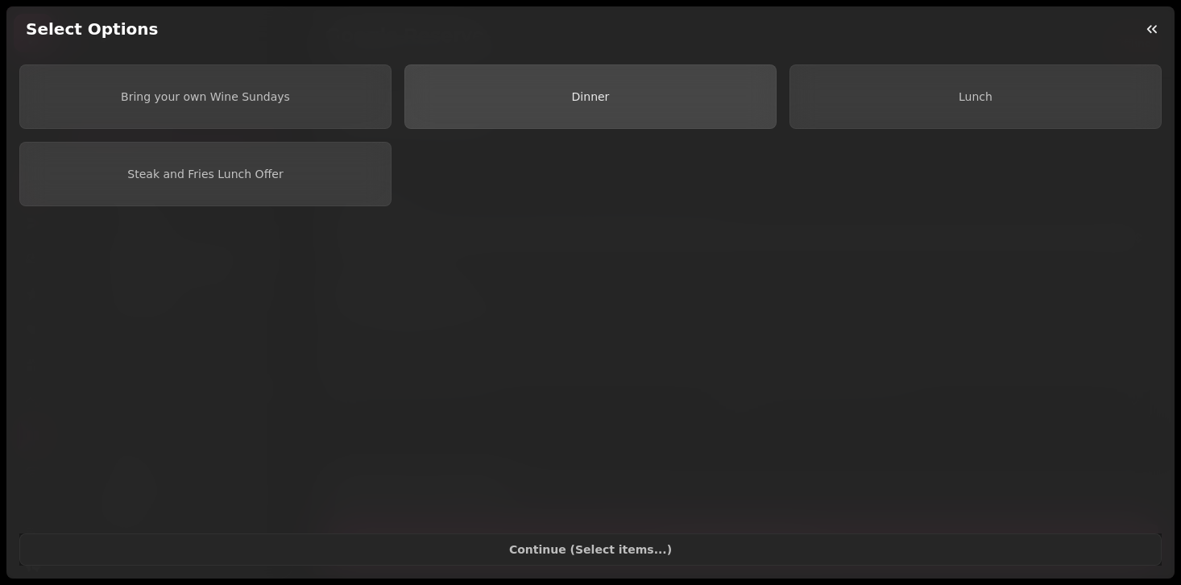
click at [528, 92] on span "Dinner" at bounding box center [590, 96] width 345 height 11
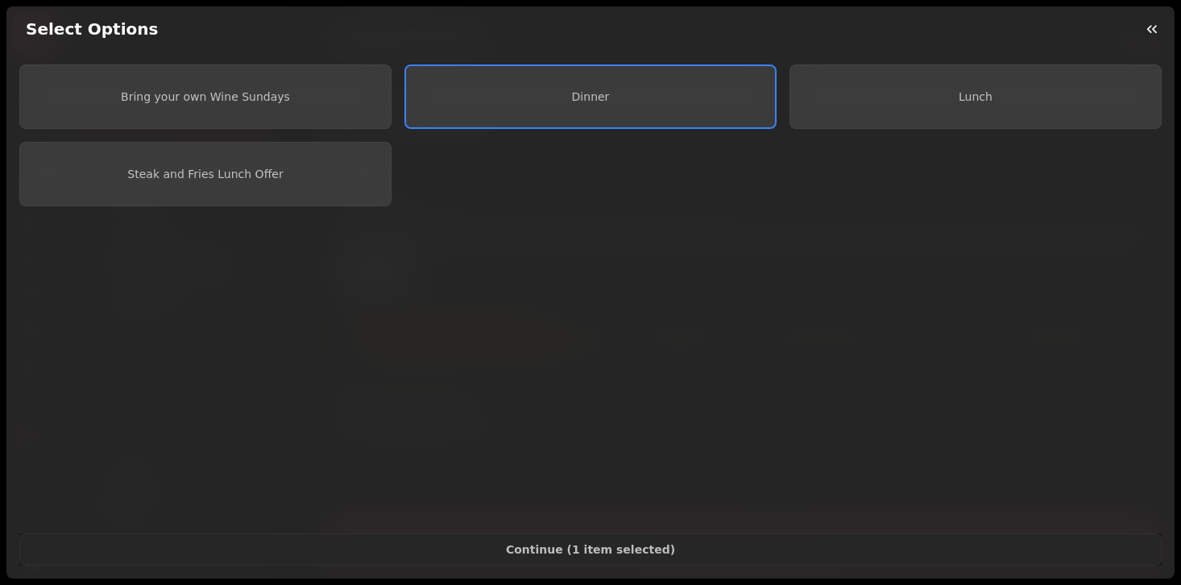
click at [896, 132] on div "Bring your own Wine Sundays Dinner Lunch Steak and Fries Lunch Offer" at bounding box center [590, 135] width 1143 height 142
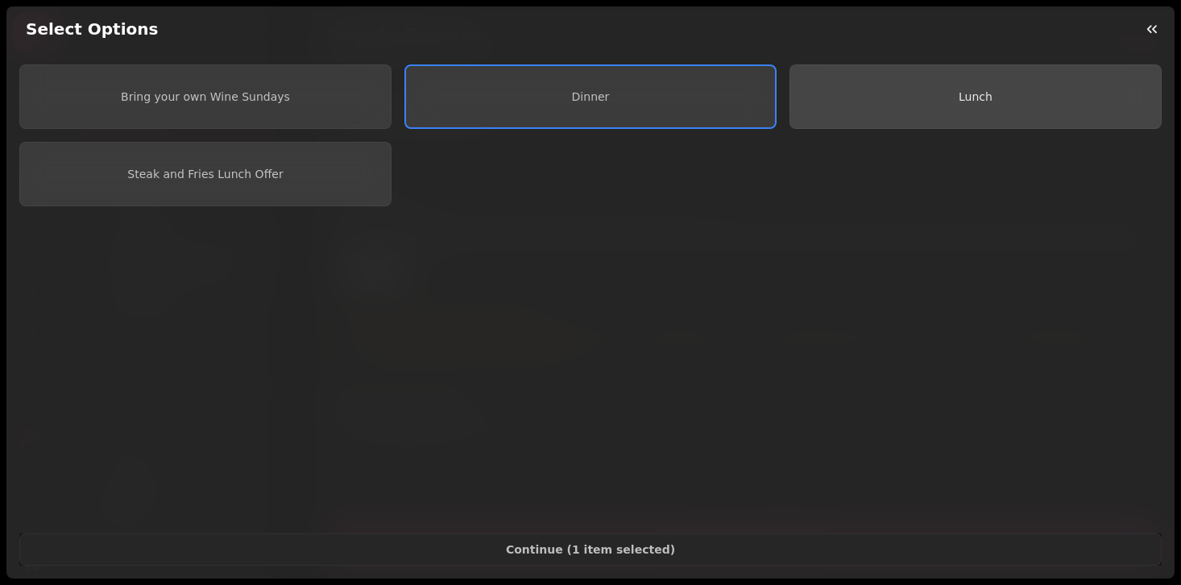
click at [892, 115] on button "Lunch" at bounding box center [976, 96] width 372 height 64
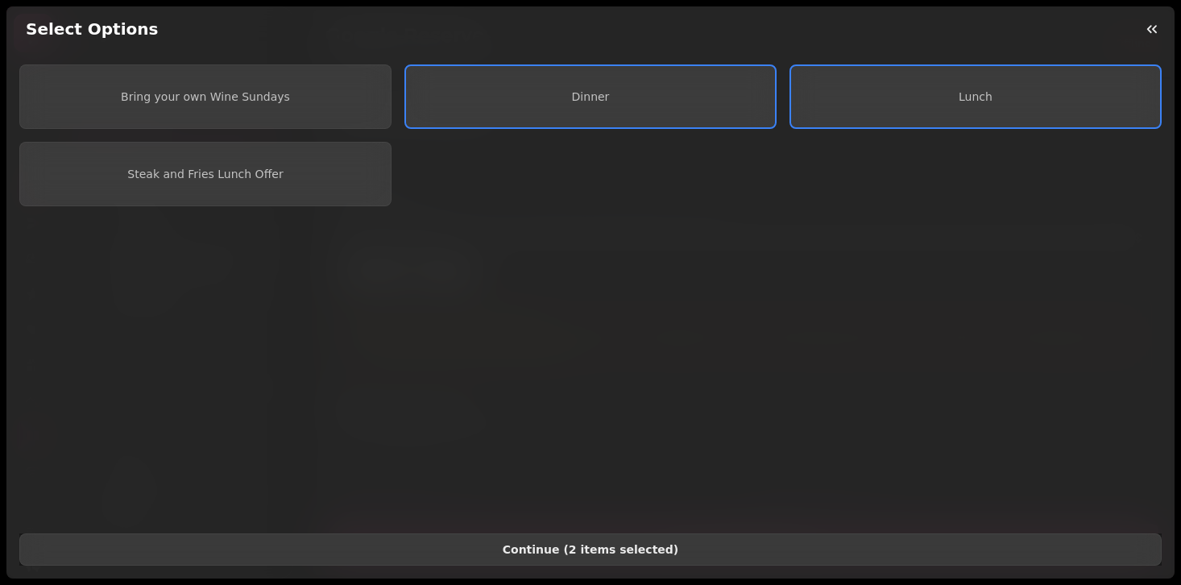
click at [711, 550] on span "Continue ( 2 items selected )" at bounding box center [590, 549] width 1115 height 11
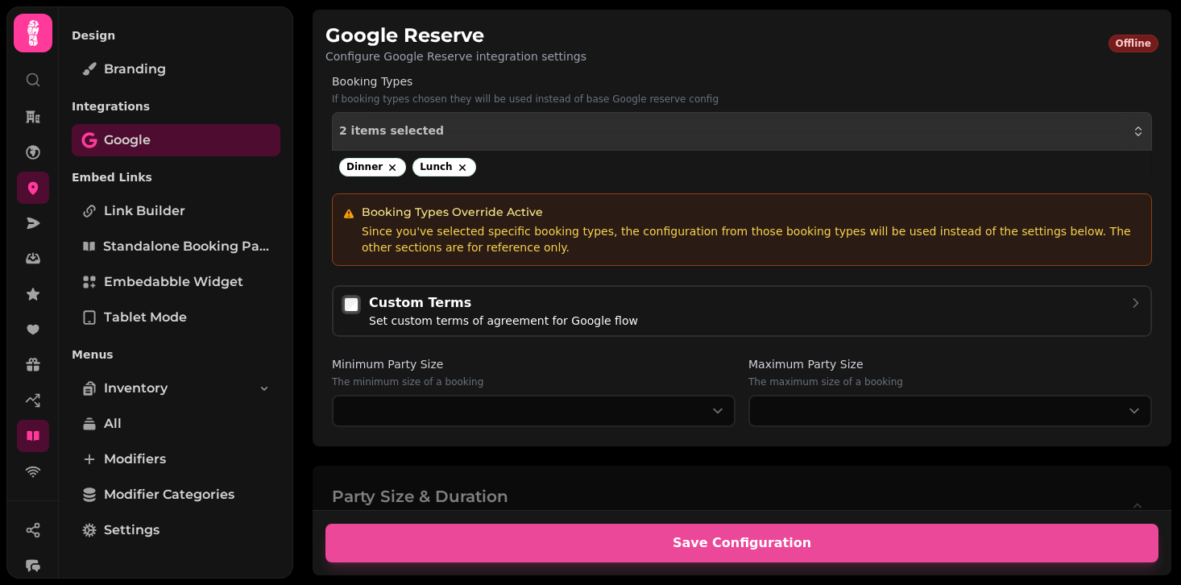
scroll to position [255, 0]
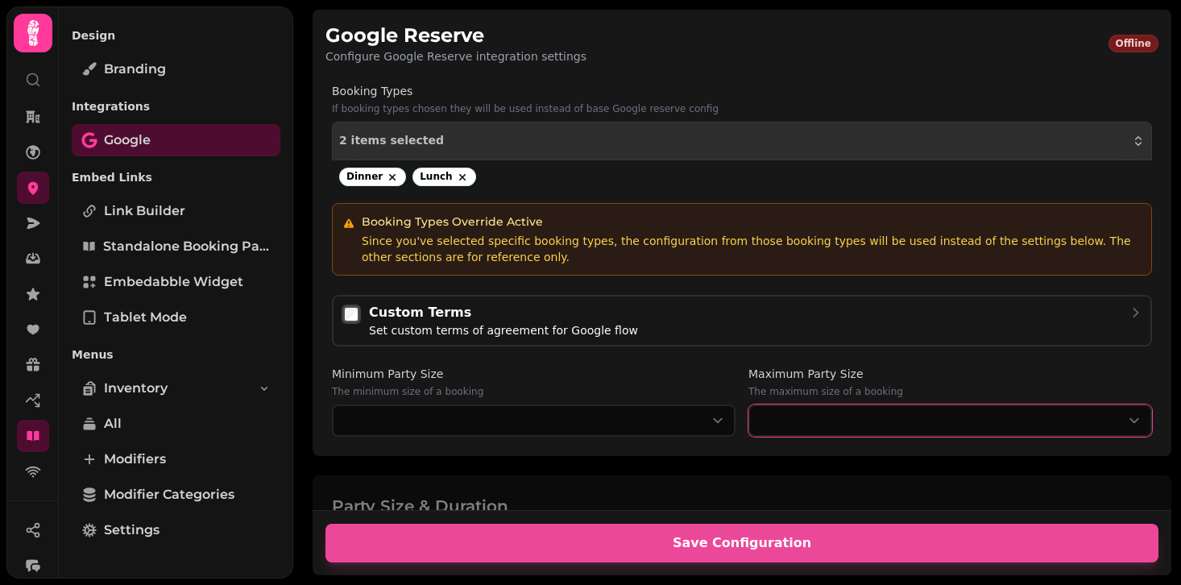
click at [884, 407] on select "* ****** * ****** * ****** * ****** * ****** * ****** * ****** * ****** * *****…" at bounding box center [951, 421] width 404 height 32
select select "**"
click at [749, 405] on select "* ****** * ****** * ****** * ****** * ****** * ****** * ****** * ****** * *****…" at bounding box center [951, 421] width 404 height 32
click at [897, 366] on label "Maximum Party Size" at bounding box center [951, 374] width 404 height 16
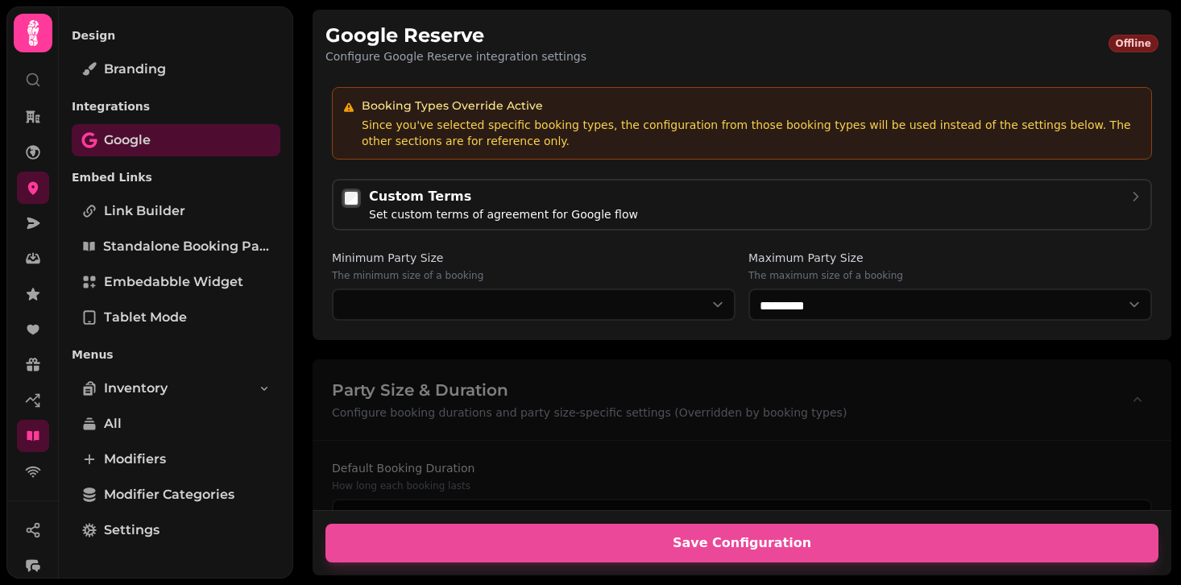
scroll to position [0, 0]
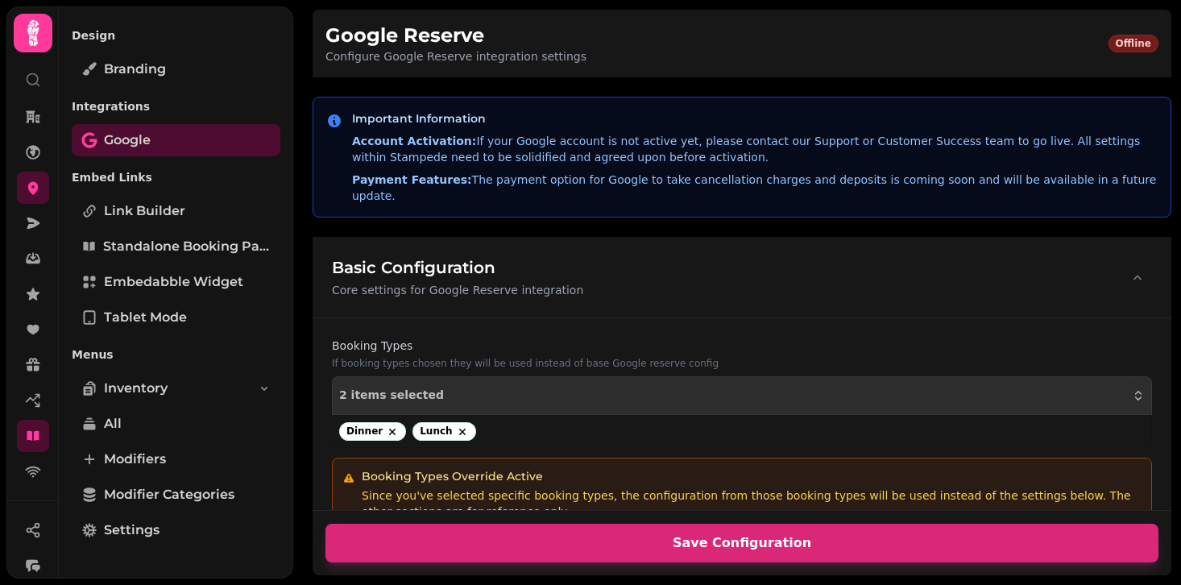
click at [863, 549] on span "Save Configuration" at bounding box center [742, 543] width 795 height 13
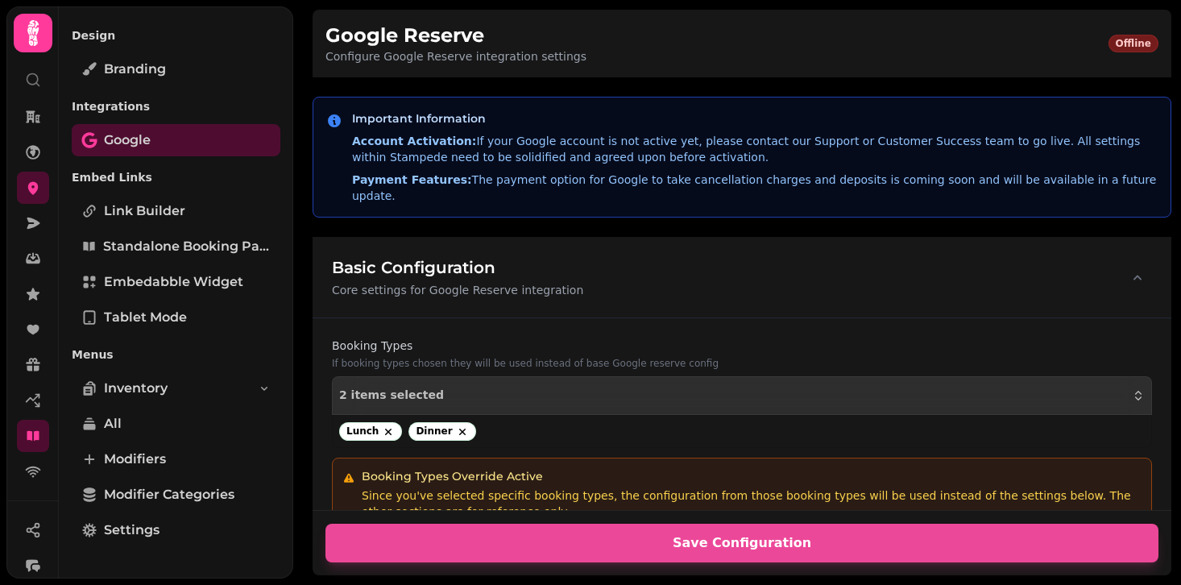
click at [408, 116] on h3 "Important Information" at bounding box center [755, 118] width 806 height 16
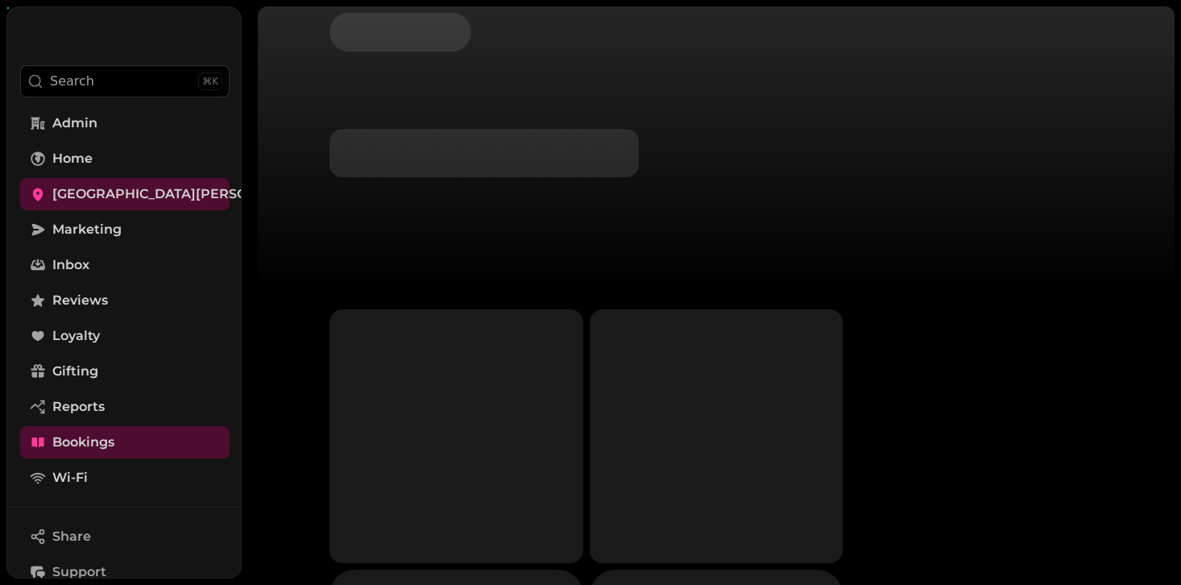
select select
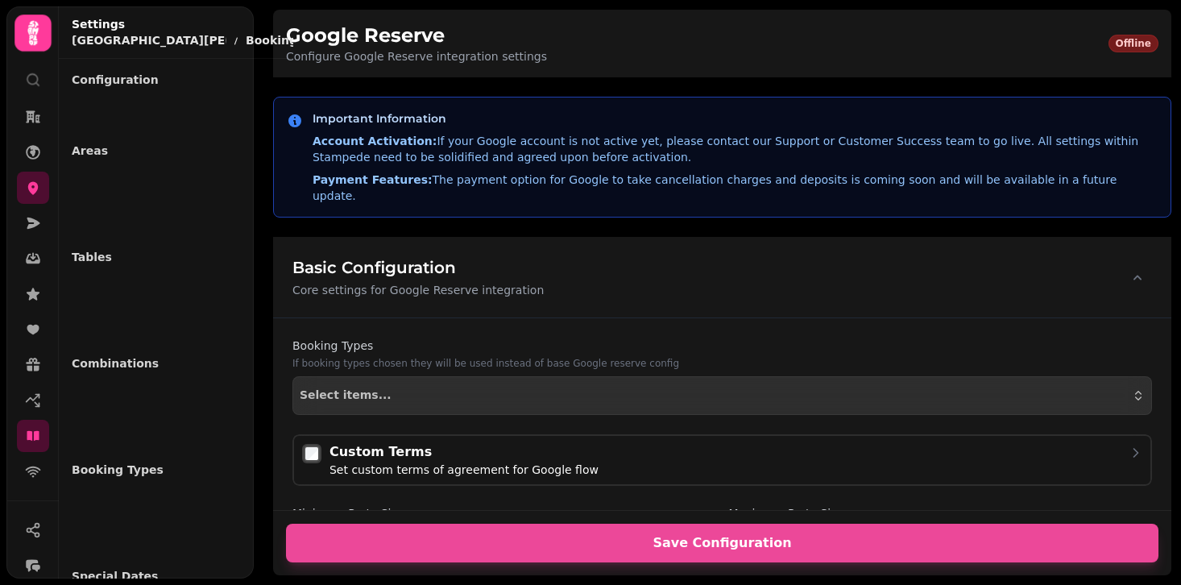
select select "*"
select select "**"
select select "****"
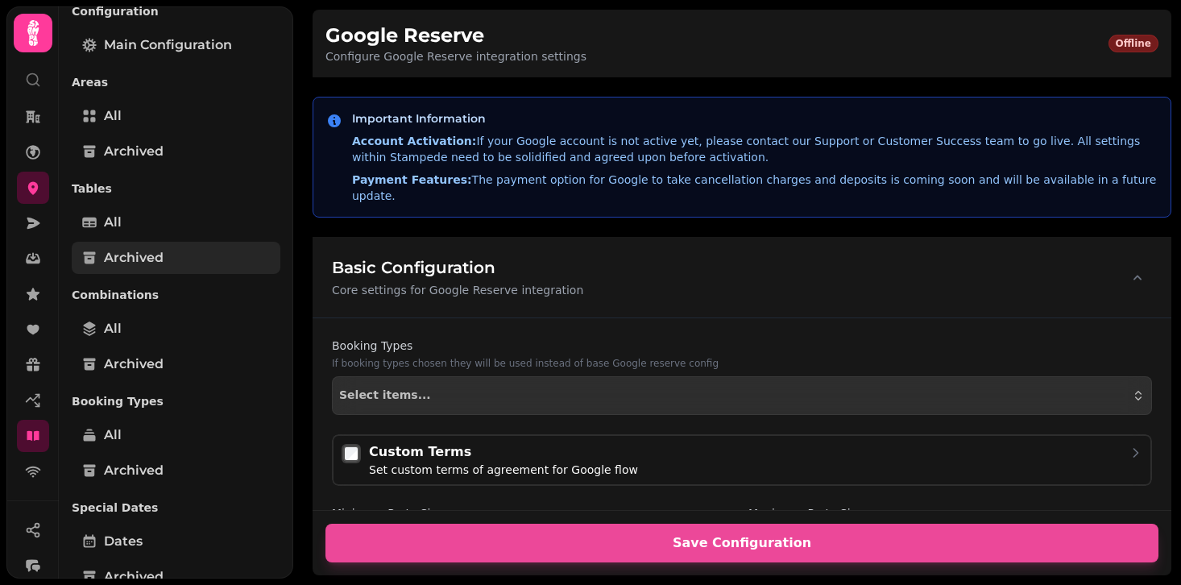
scroll to position [116, 0]
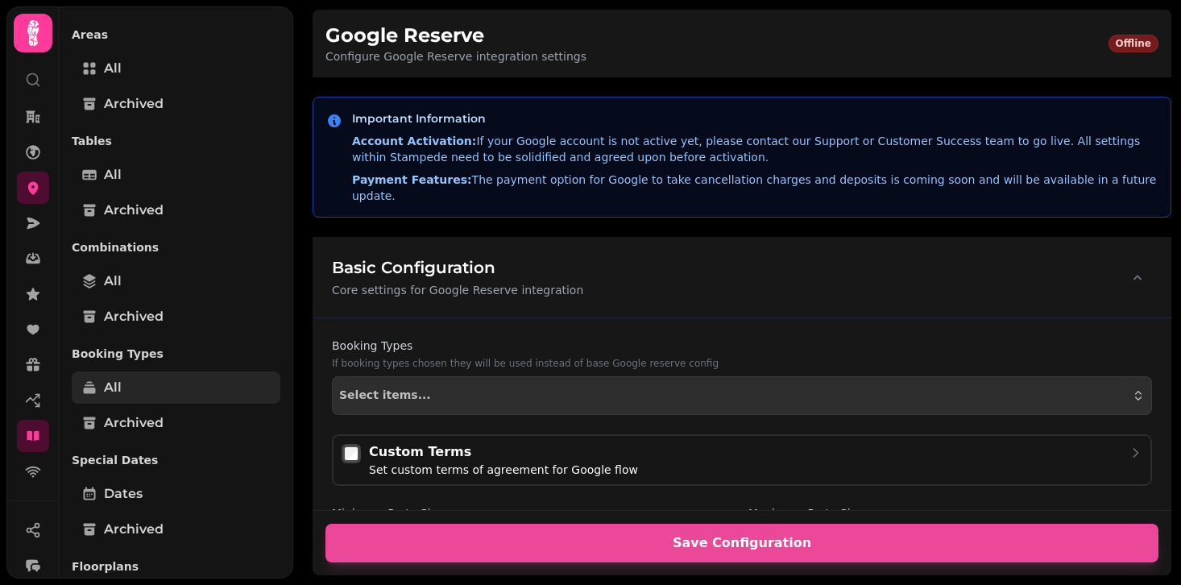
click at [181, 388] on link "All" at bounding box center [176, 387] width 209 height 32
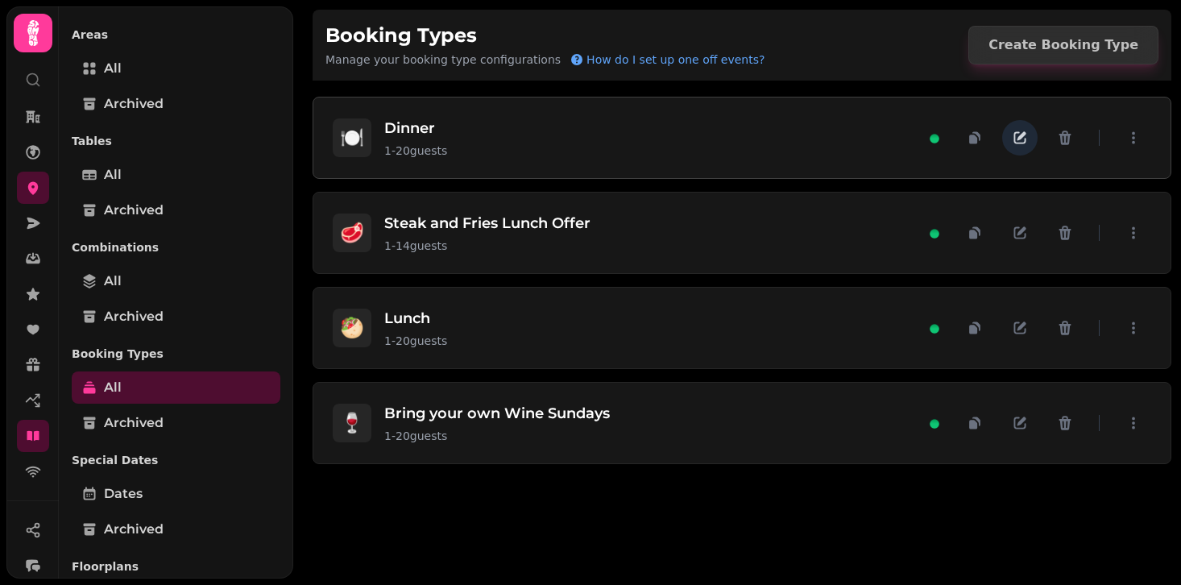
click at [1026, 134] on icon "button" at bounding box center [1022, 136] width 9 height 9
select select "**"
select select "****"
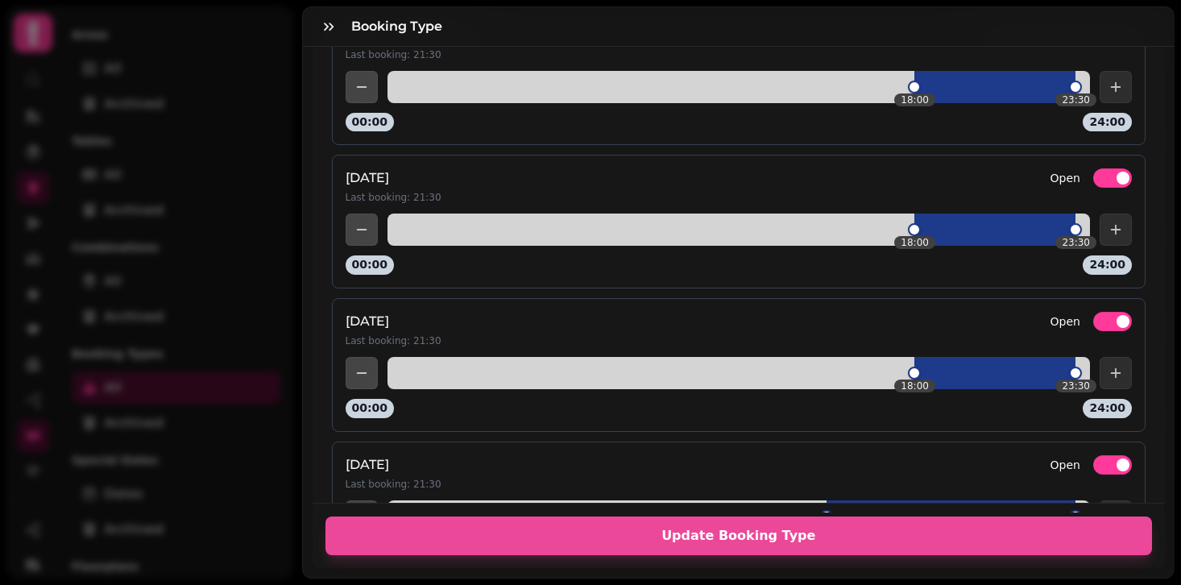
scroll to position [2649, 0]
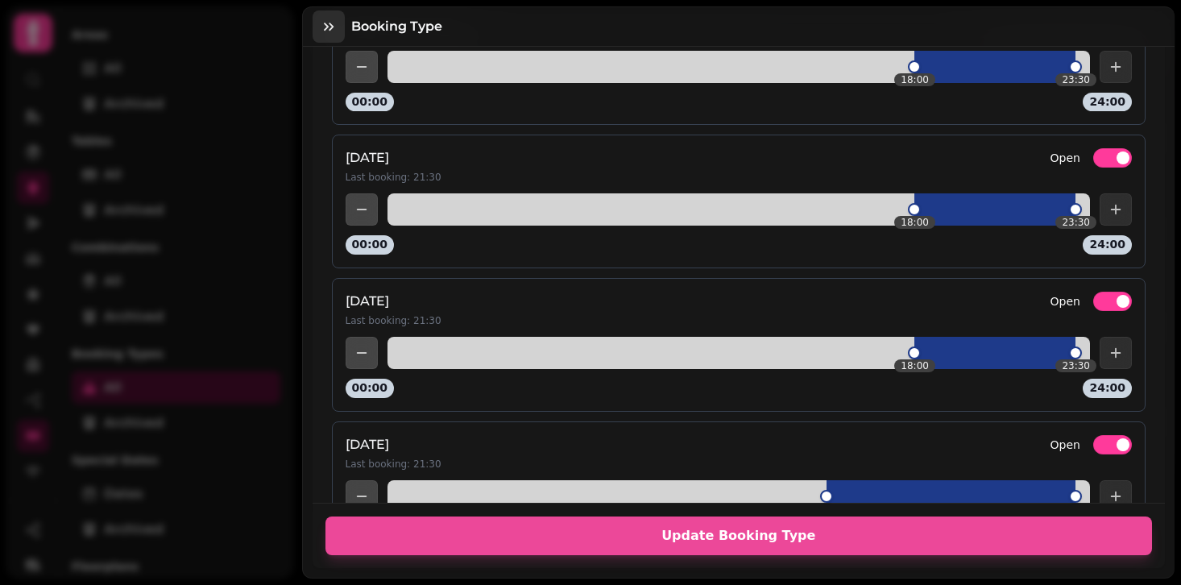
click at [329, 24] on icon "button" at bounding box center [329, 27] width 16 height 16
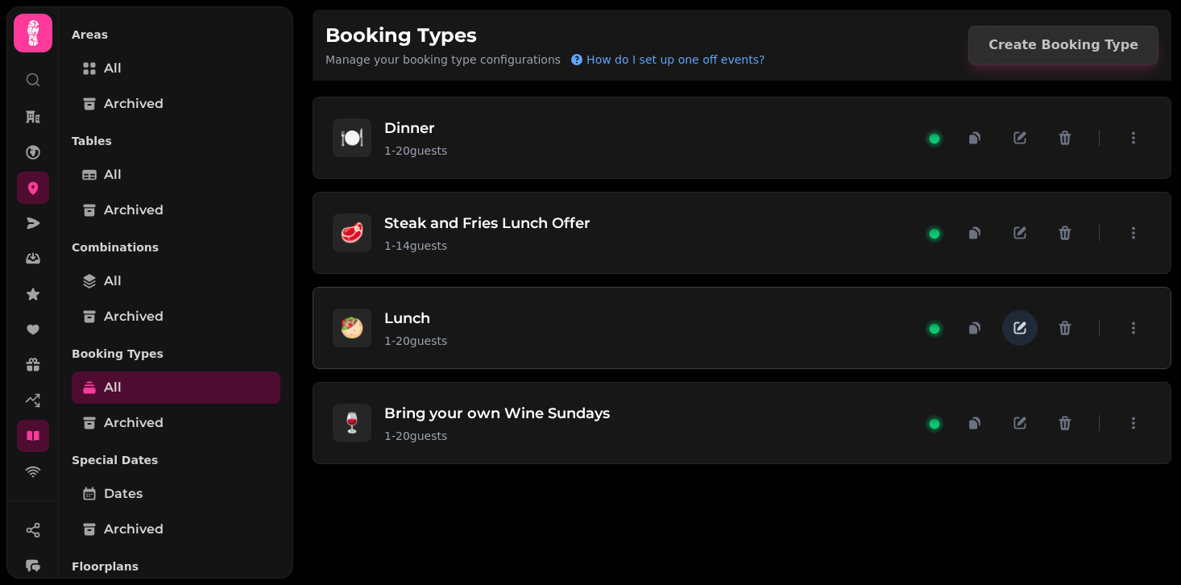
click at [1024, 320] on icon "button" at bounding box center [1020, 328] width 16 height 16
select select "**"
select select "****"
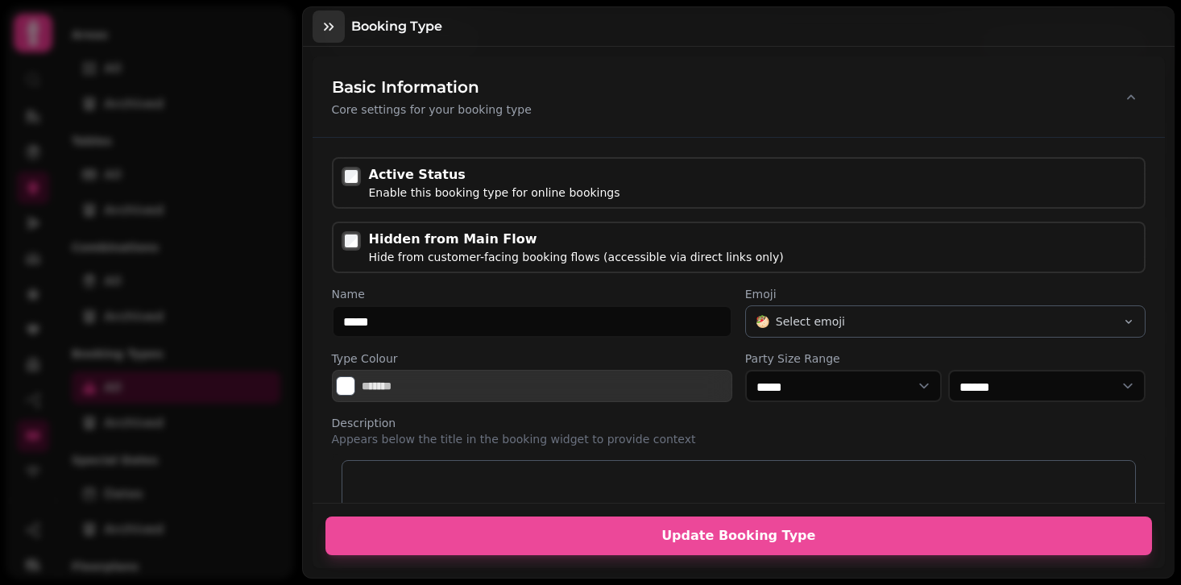
click at [328, 36] on button "button" at bounding box center [329, 26] width 32 height 32
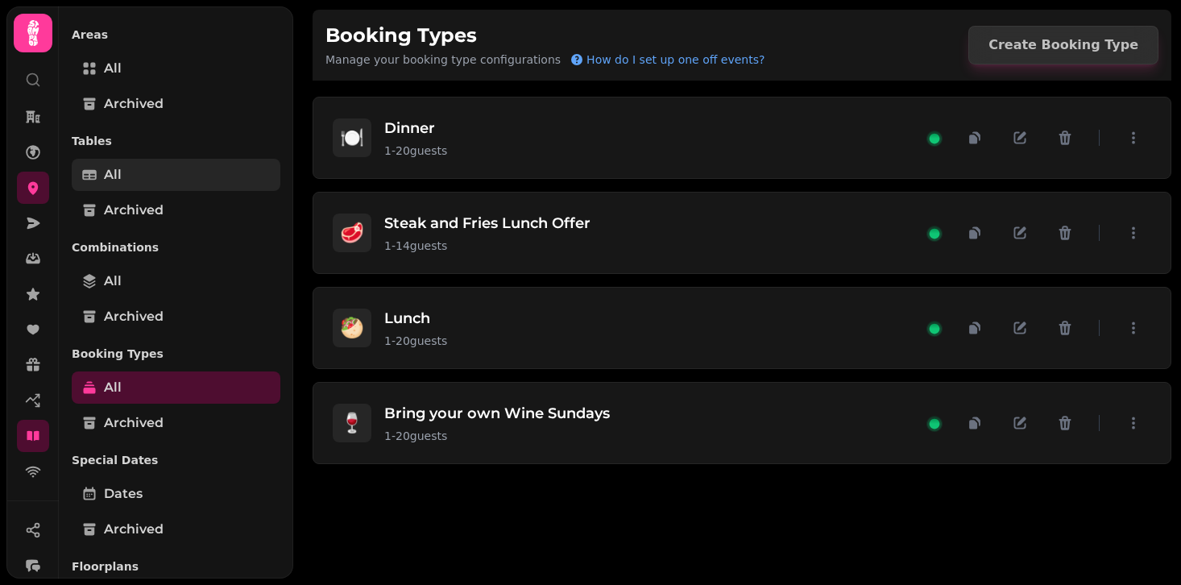
click at [251, 182] on link "All" at bounding box center [176, 175] width 209 height 32
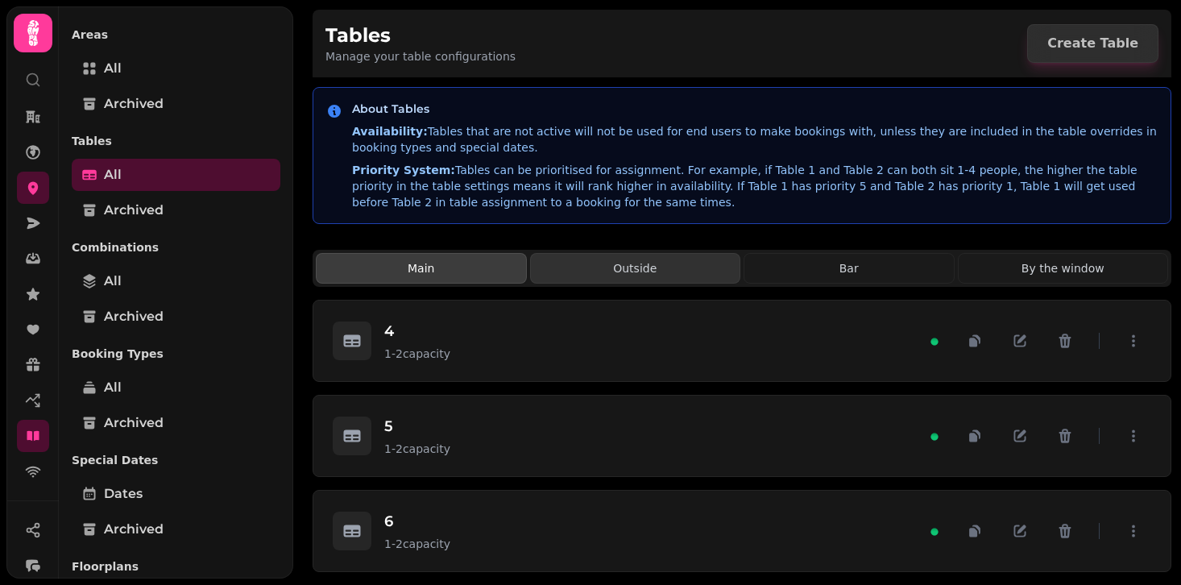
click at [650, 271] on button "Outside" at bounding box center [635, 268] width 211 height 31
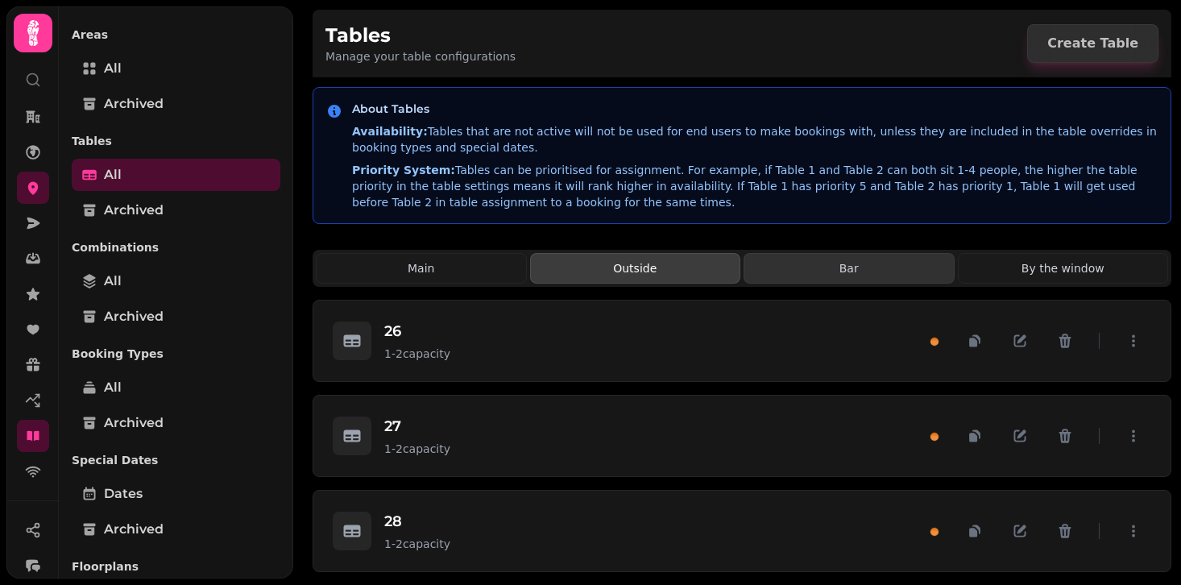
click at [862, 275] on button "Bar" at bounding box center [849, 268] width 211 height 31
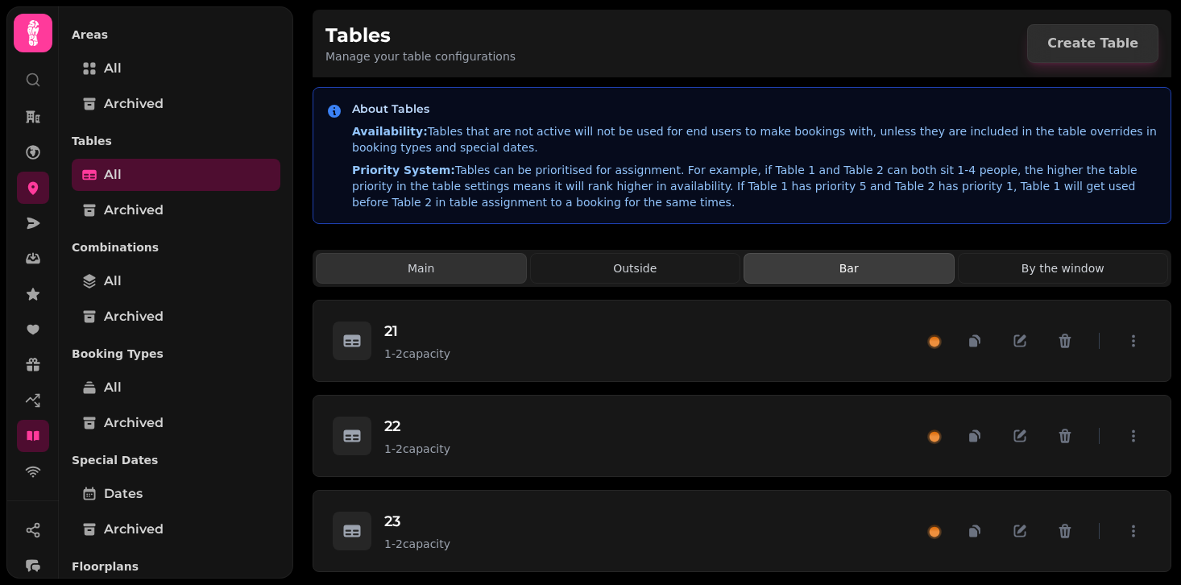
click at [456, 264] on button "Main" at bounding box center [421, 268] width 211 height 31
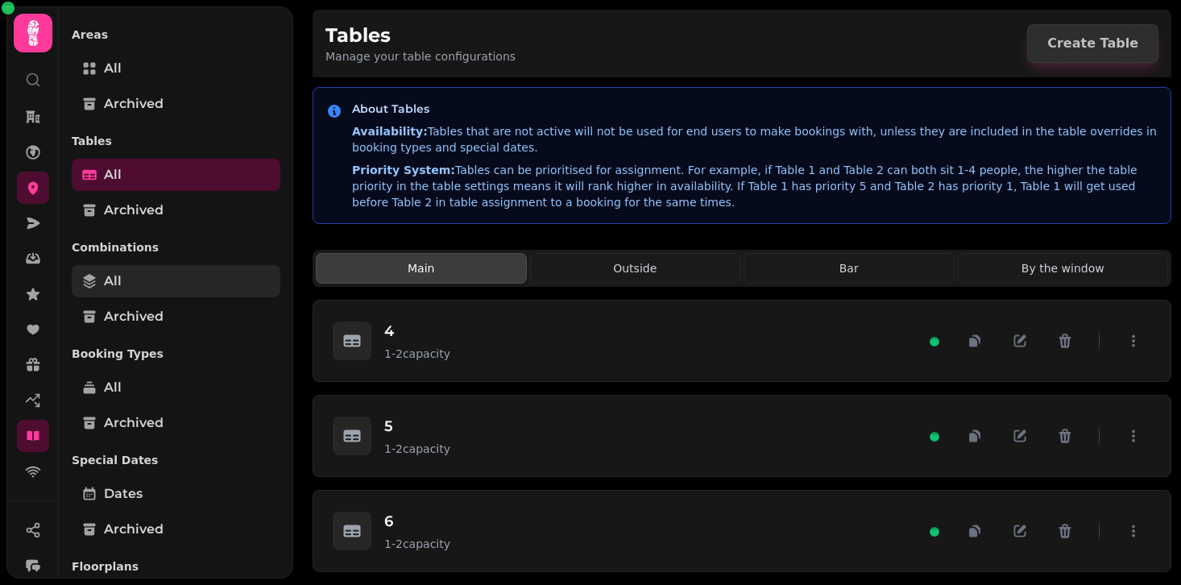
click at [164, 283] on link "All" at bounding box center [176, 281] width 209 height 32
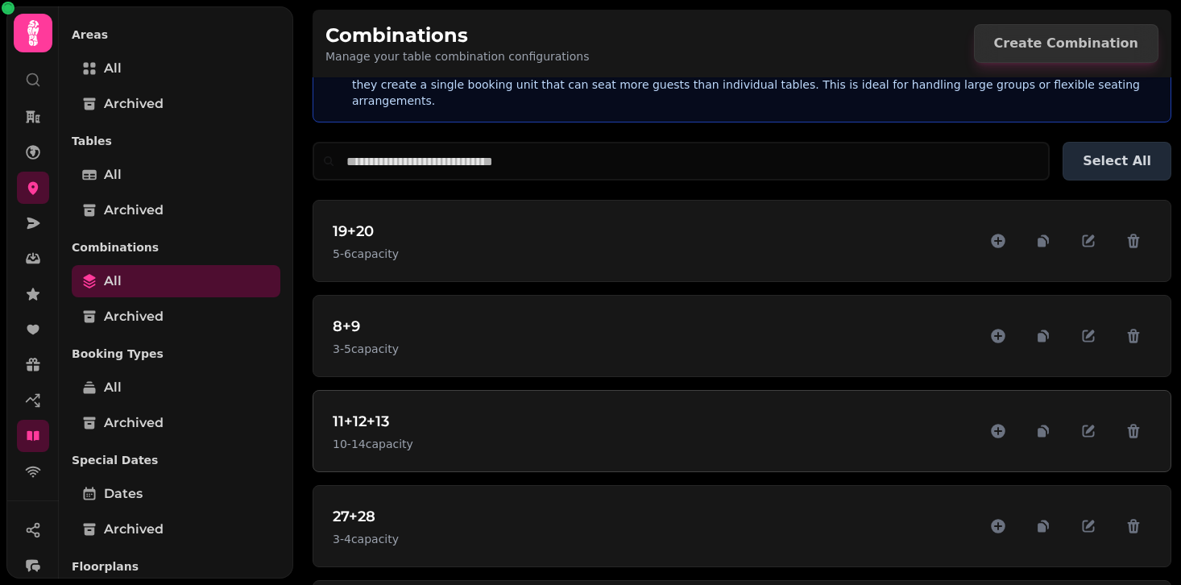
scroll to position [50, 0]
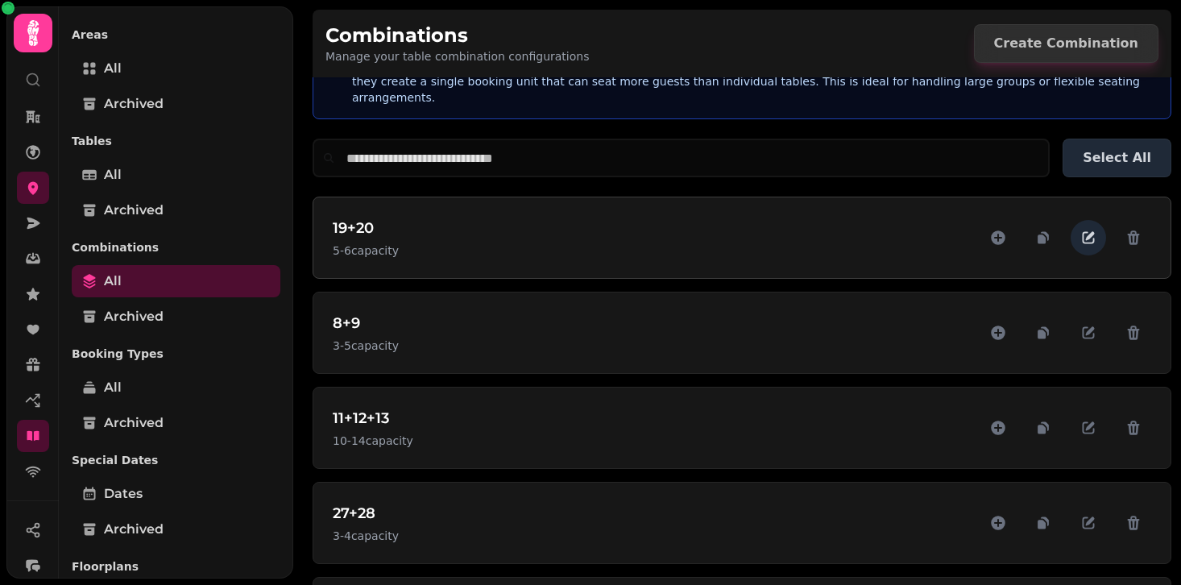
click at [1095, 230] on icon "button" at bounding box center [1089, 238] width 16 height 16
select select "*"
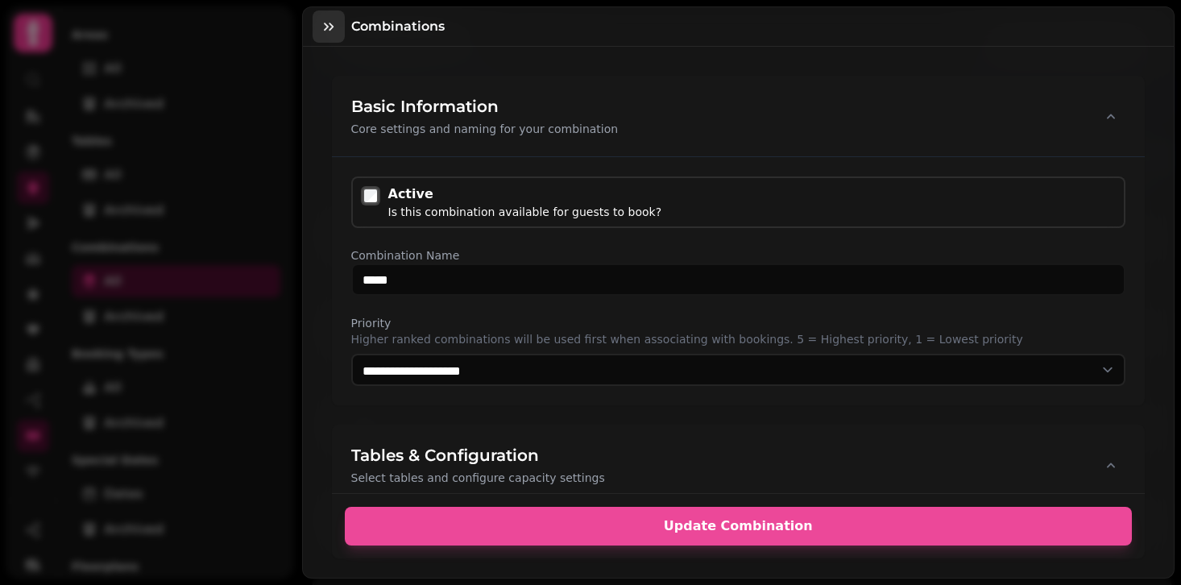
click at [319, 14] on button "button" at bounding box center [329, 26] width 32 height 32
